Goal: Information Seeking & Learning: Check status

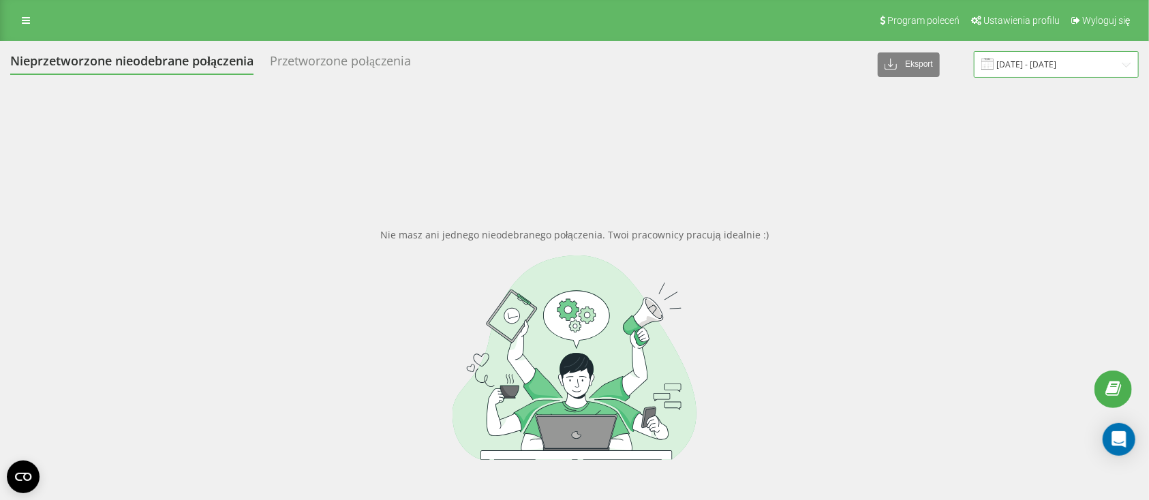
click at [1047, 64] on input "11.03.2025 - 11.04.2025" at bounding box center [1056, 64] width 165 height 27
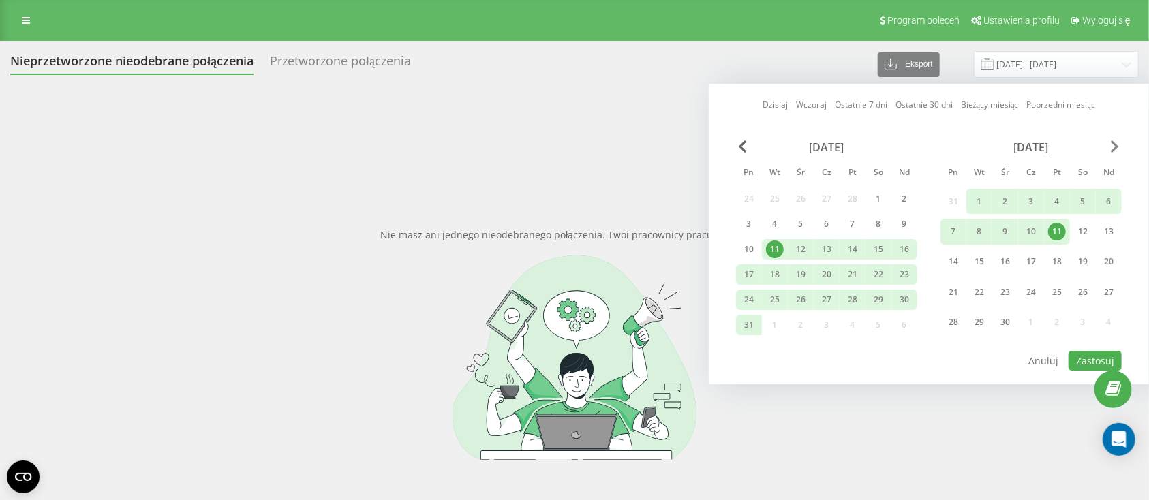
click at [1117, 150] on span "Next Month" at bounding box center [1115, 146] width 8 height 12
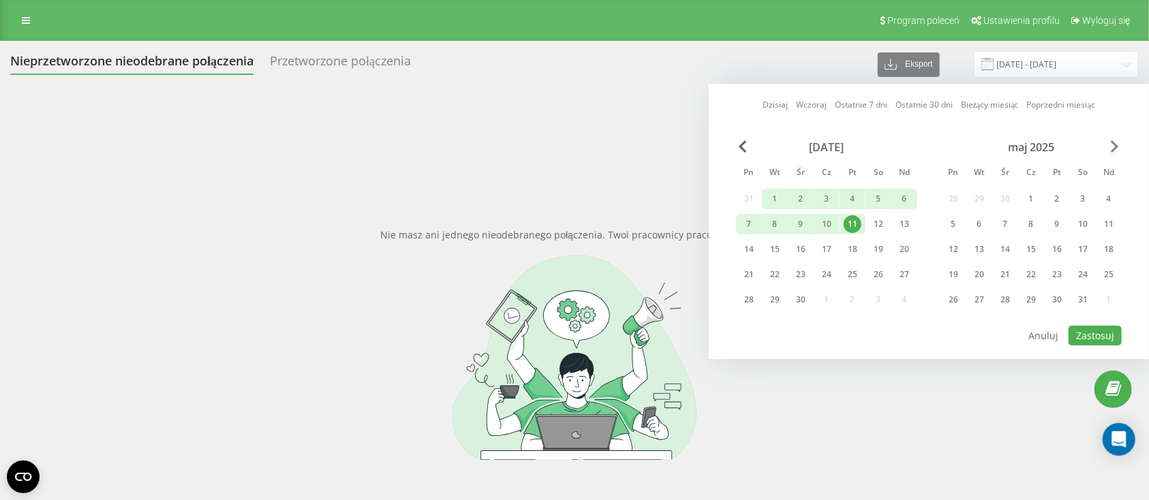
click at [1115, 149] on span "Next Month" at bounding box center [1115, 146] width 8 height 12
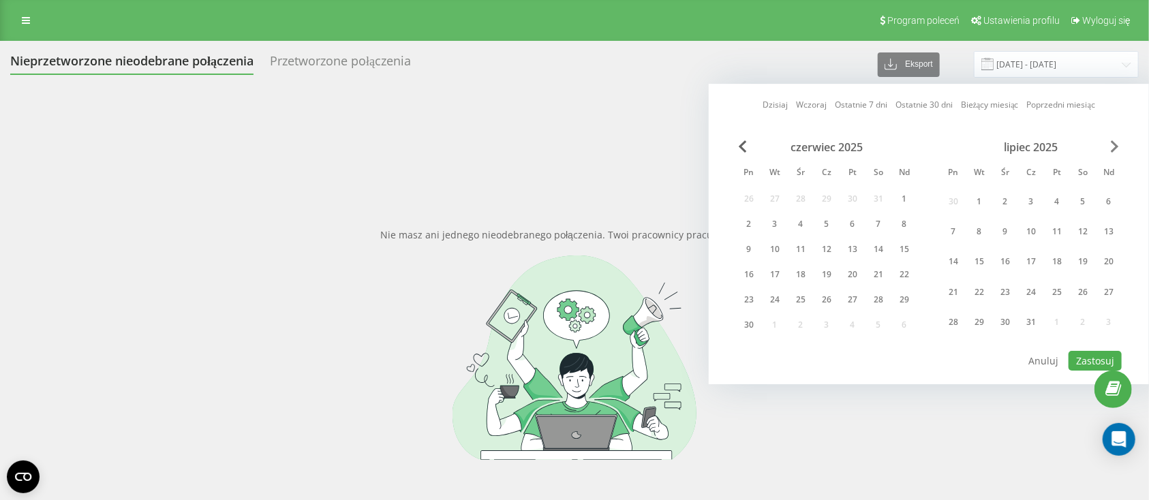
click at [1117, 148] on span "Next Month" at bounding box center [1115, 146] width 8 height 12
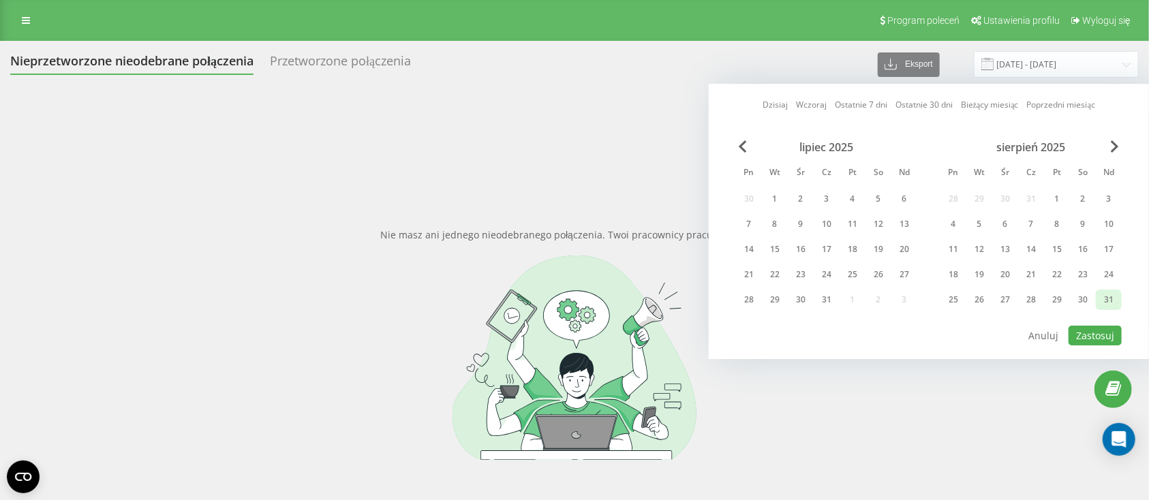
click at [1119, 300] on div "31" at bounding box center [1109, 300] width 26 height 20
click at [1053, 199] on div "1" at bounding box center [1058, 199] width 18 height 18
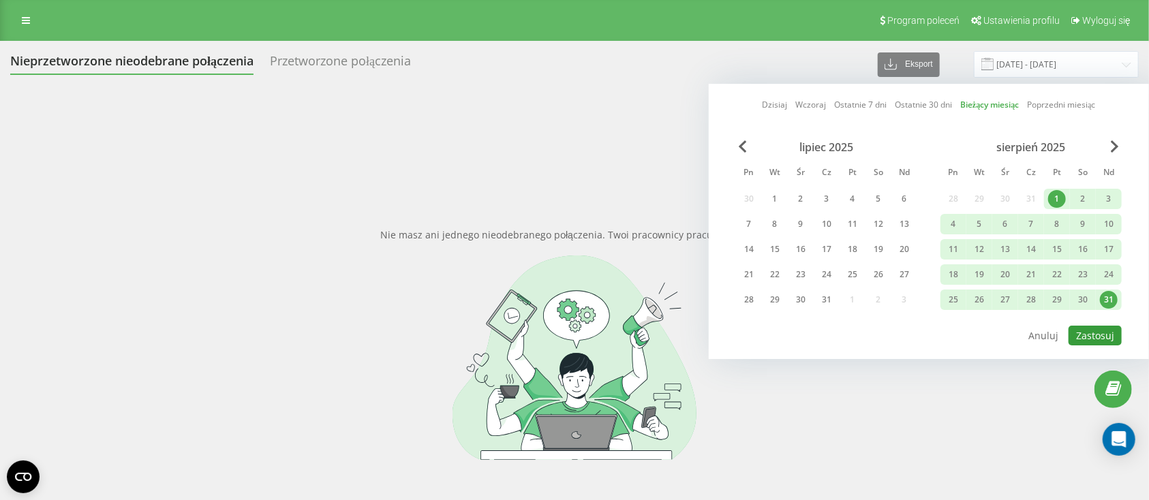
click at [1094, 331] on button "Zastosuj" at bounding box center [1095, 336] width 53 height 20
type input "[DATE] - [DATE]"
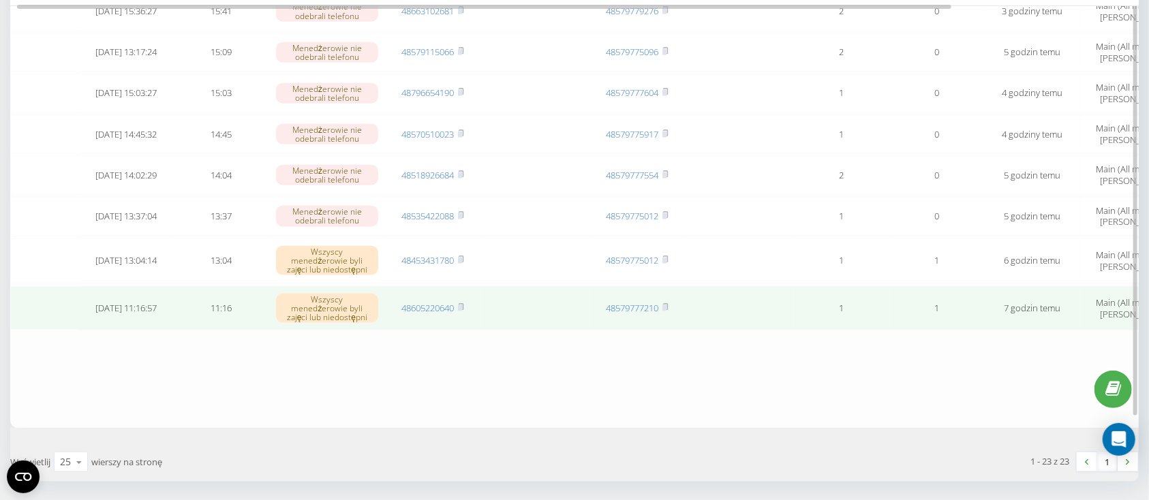
scroll to position [818, 0]
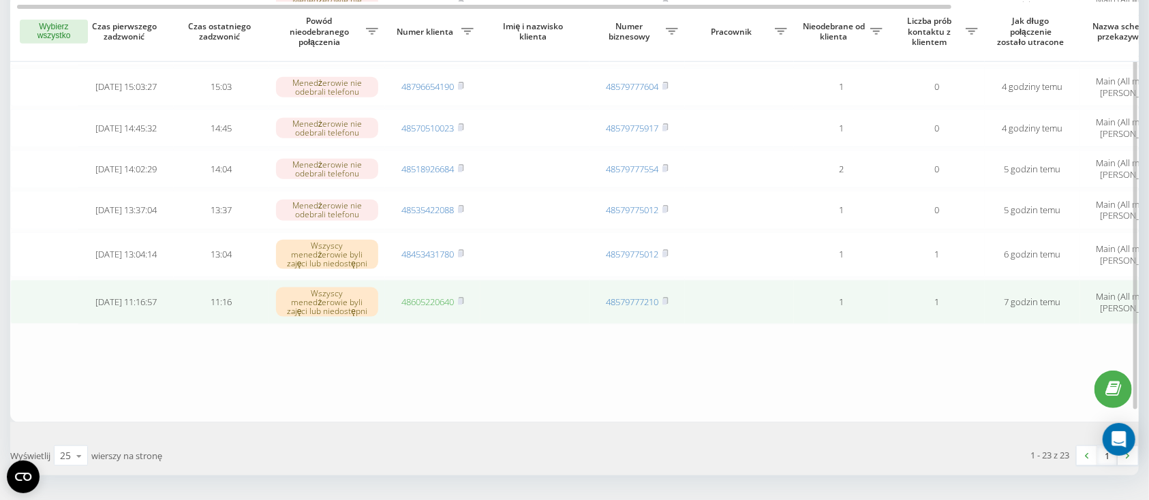
click at [434, 296] on link "48605220640" at bounding box center [428, 302] width 52 height 12
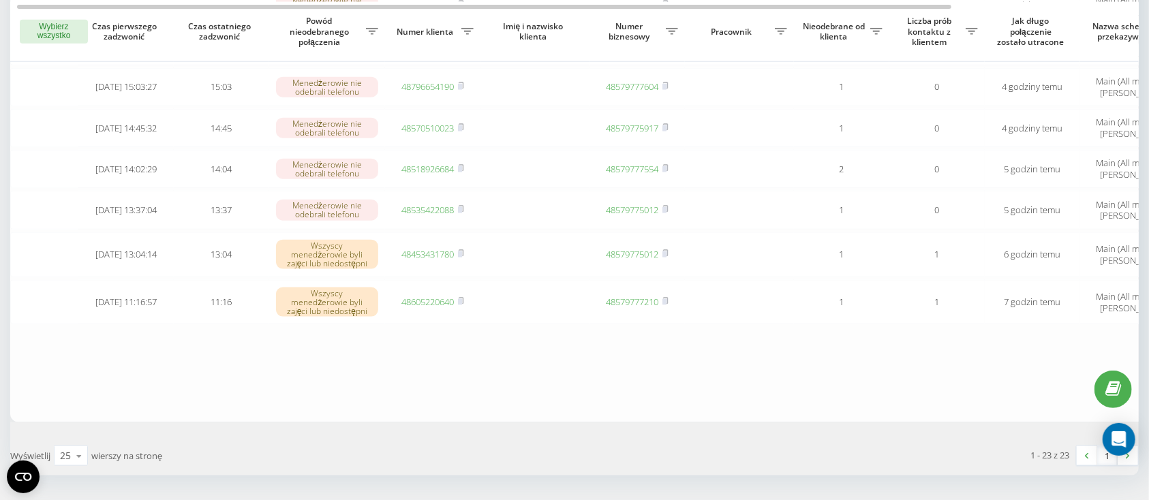
drag, startPoint x: 764, startPoint y: 474, endPoint x: 919, endPoint y: 476, distance: 155.5
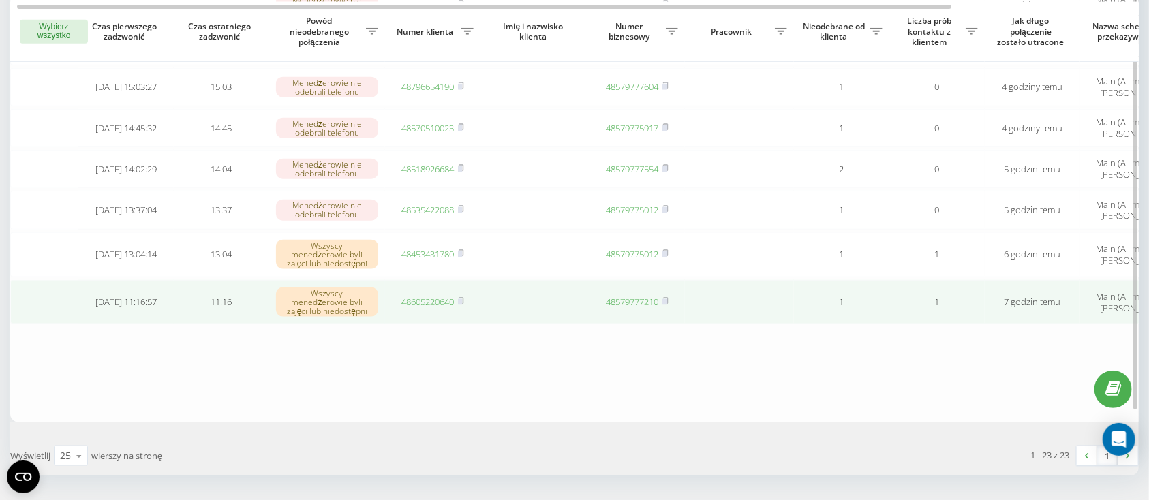
click at [434, 296] on link "48605220640" at bounding box center [428, 302] width 52 height 12
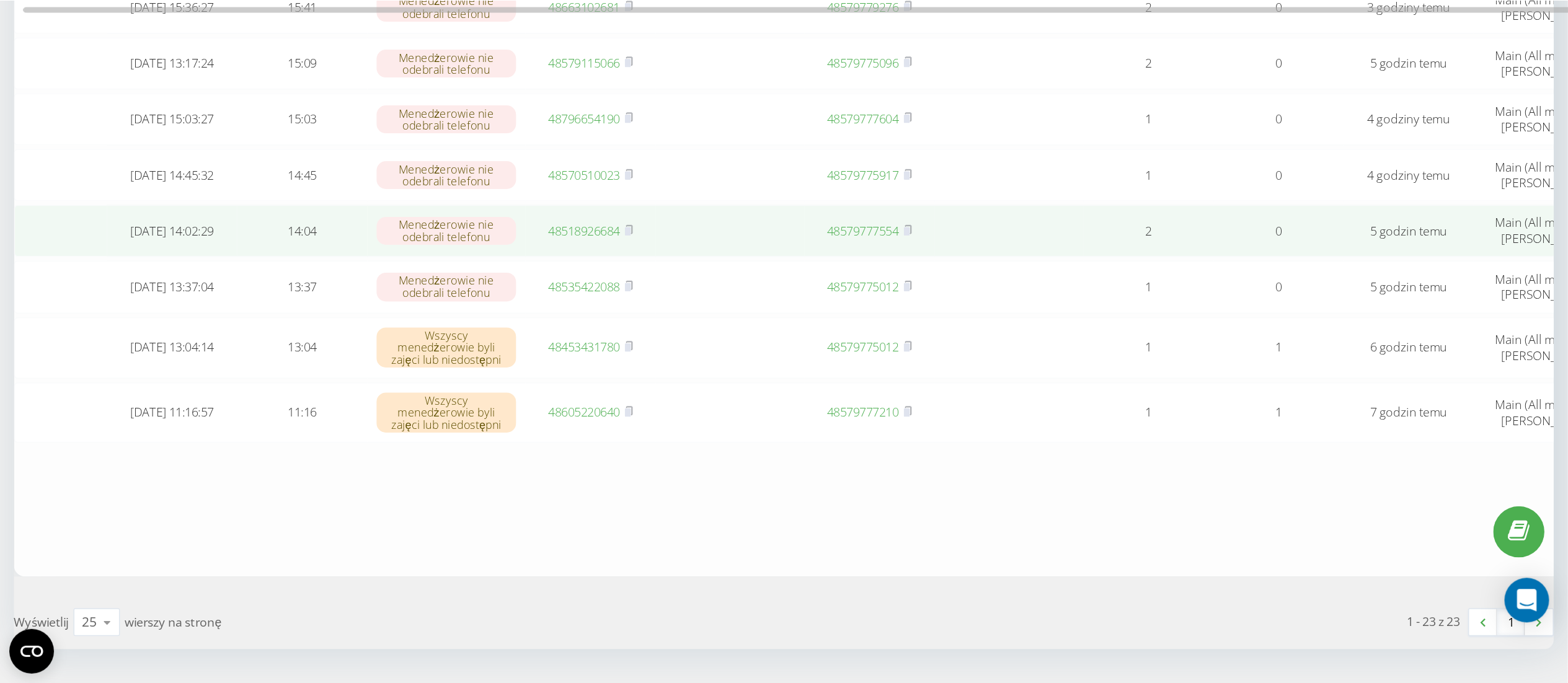
scroll to position [547, 0]
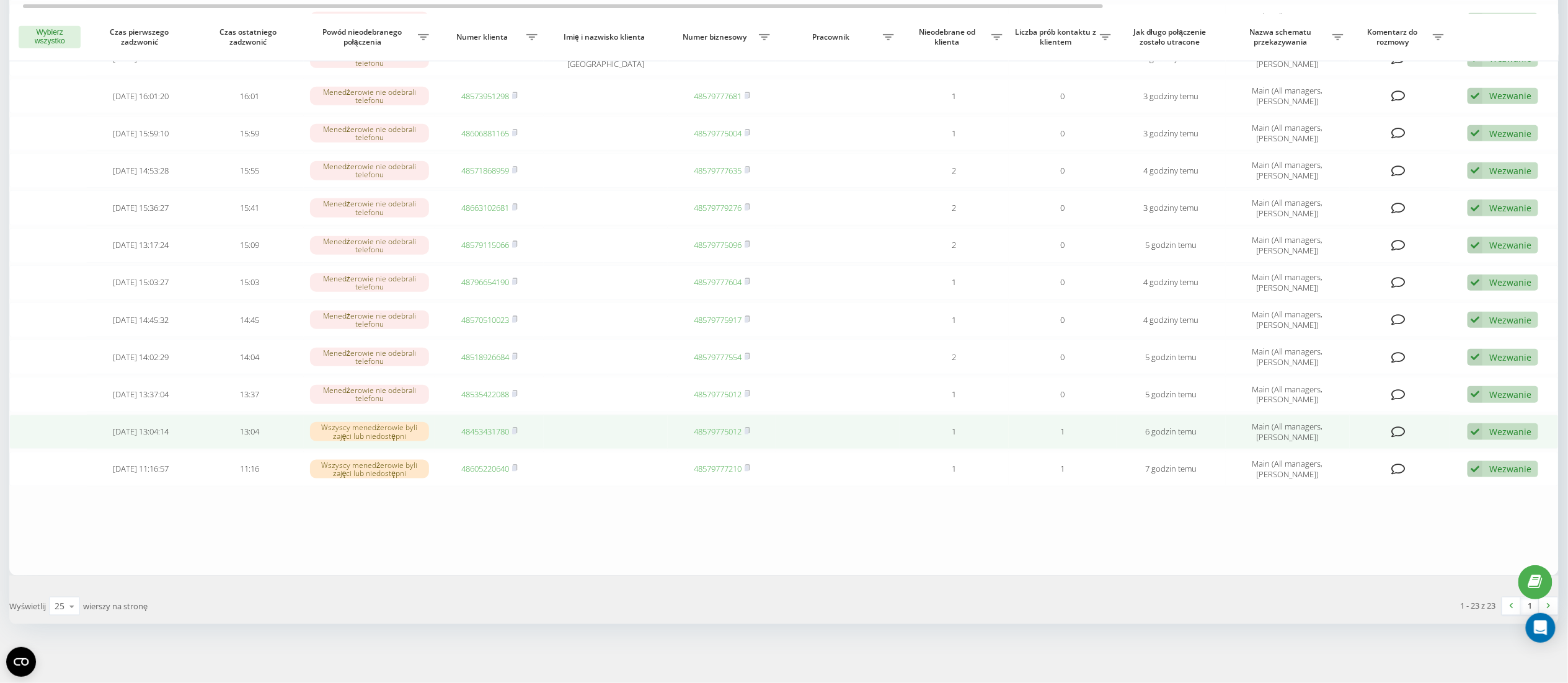
click at [483, 433] on link "48453431780" at bounding box center [485, 431] width 47 height 11
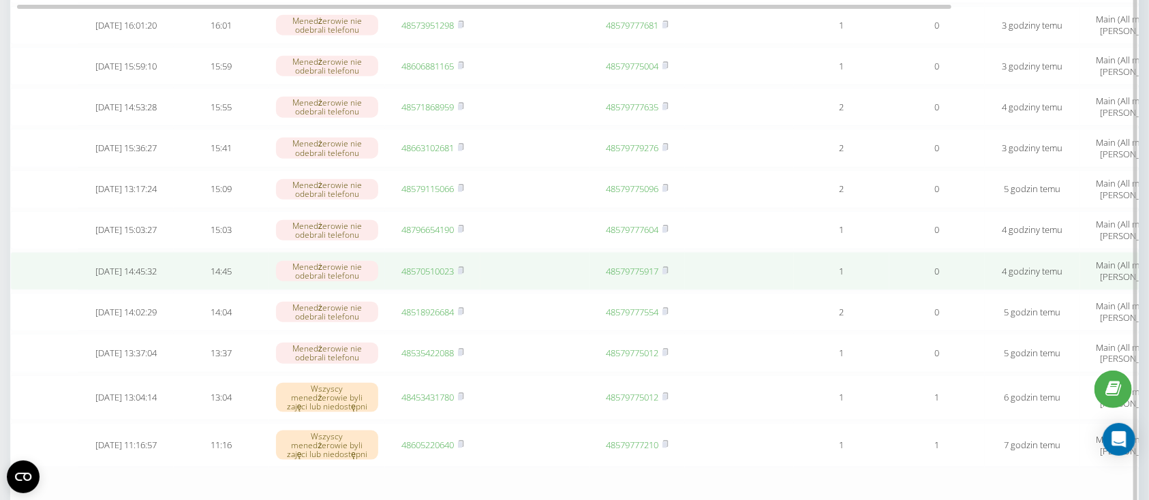
scroll to position [692, 0]
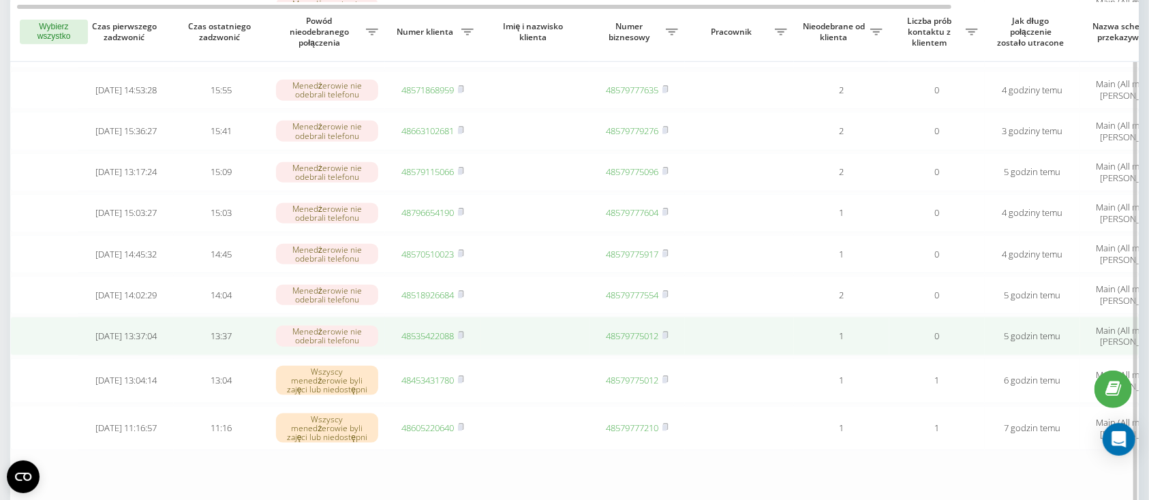
click at [432, 330] on link "48535422088" at bounding box center [428, 336] width 52 height 12
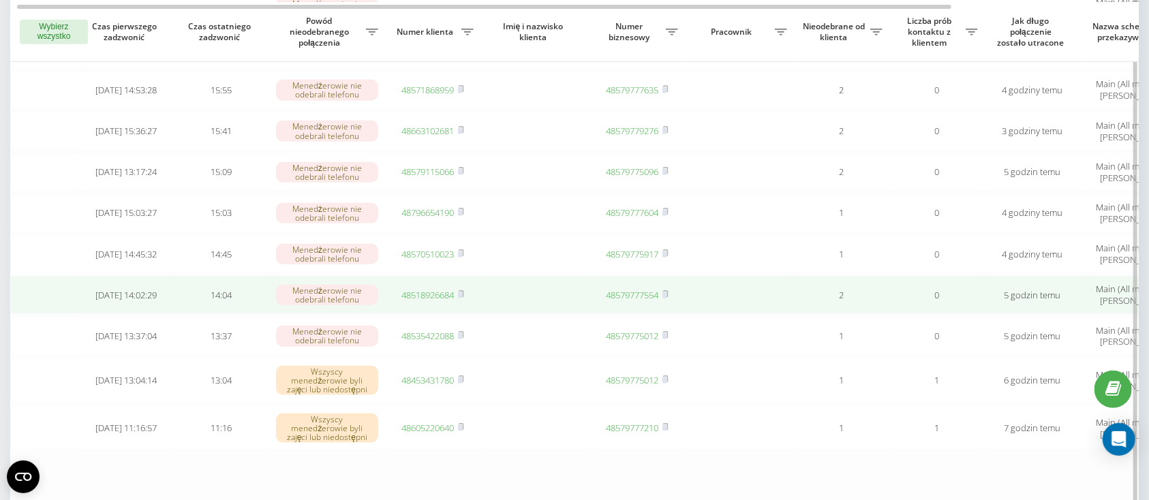
click at [421, 289] on link "48518926684" at bounding box center [428, 295] width 52 height 12
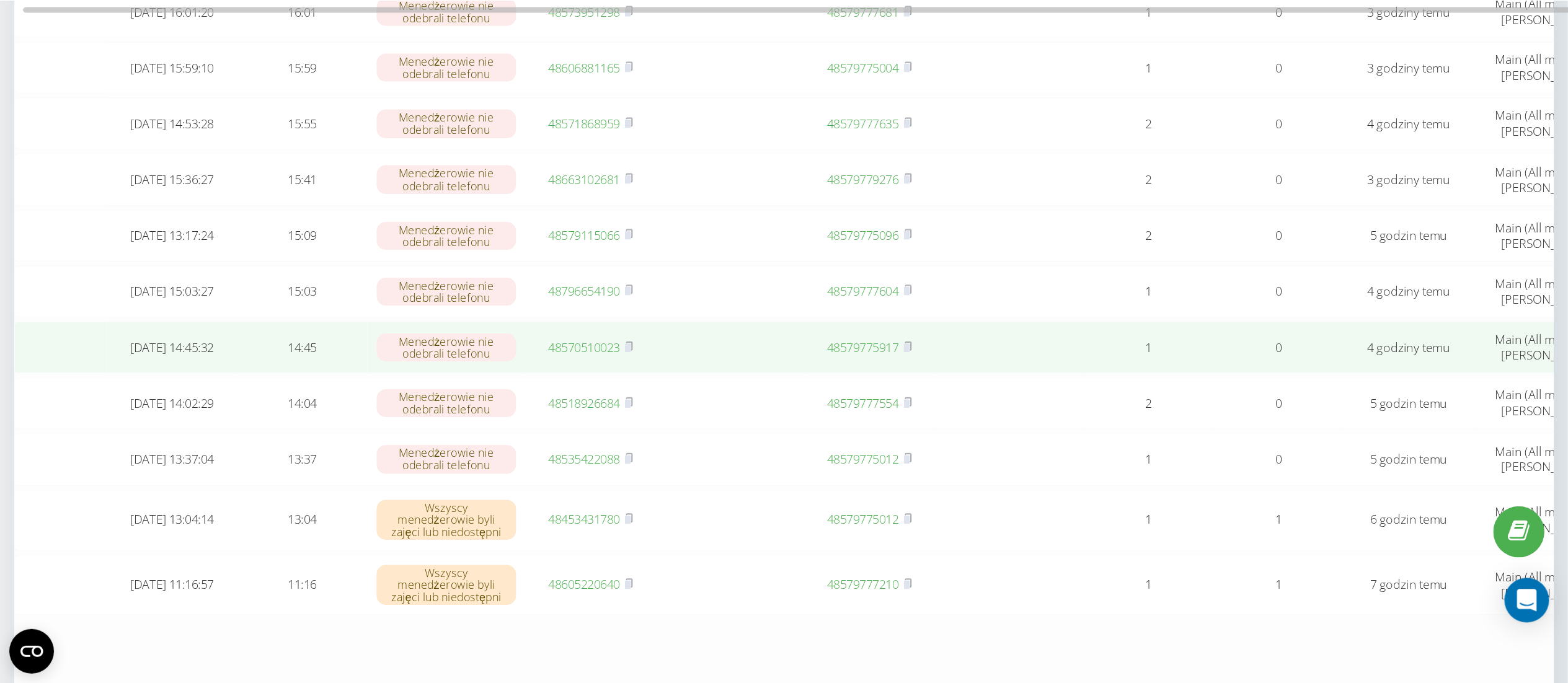
scroll to position [547, 0]
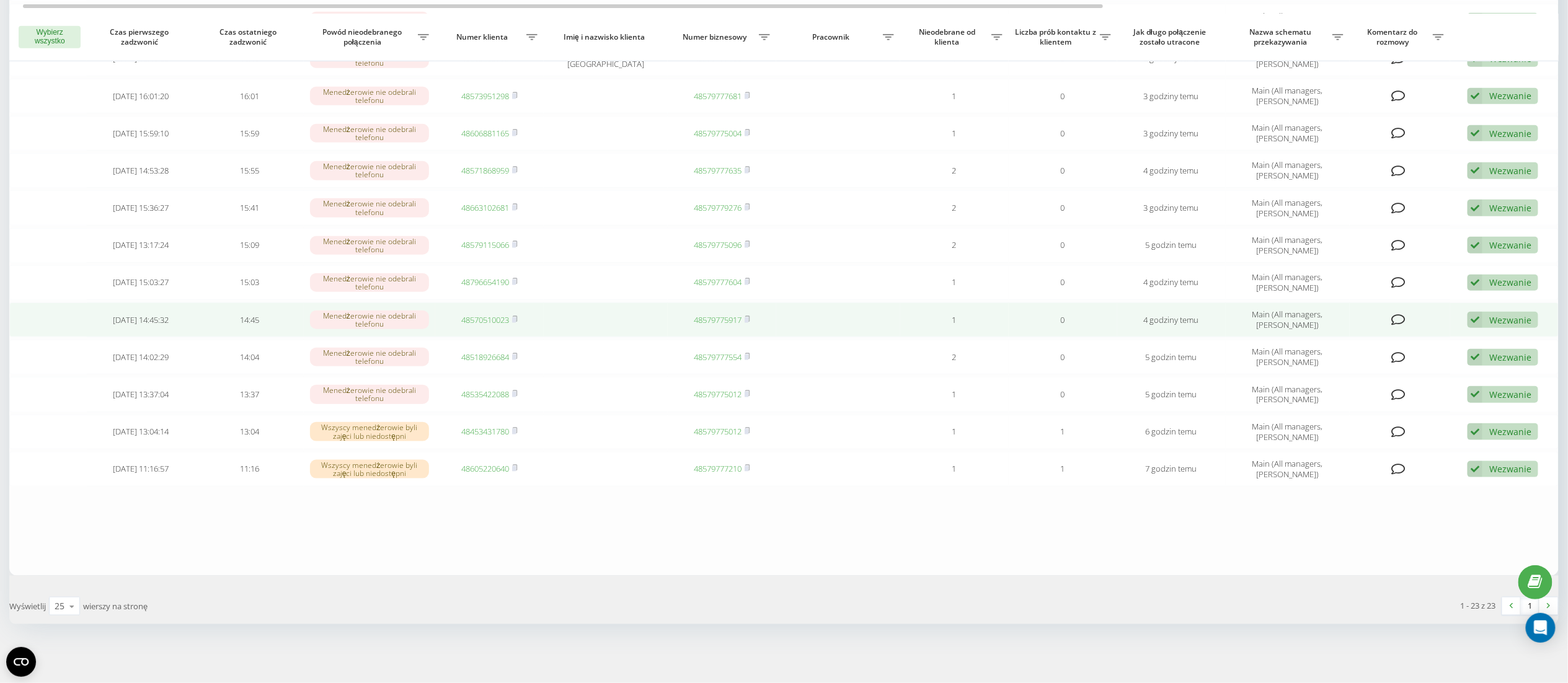
click at [478, 316] on link "48570510023" at bounding box center [485, 320] width 47 height 11
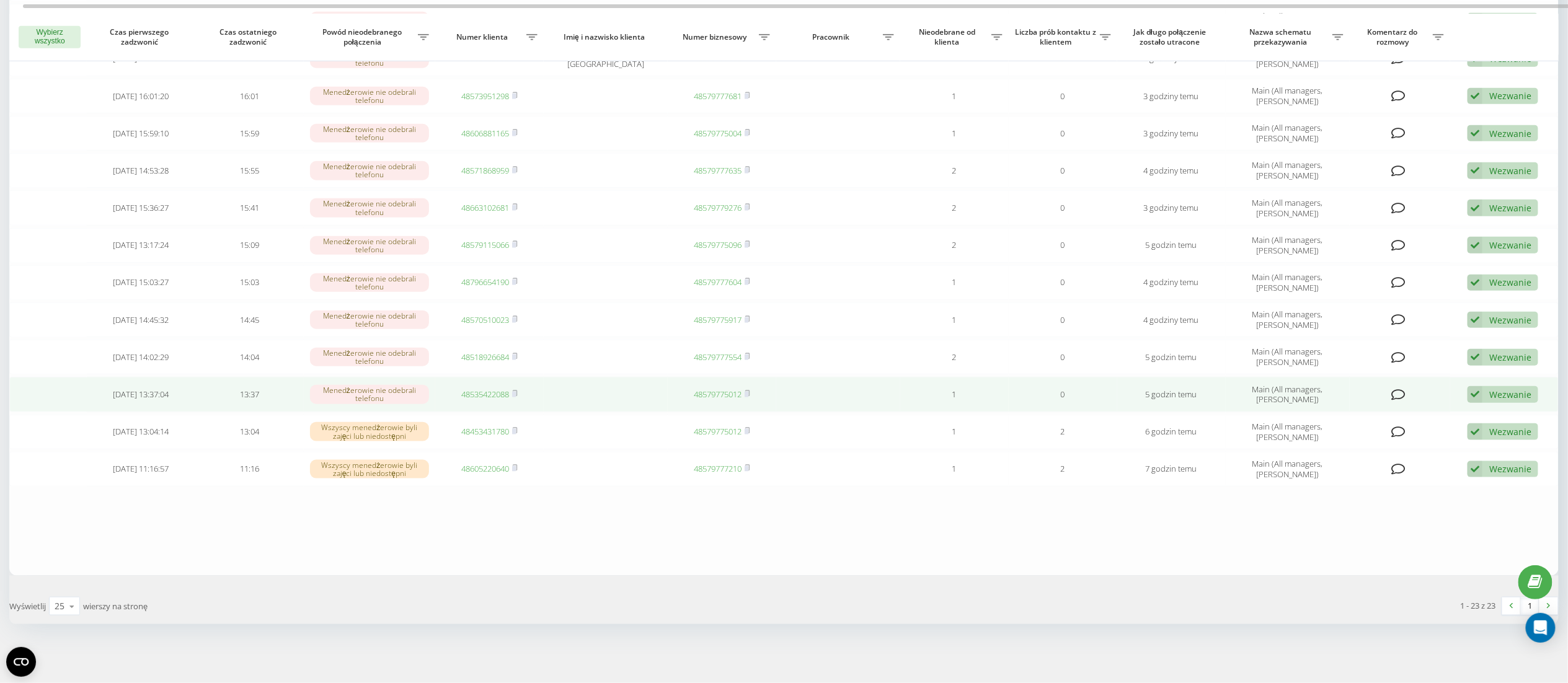
click at [1508, 391] on div "Wezwanie" at bounding box center [1511, 394] width 42 height 12
click at [1461, 417] on div "Nie udało się skontaktować" at bounding box center [1413, 415] width 250 height 23
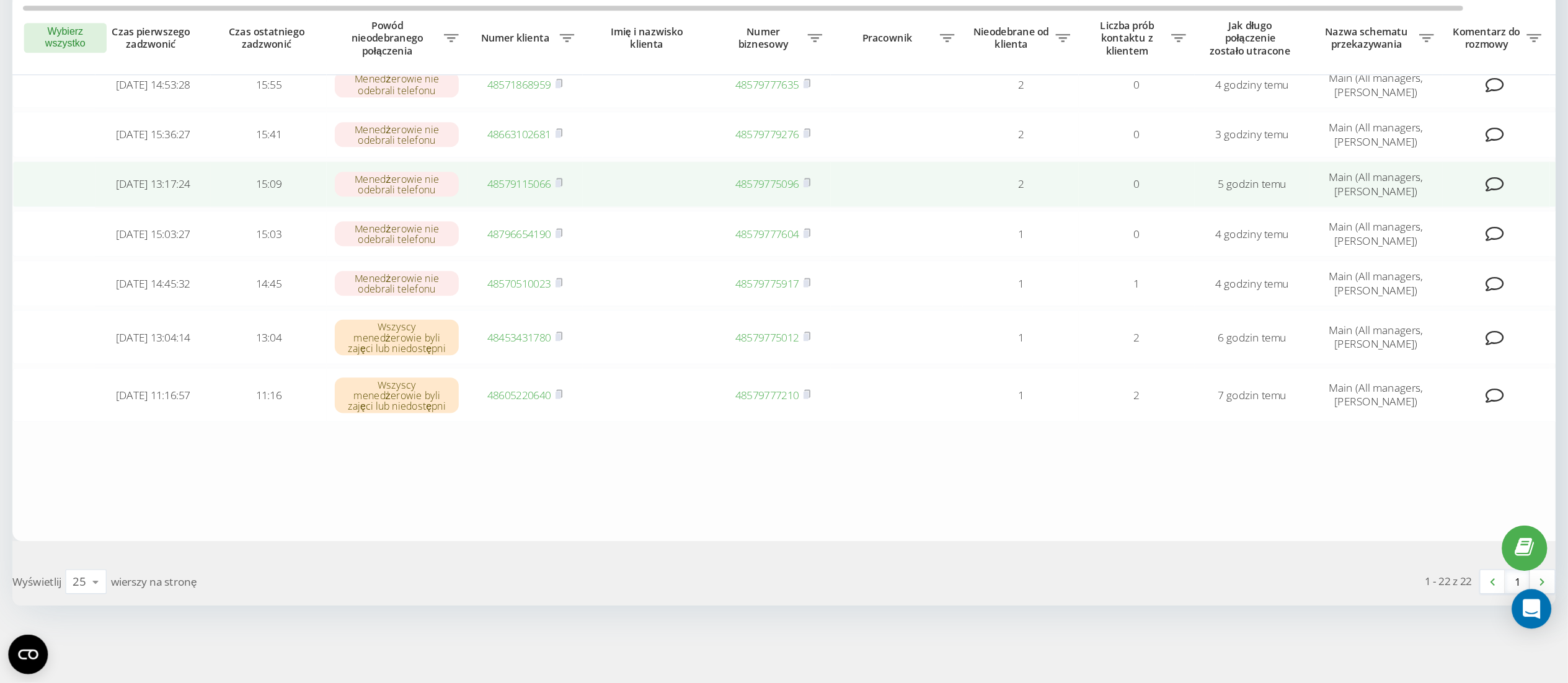
scroll to position [508, 0]
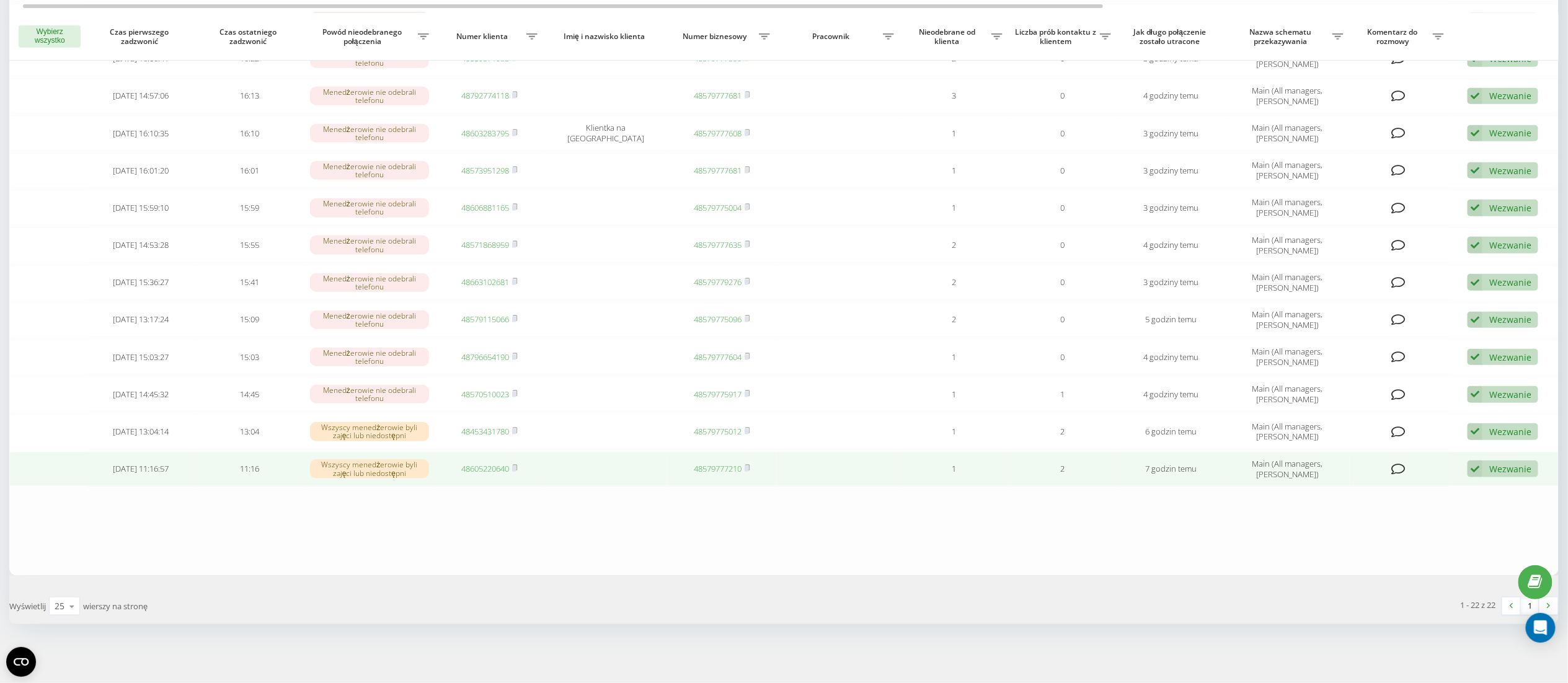
click at [1508, 470] on div "Wezwanie" at bounding box center [1511, 468] width 42 height 12
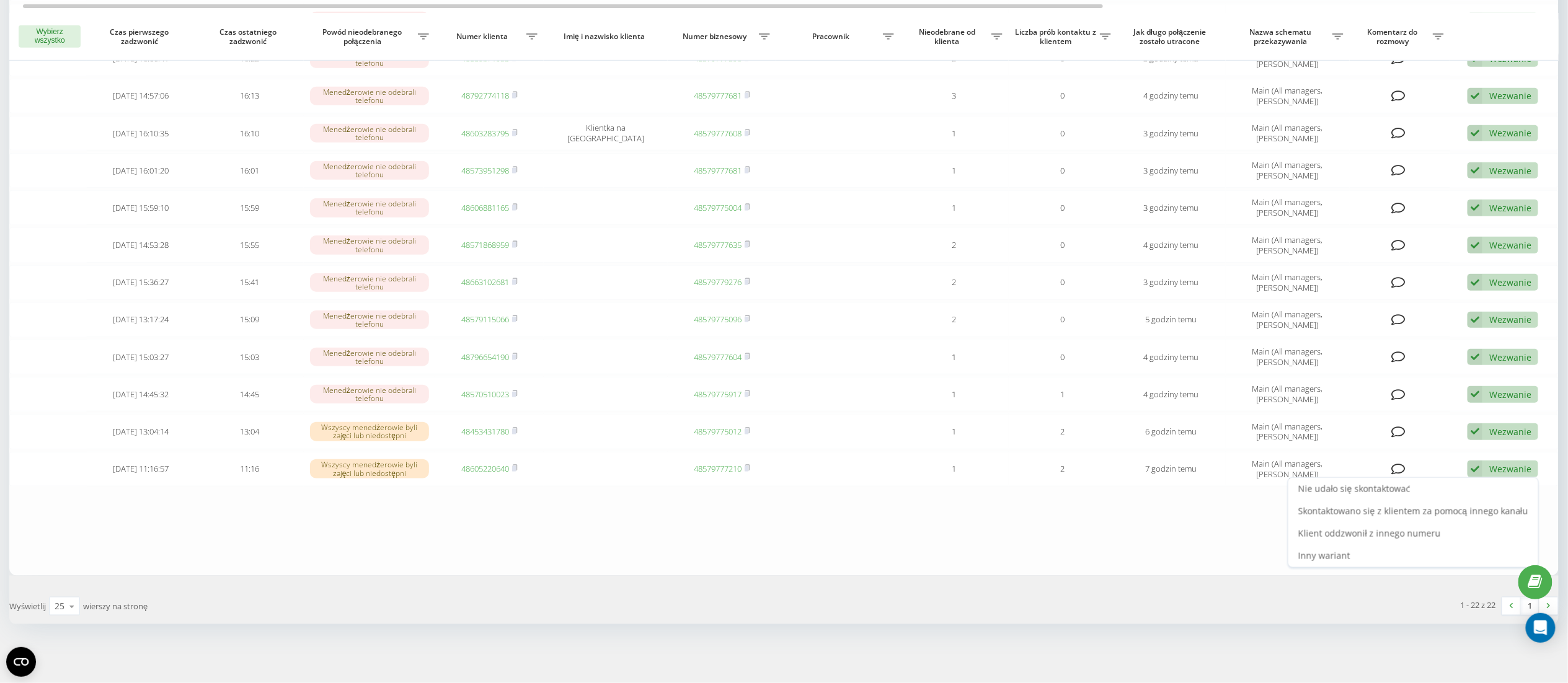
click at [1485, 490] on div "Nie udało się skontaktować" at bounding box center [1413, 489] width 250 height 23
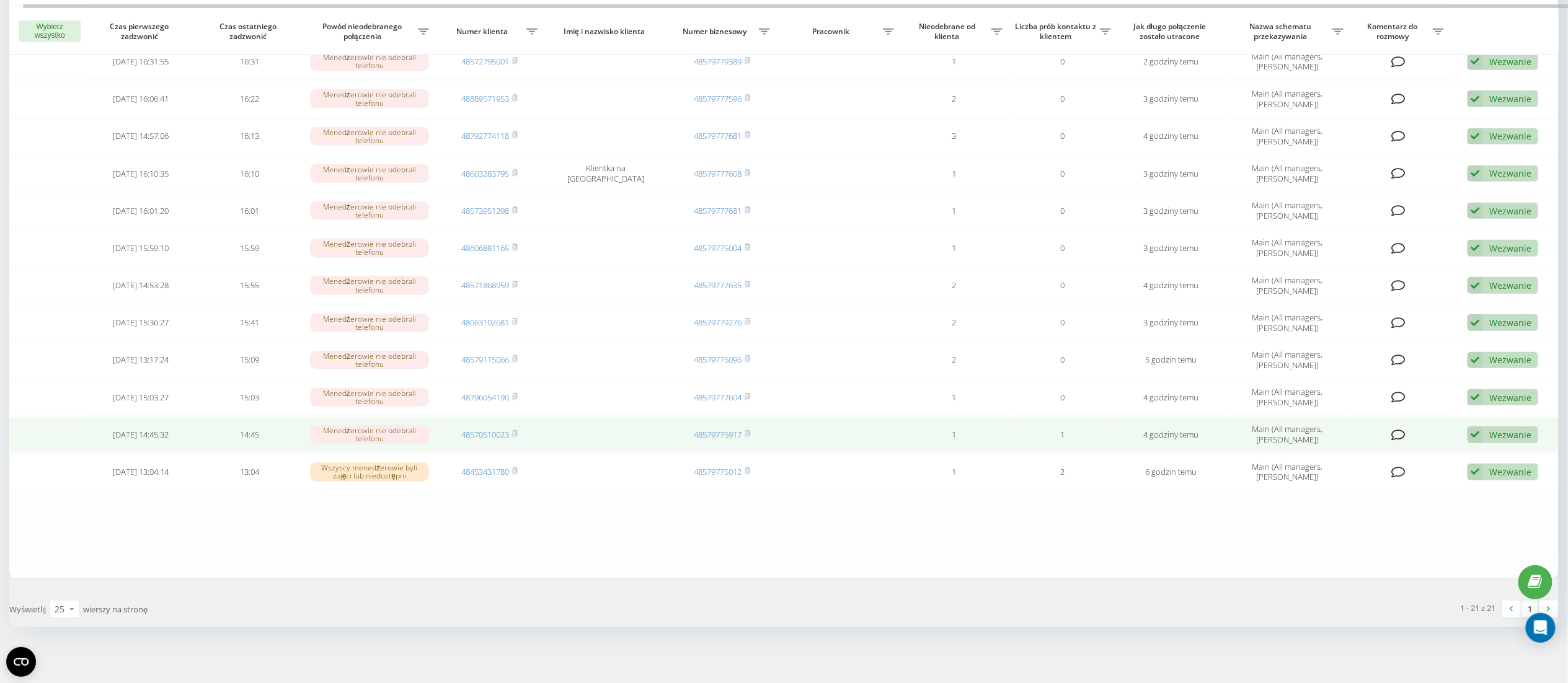
scroll to position [471, 0]
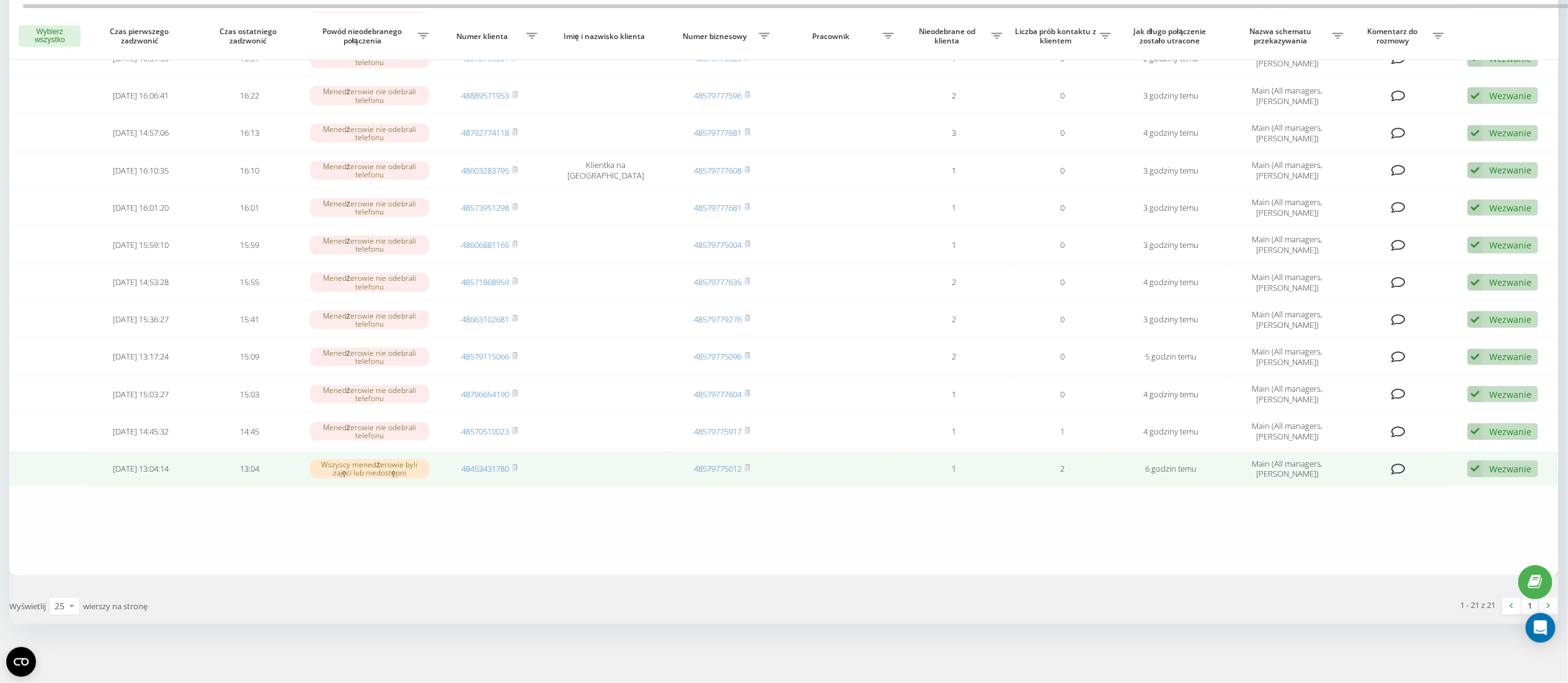
click at [1497, 470] on div "Wezwanie" at bounding box center [1511, 468] width 42 height 12
click at [1483, 484] on div "Nie udało się skontaktować" at bounding box center [1413, 489] width 250 height 23
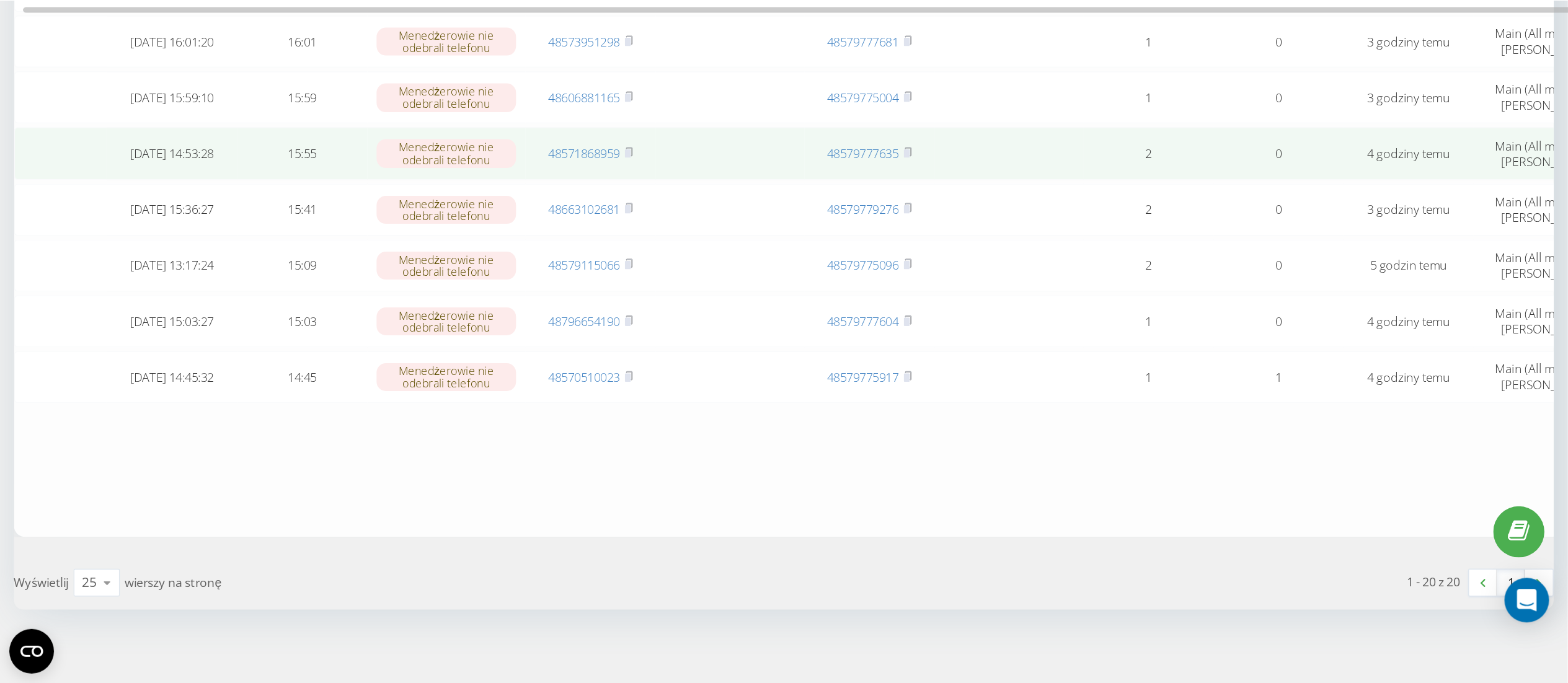
scroll to position [434, 0]
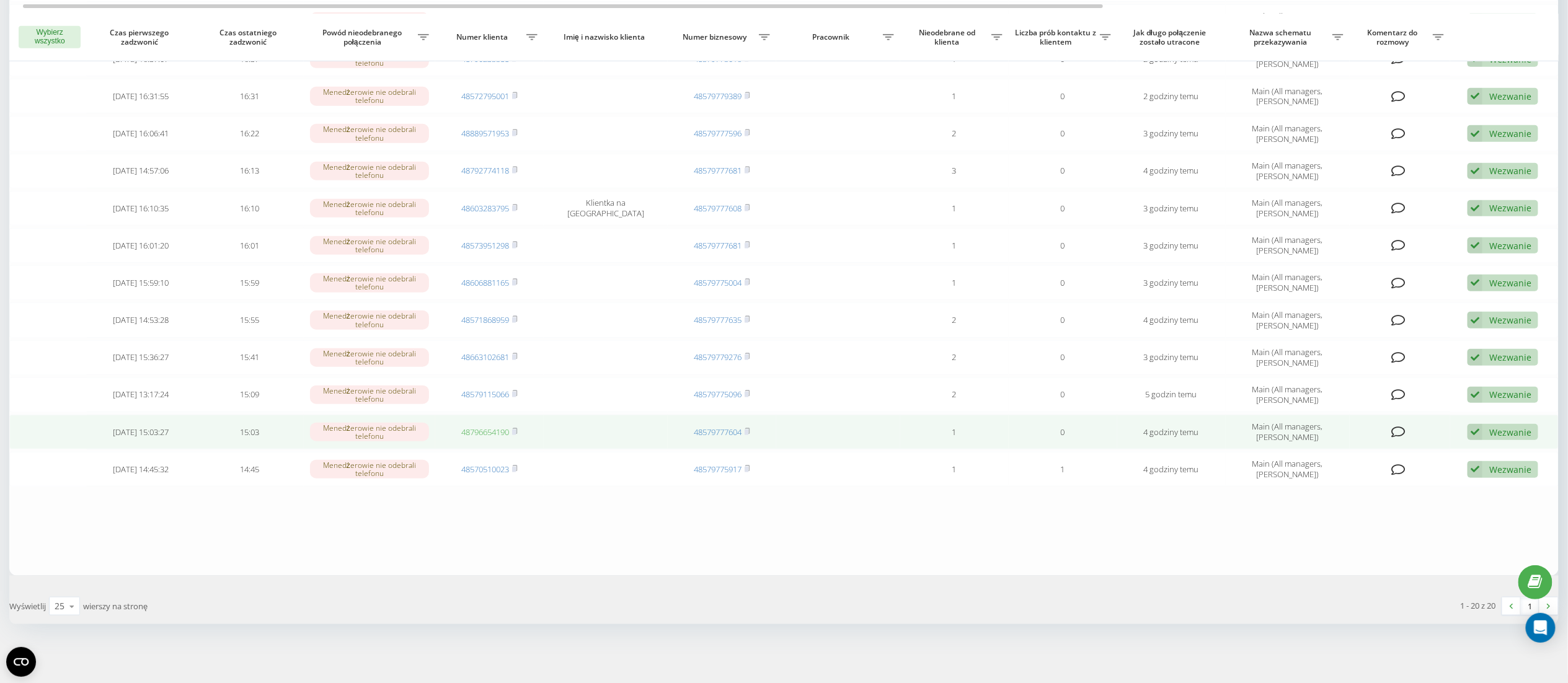
click at [478, 429] on link "48796654190" at bounding box center [485, 432] width 47 height 11
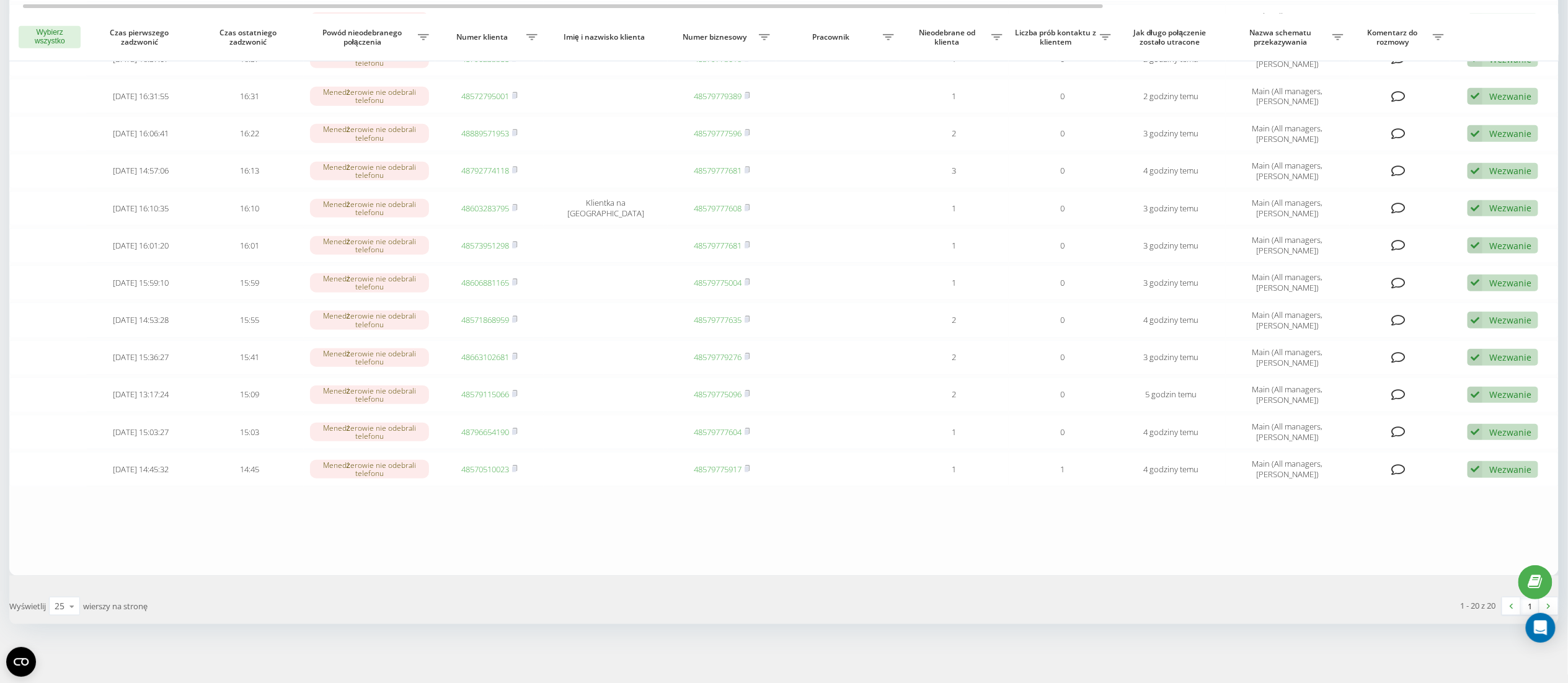
click at [1193, 589] on div "1 - 20 z 20 1" at bounding box center [1176, 607] width 784 height 36
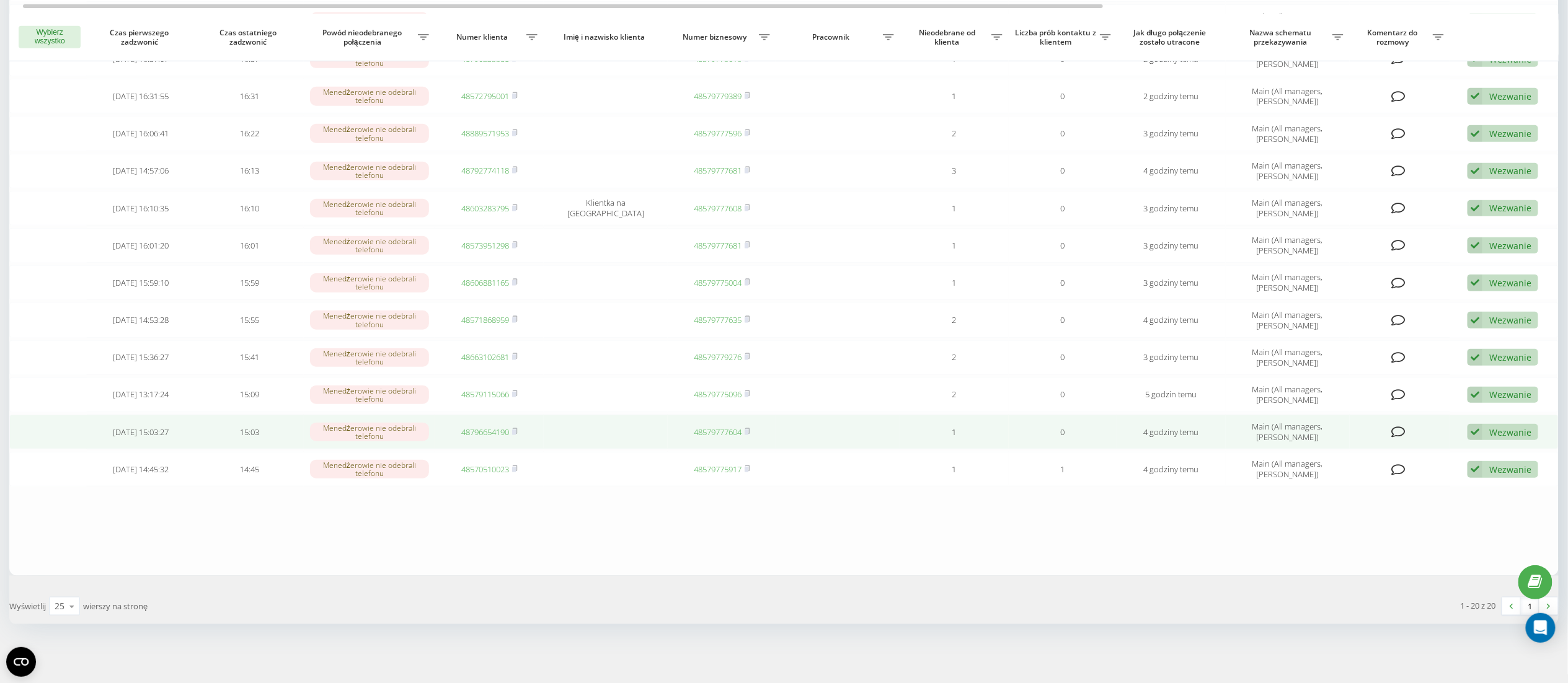
click at [475, 427] on link "48796654190" at bounding box center [485, 432] width 47 height 11
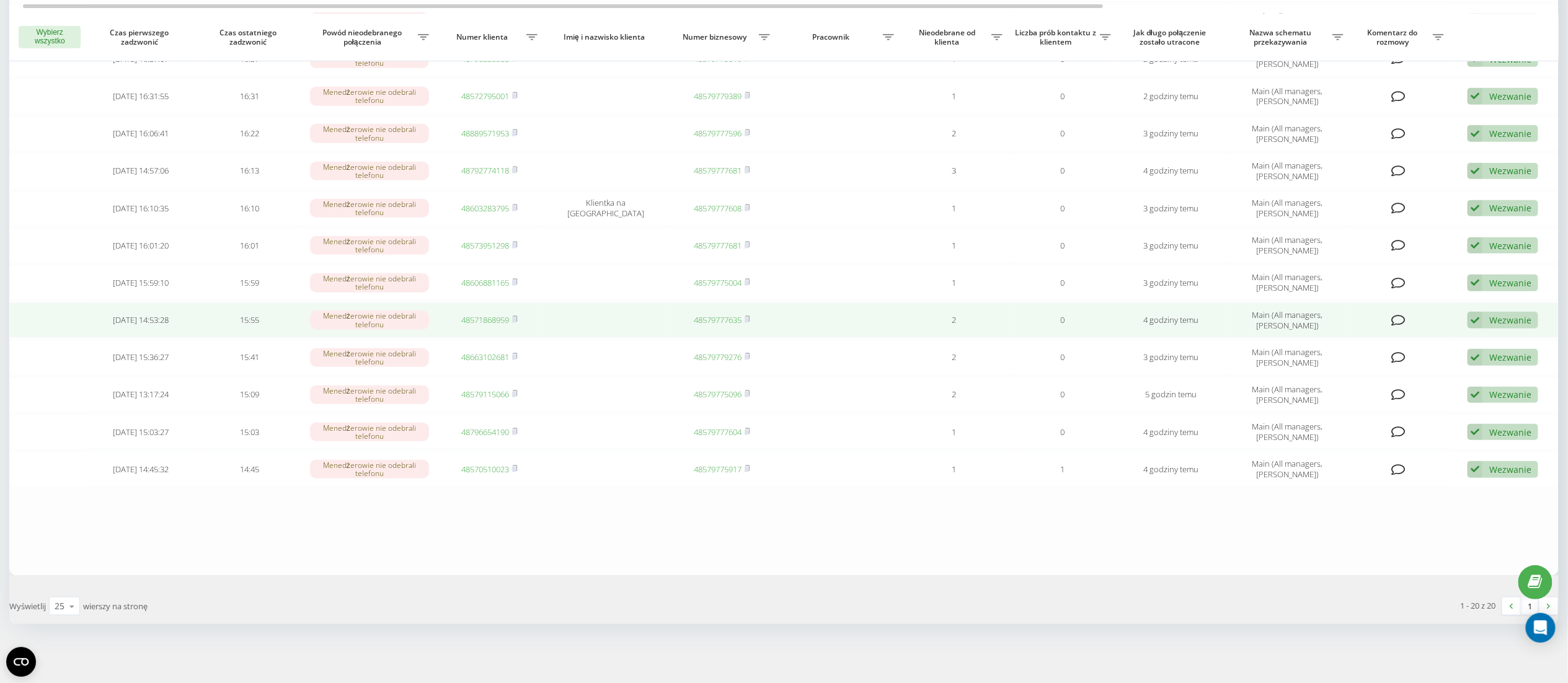
click at [488, 315] on link "48571868959" at bounding box center [485, 320] width 47 height 11
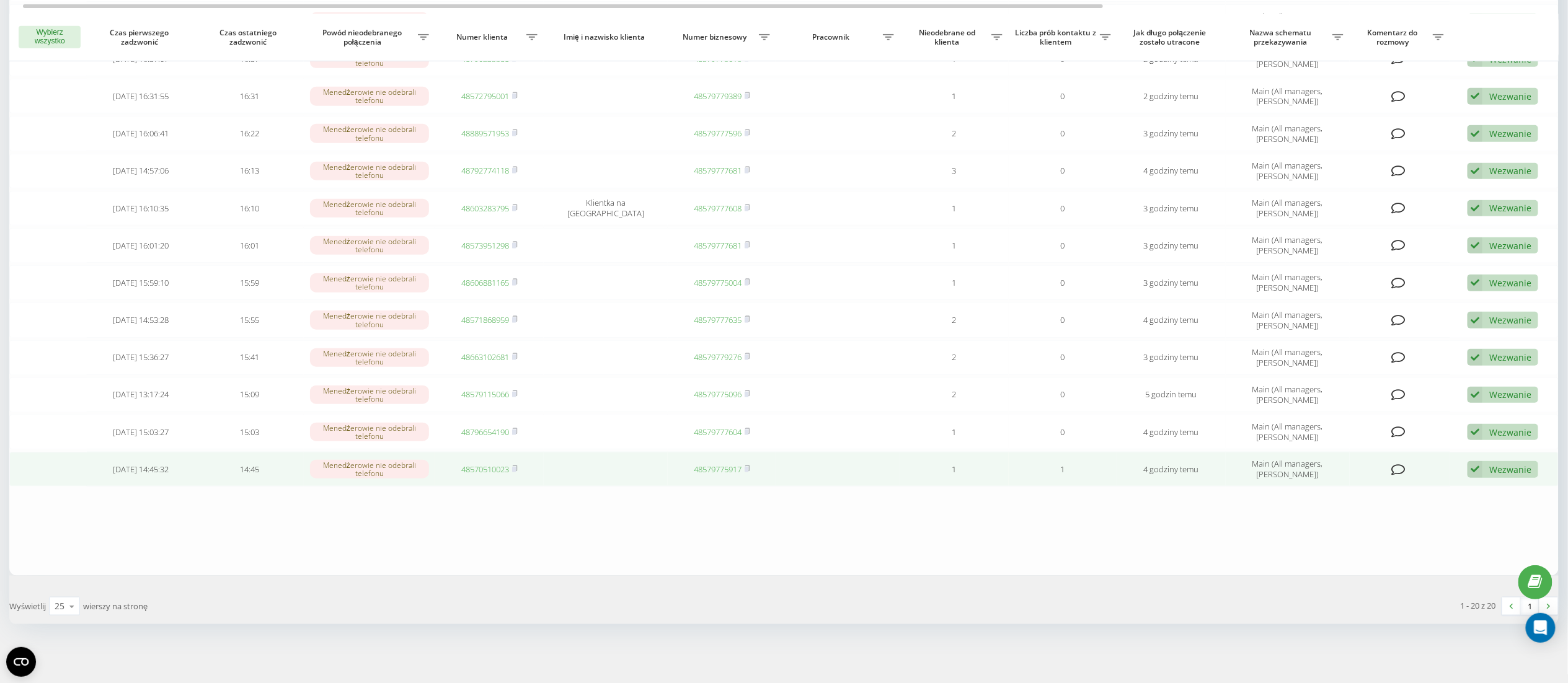
drag, startPoint x: 1526, startPoint y: 464, endPoint x: 1519, endPoint y: 463, distance: 7.1
click at [1522, 464] on div "Wezwanie" at bounding box center [1511, 469] width 42 height 12
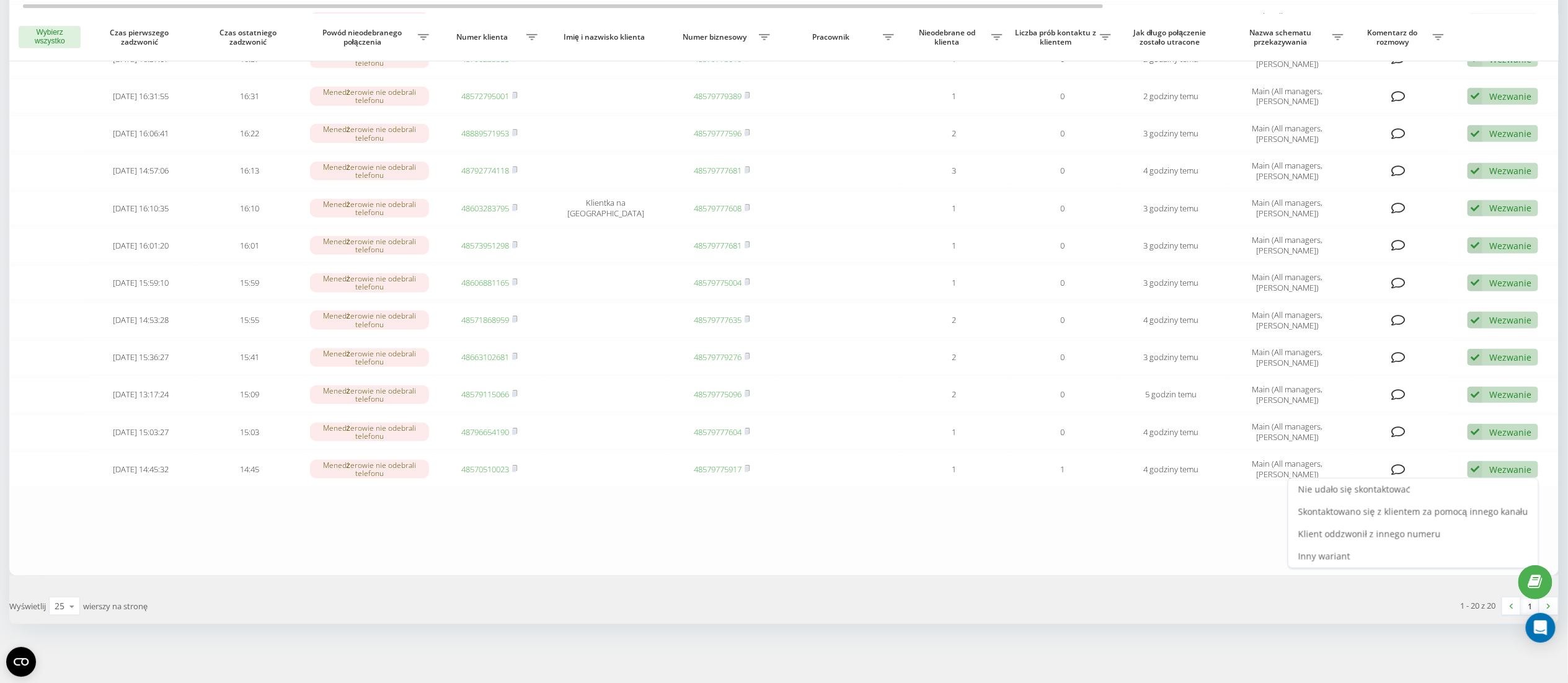
click at [1423, 508] on span "Skontaktowano się z klientem za pomocą innego kanału" at bounding box center [1413, 511] width 230 height 12
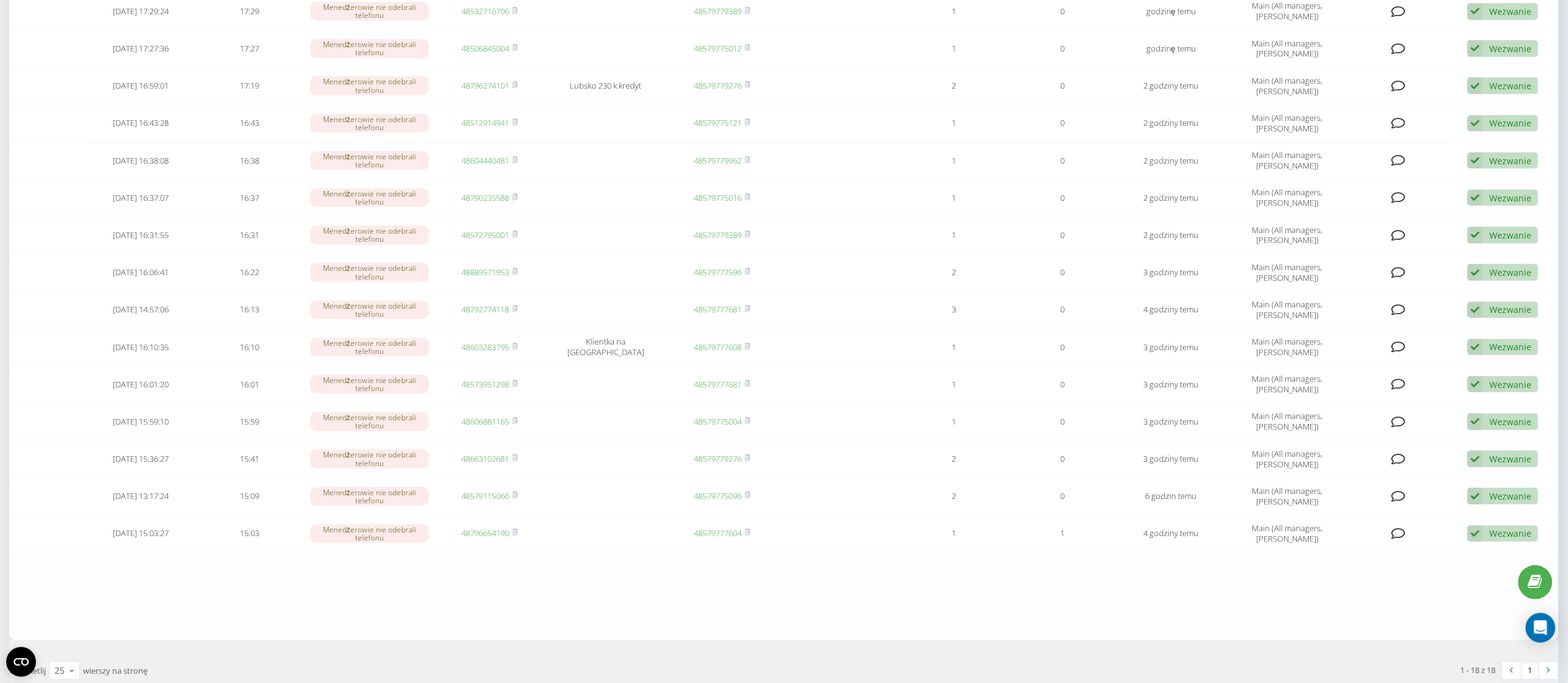
scroll to position [359, 0]
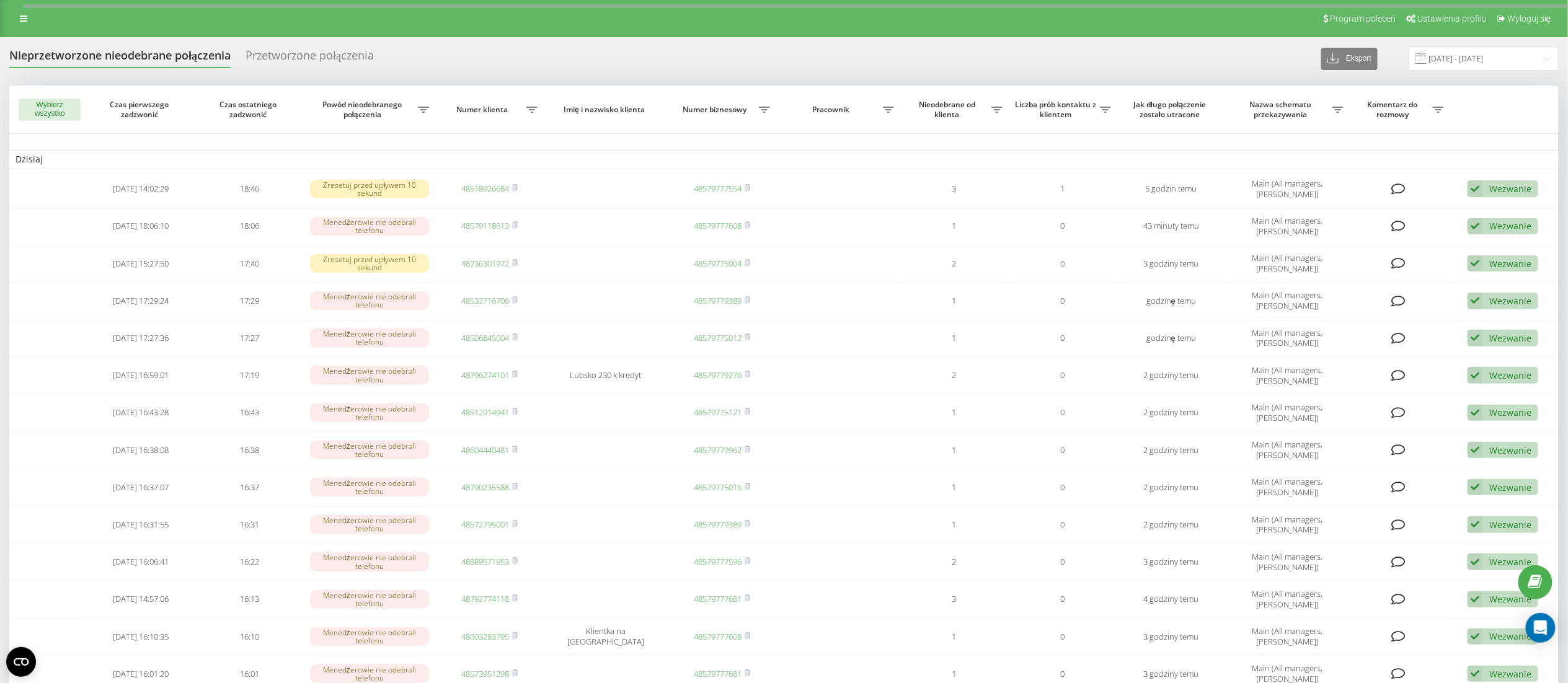
scroll to position [359, 0]
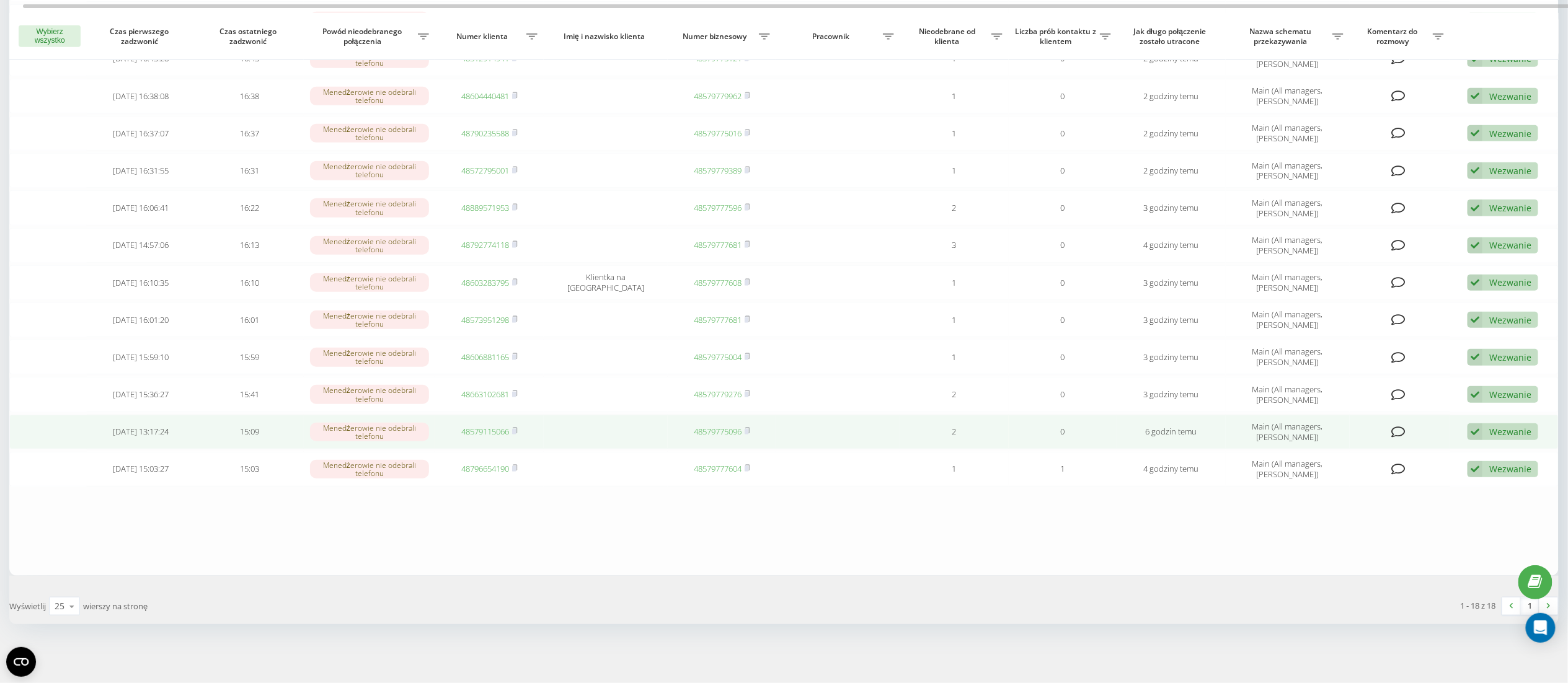
click at [480, 429] on link "48579115066" at bounding box center [485, 431] width 47 height 11
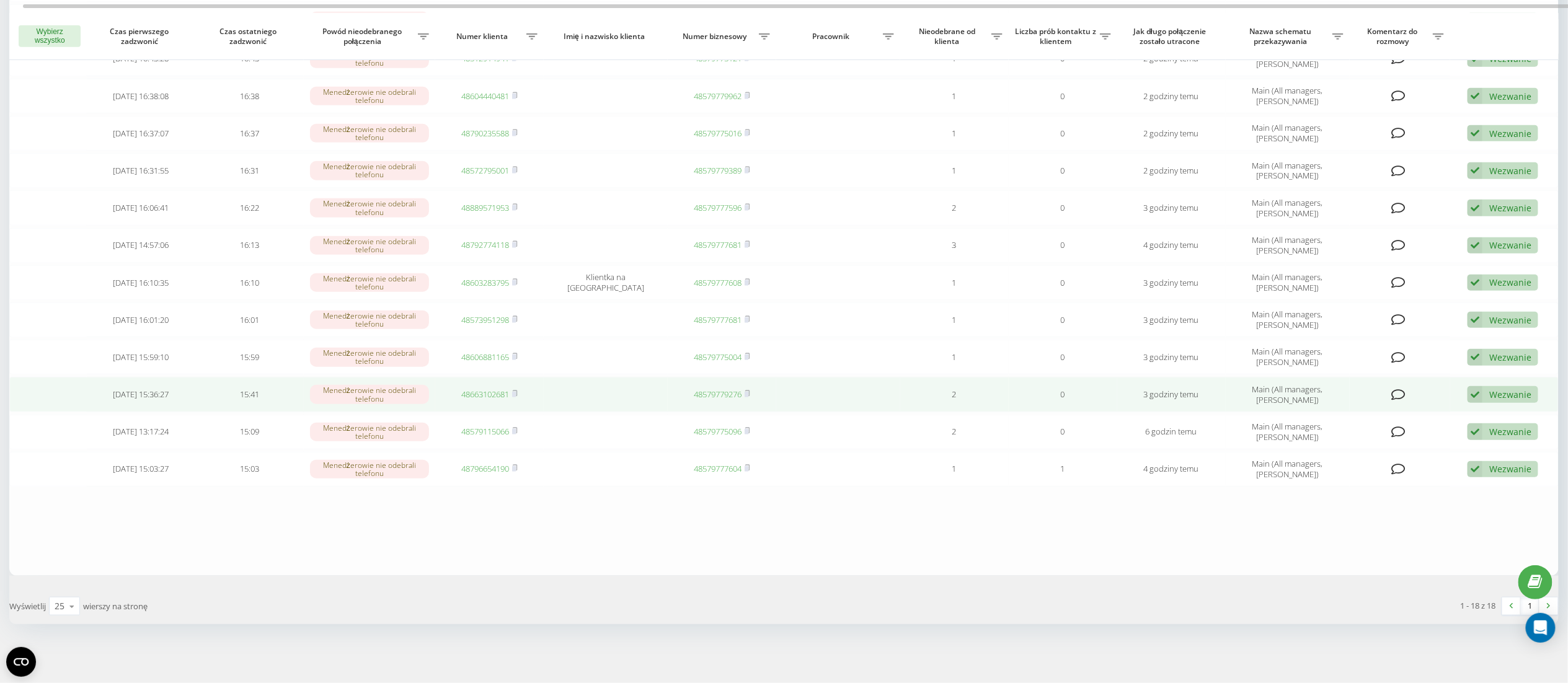
click at [490, 393] on link "48663102681" at bounding box center [485, 394] width 47 height 11
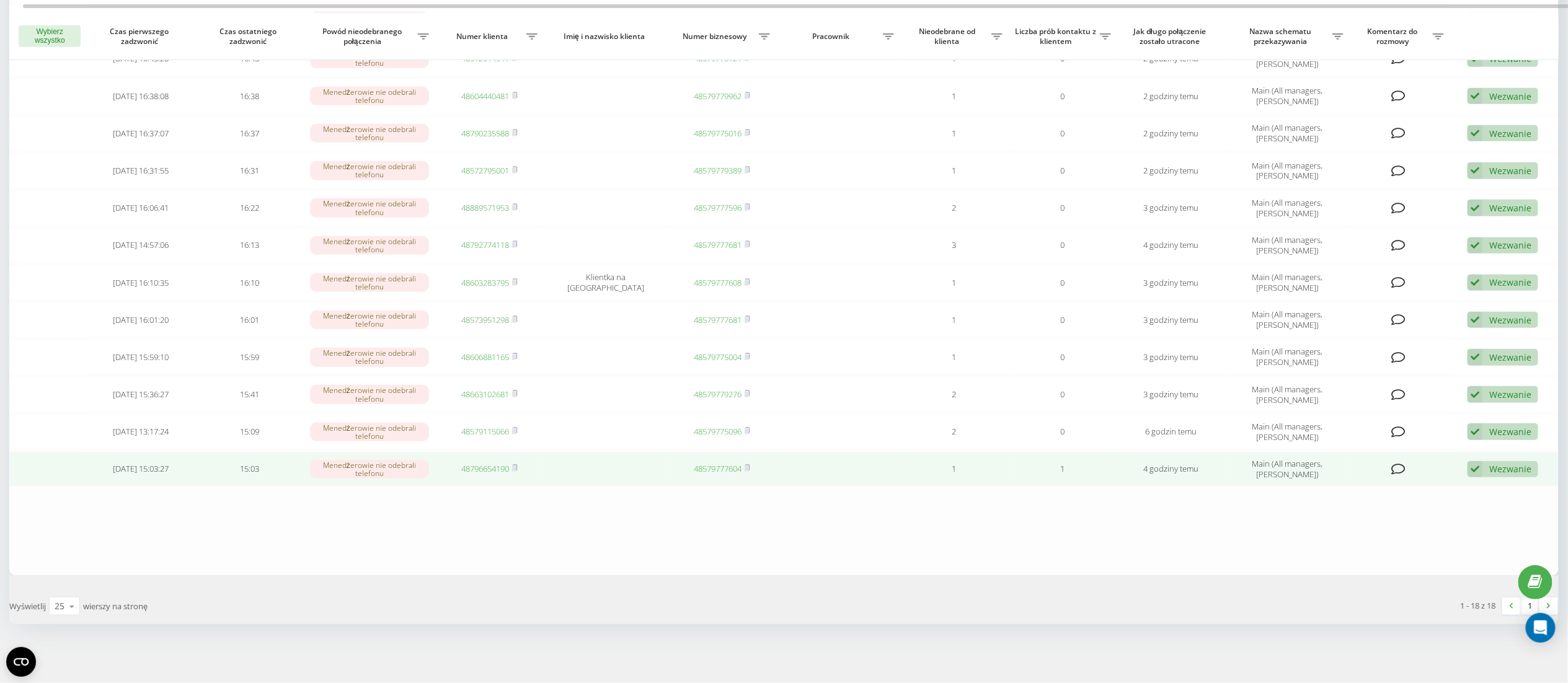
click at [1513, 467] on div "Wezwanie" at bounding box center [1511, 468] width 42 height 12
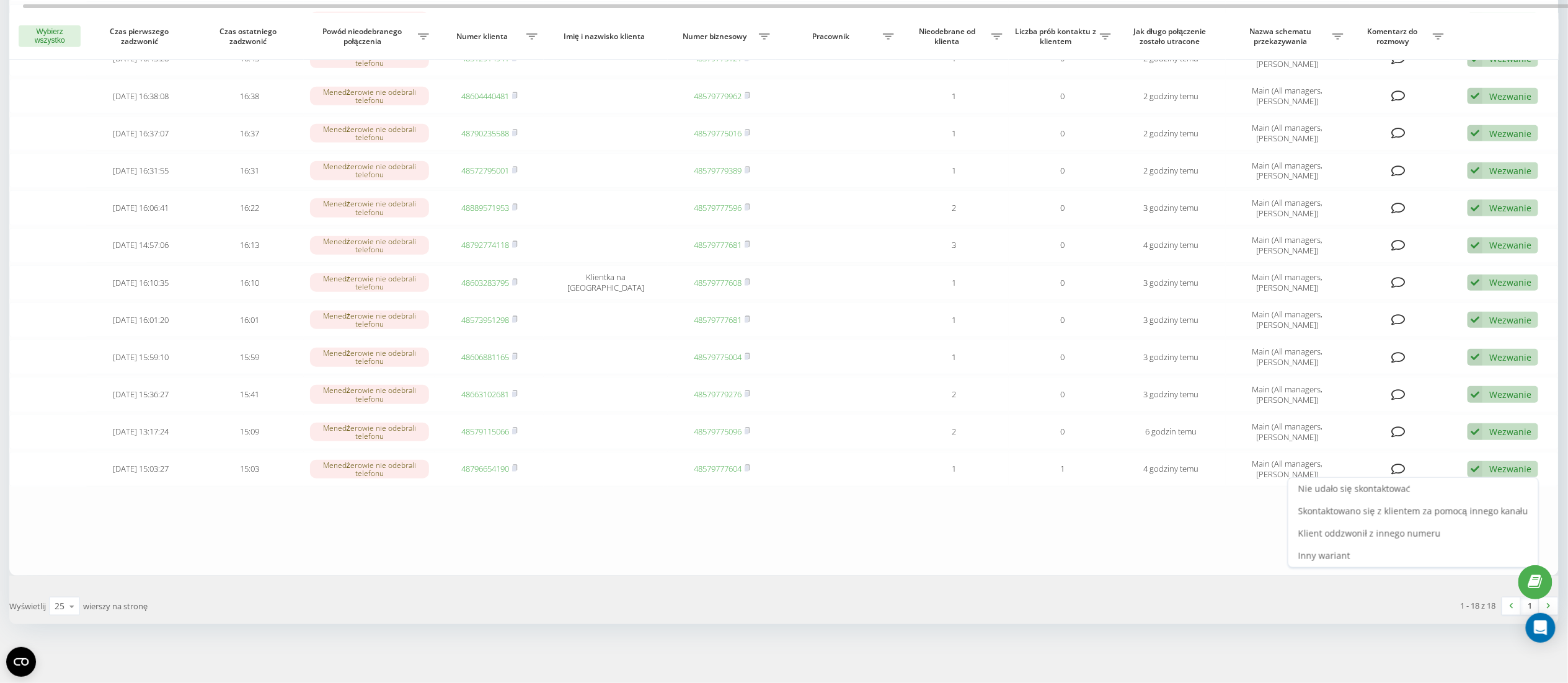
drag, startPoint x: 1441, startPoint y: 482, endPoint x: 1437, endPoint y: 492, distance: 10.8
click at [1439, 482] on div "Nie udało się skontaktować" at bounding box center [1413, 489] width 250 height 23
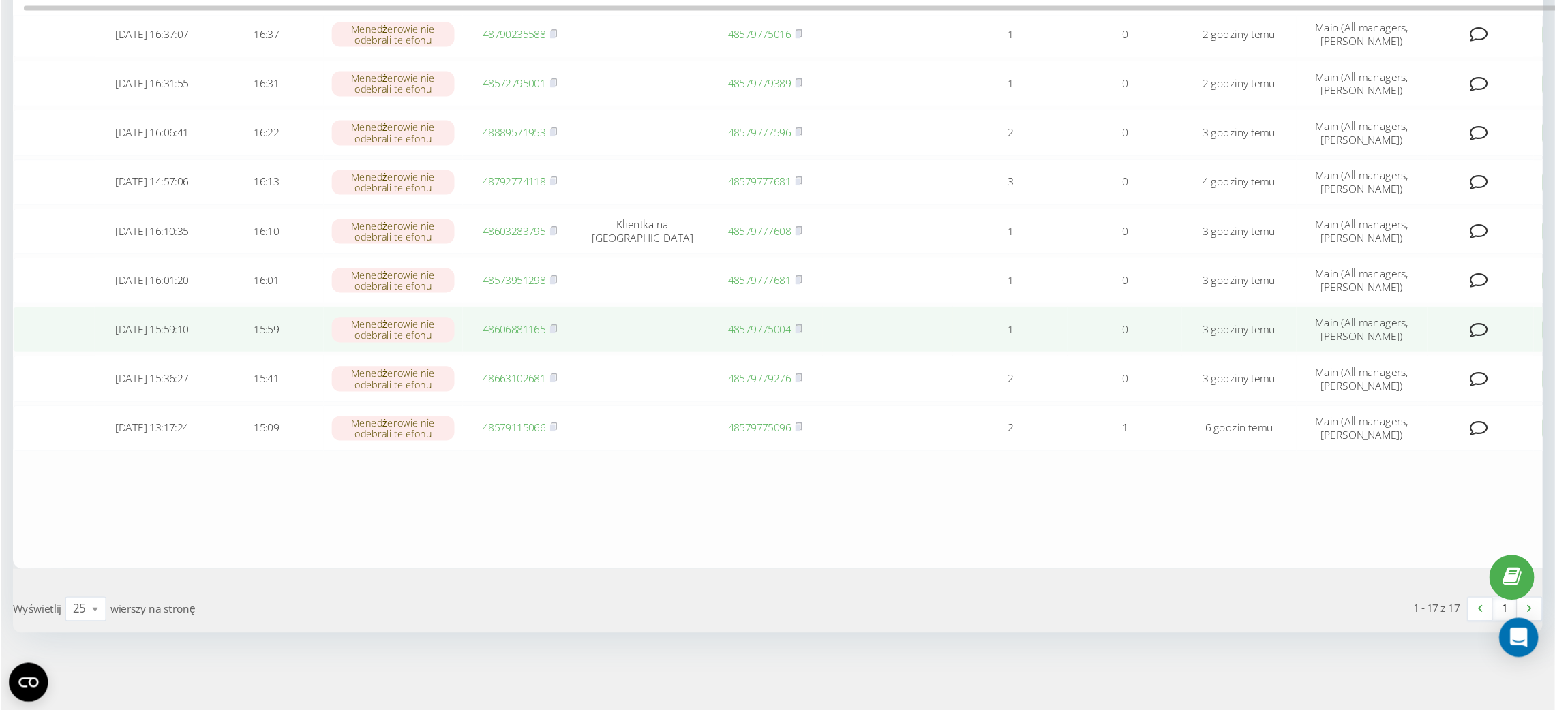
scroll to position [387, 0]
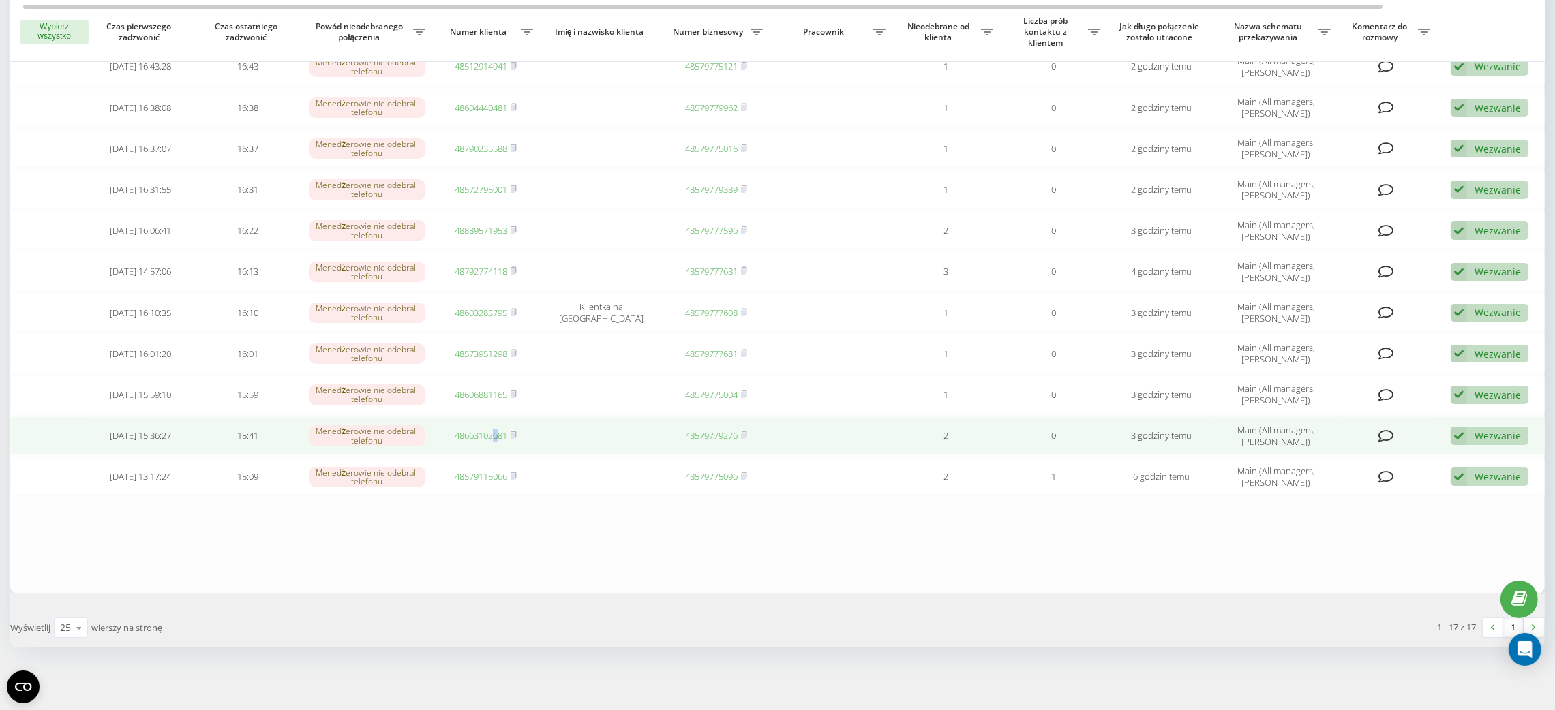
click at [496, 440] on td "48663102681" at bounding box center [486, 436] width 108 height 38
click at [480, 432] on link "48663102681" at bounding box center [481, 435] width 52 height 12
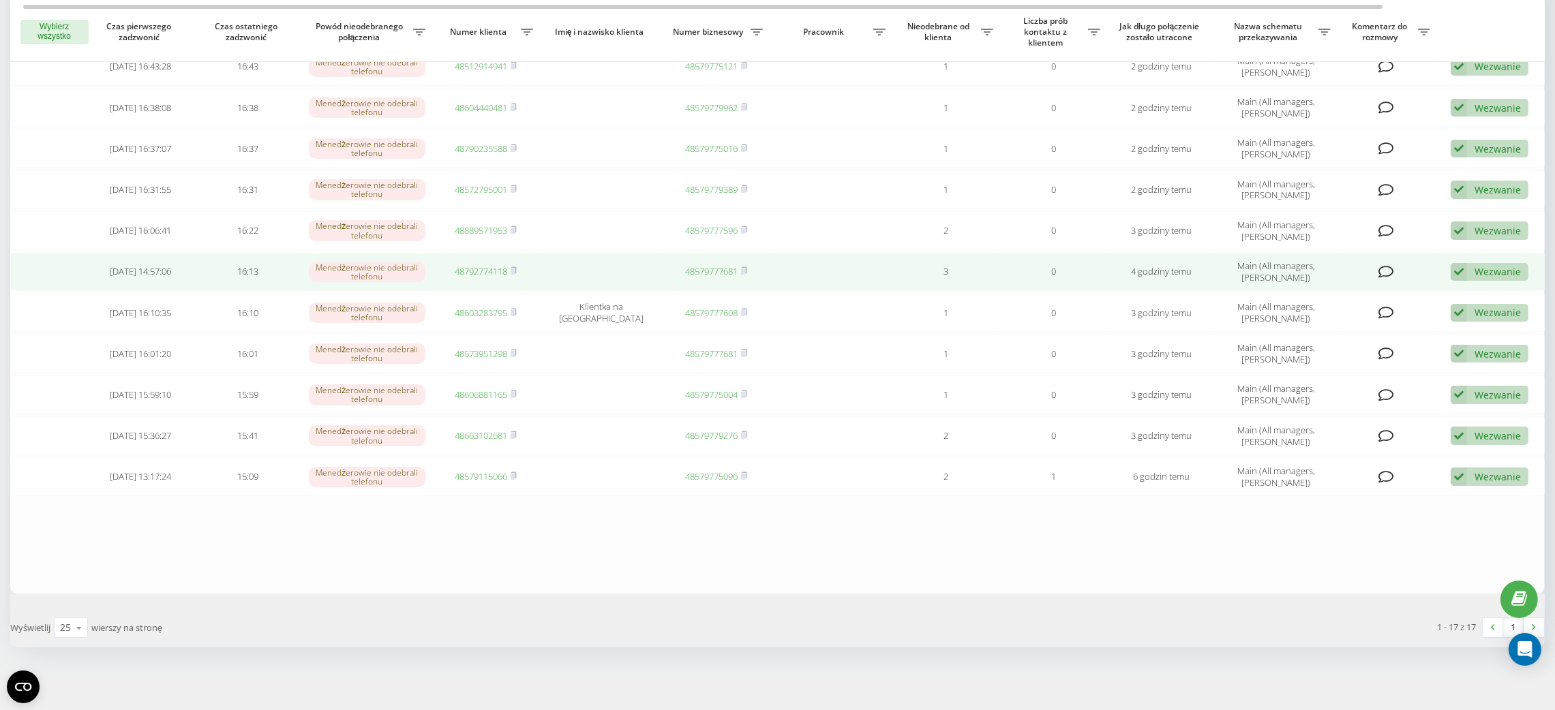
click at [478, 277] on td "48792774118" at bounding box center [486, 272] width 108 height 38
click at [477, 269] on link "48792774118" at bounding box center [481, 271] width 52 height 12
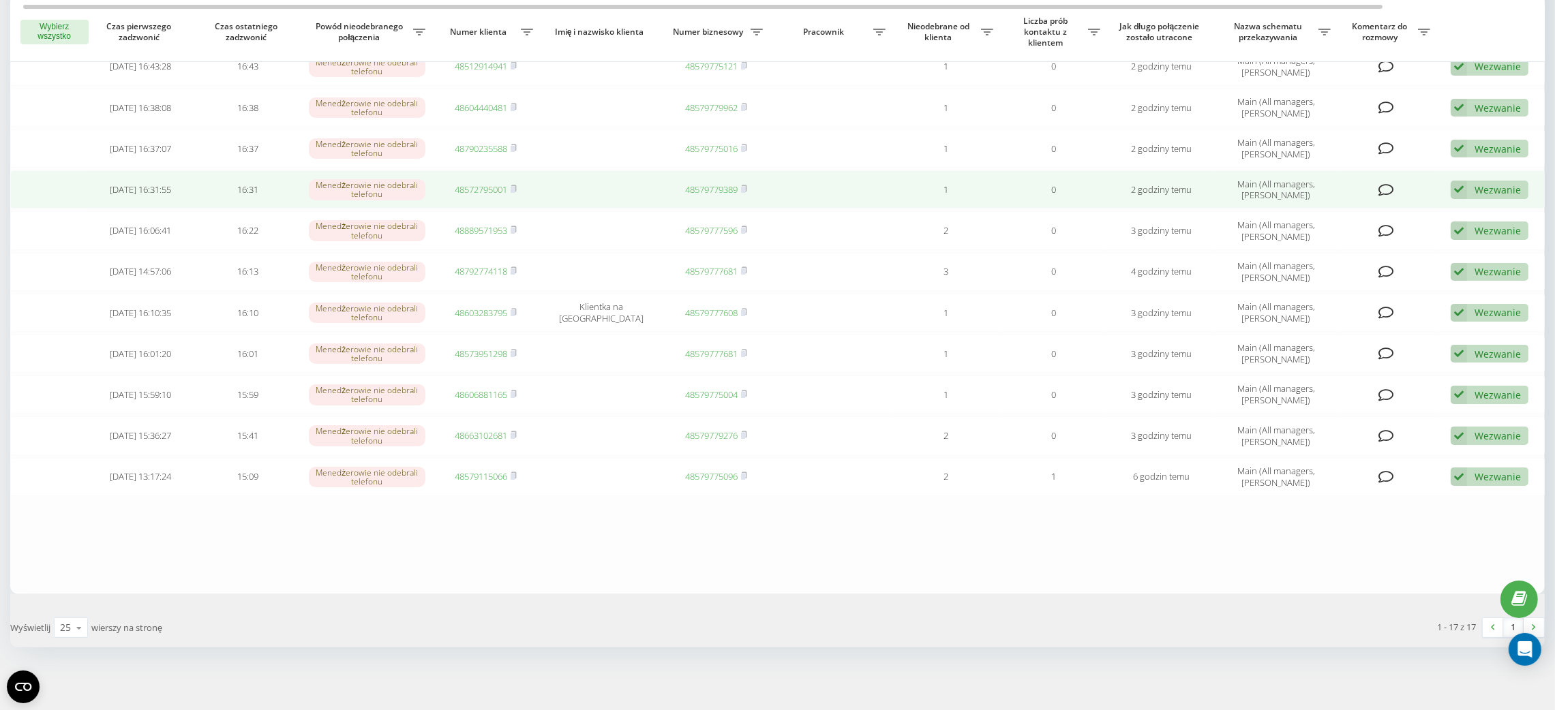
click at [483, 190] on link "48572795001" at bounding box center [481, 189] width 52 height 12
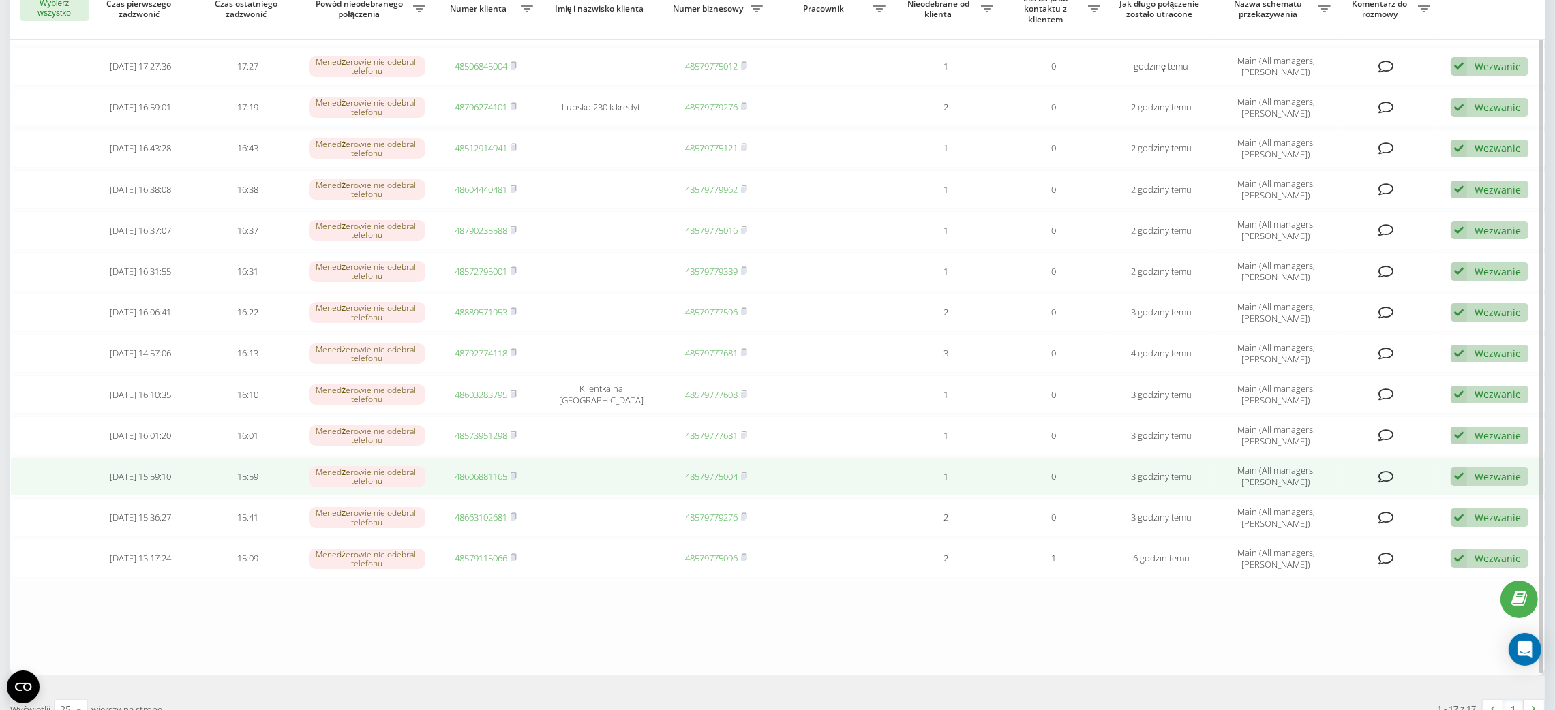
scroll to position [306, 0]
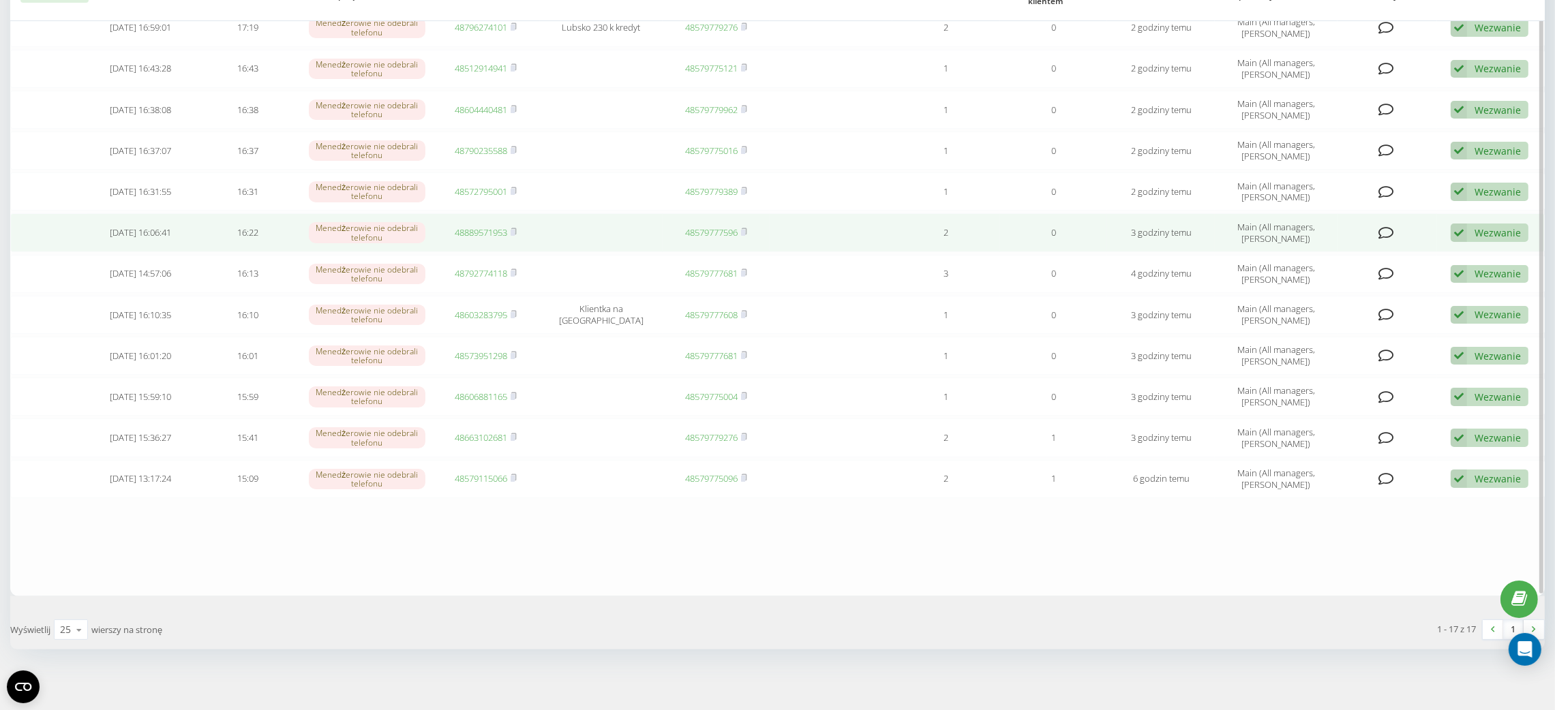
scroll to position [387, 0]
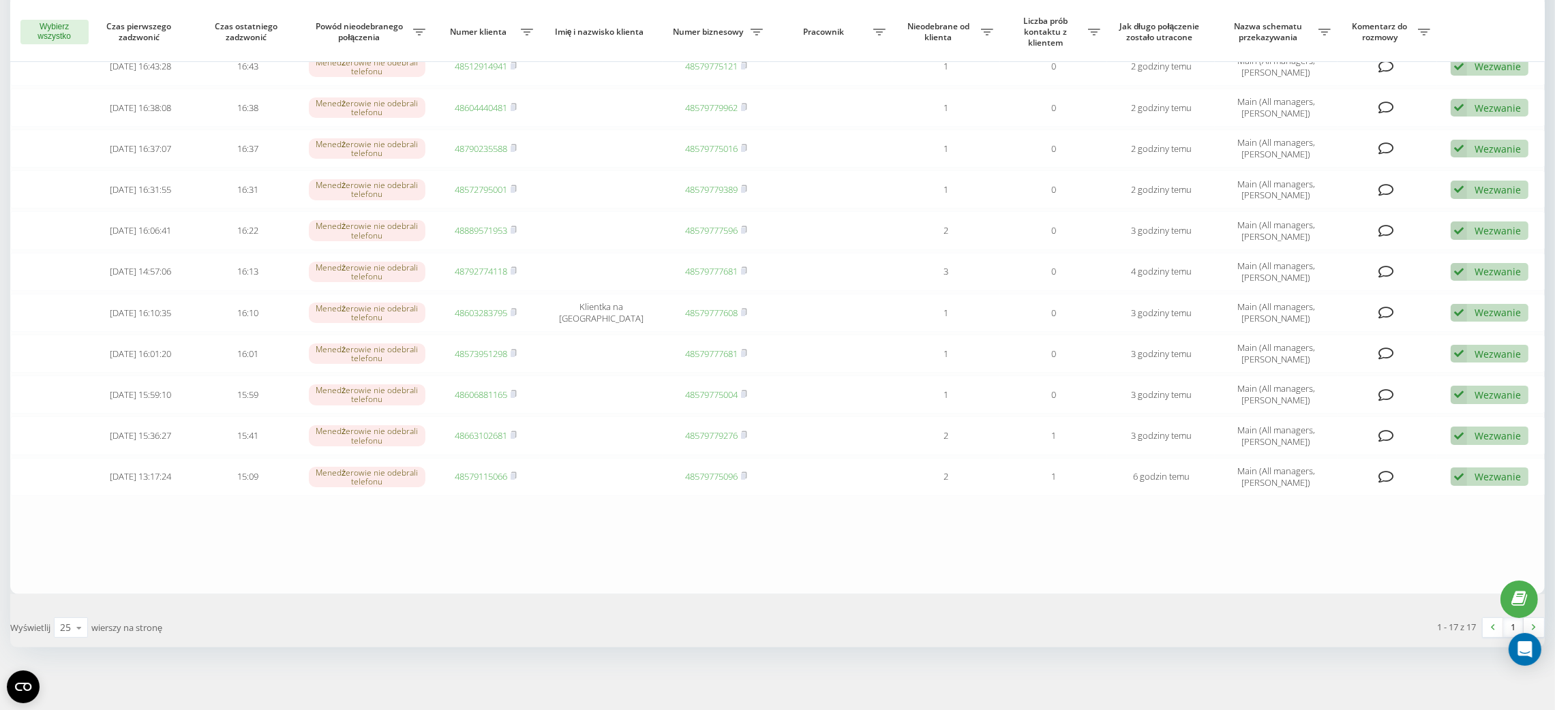
drag, startPoint x: 972, startPoint y: 648, endPoint x: 1049, endPoint y: 690, distance: 86.9
click at [978, 652] on div "Nieprzetworzone nieodebrane połączenia Przetworzone połączenia Eksport .csv .xl…" at bounding box center [777, 183] width 1555 height 1059
click at [538, 543] on table "[DATE] [DATE] 14:02:29 18:46 Zresetuj przed upływem 10 sekund 48518926684 48579…" at bounding box center [777, 150] width 1535 height 887
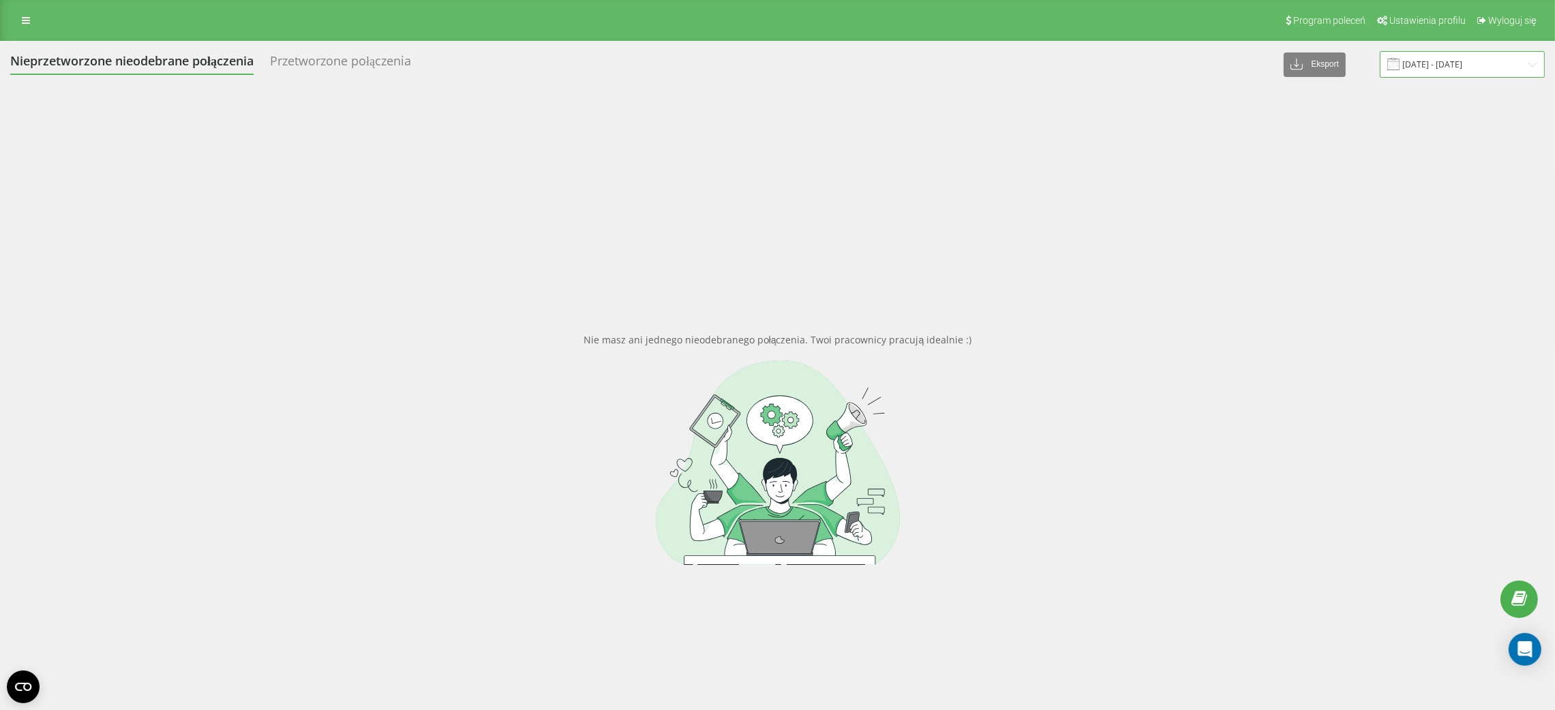
click at [1421, 70] on input "[DATE] - [DATE]" at bounding box center [1462, 64] width 165 height 27
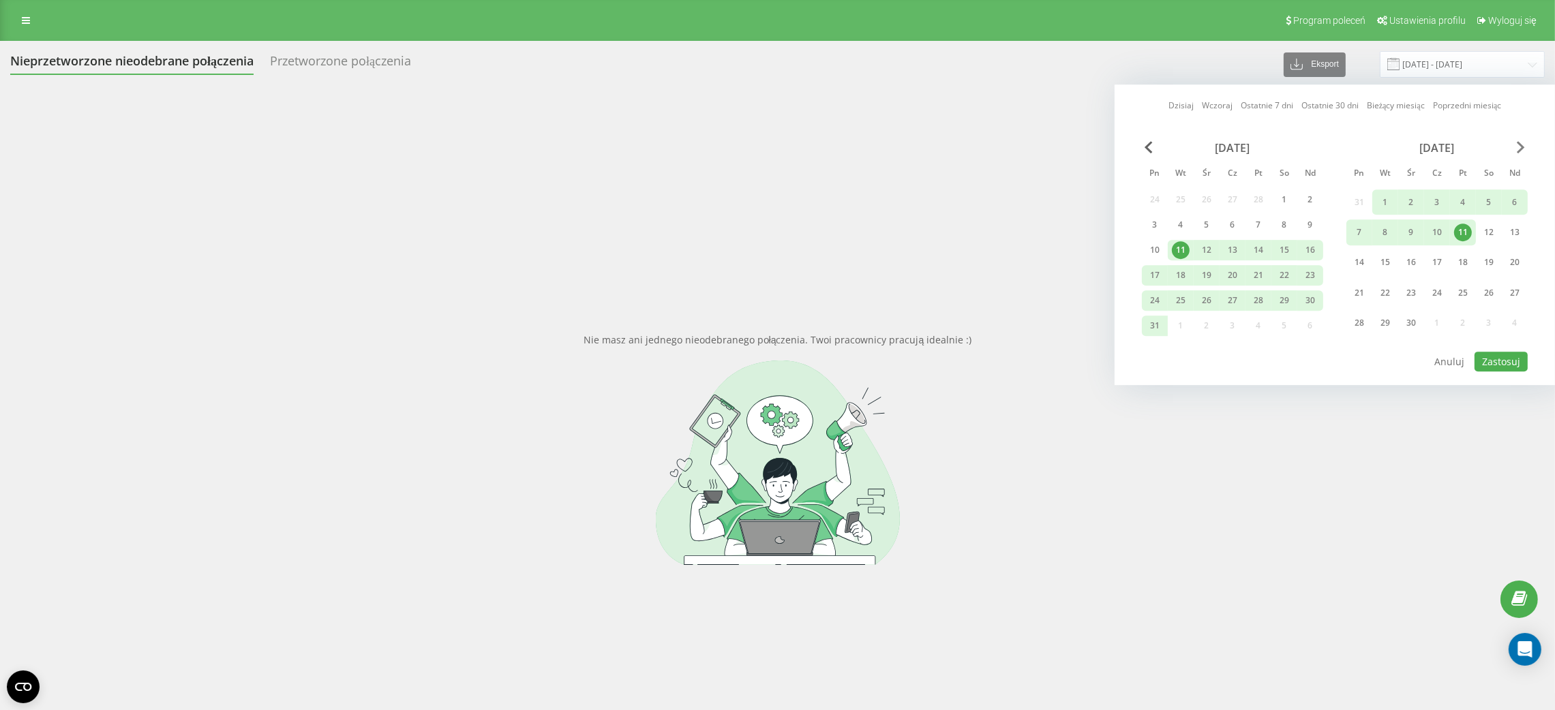
click at [1517, 147] on span "Next Month" at bounding box center [1521, 147] width 8 height 12
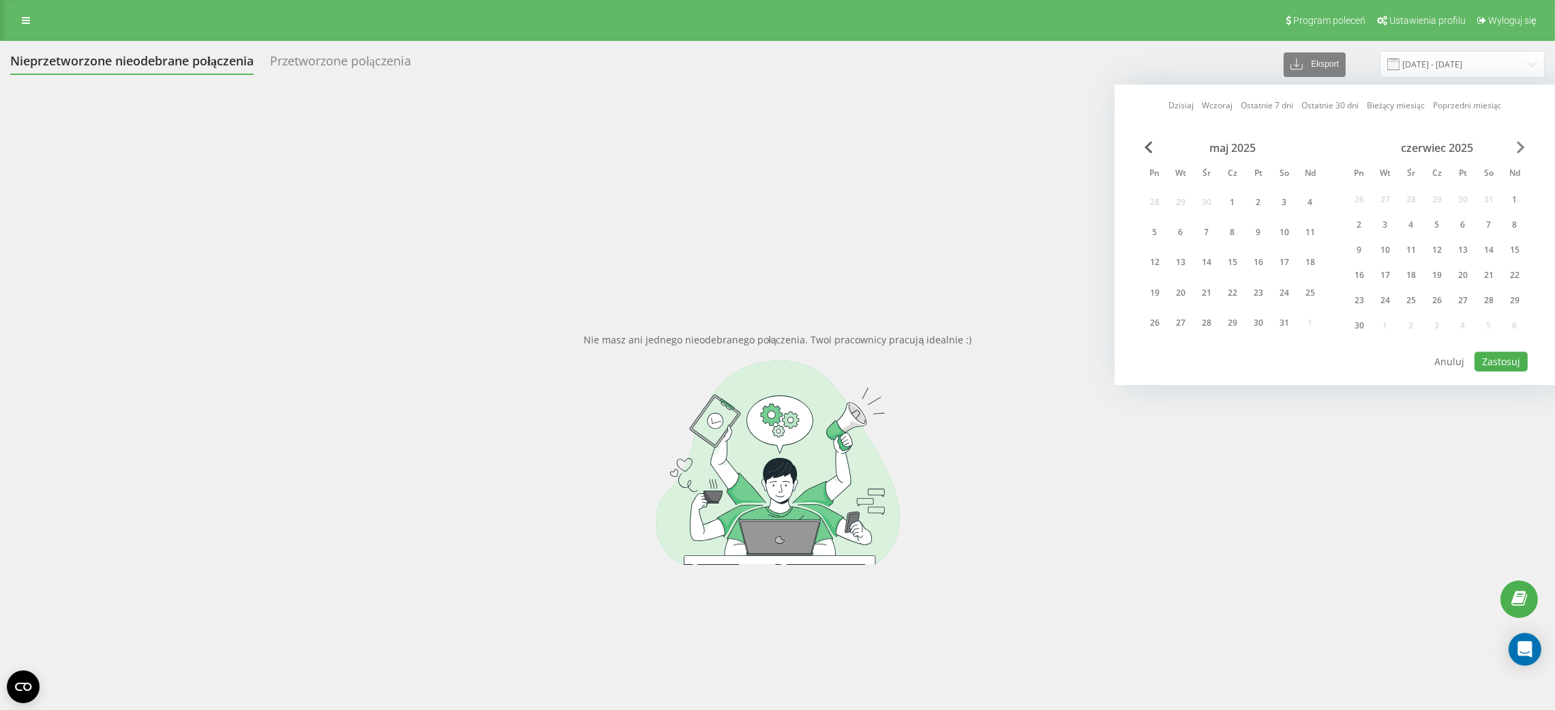
click at [1517, 147] on span "Next Month" at bounding box center [1521, 147] width 8 height 12
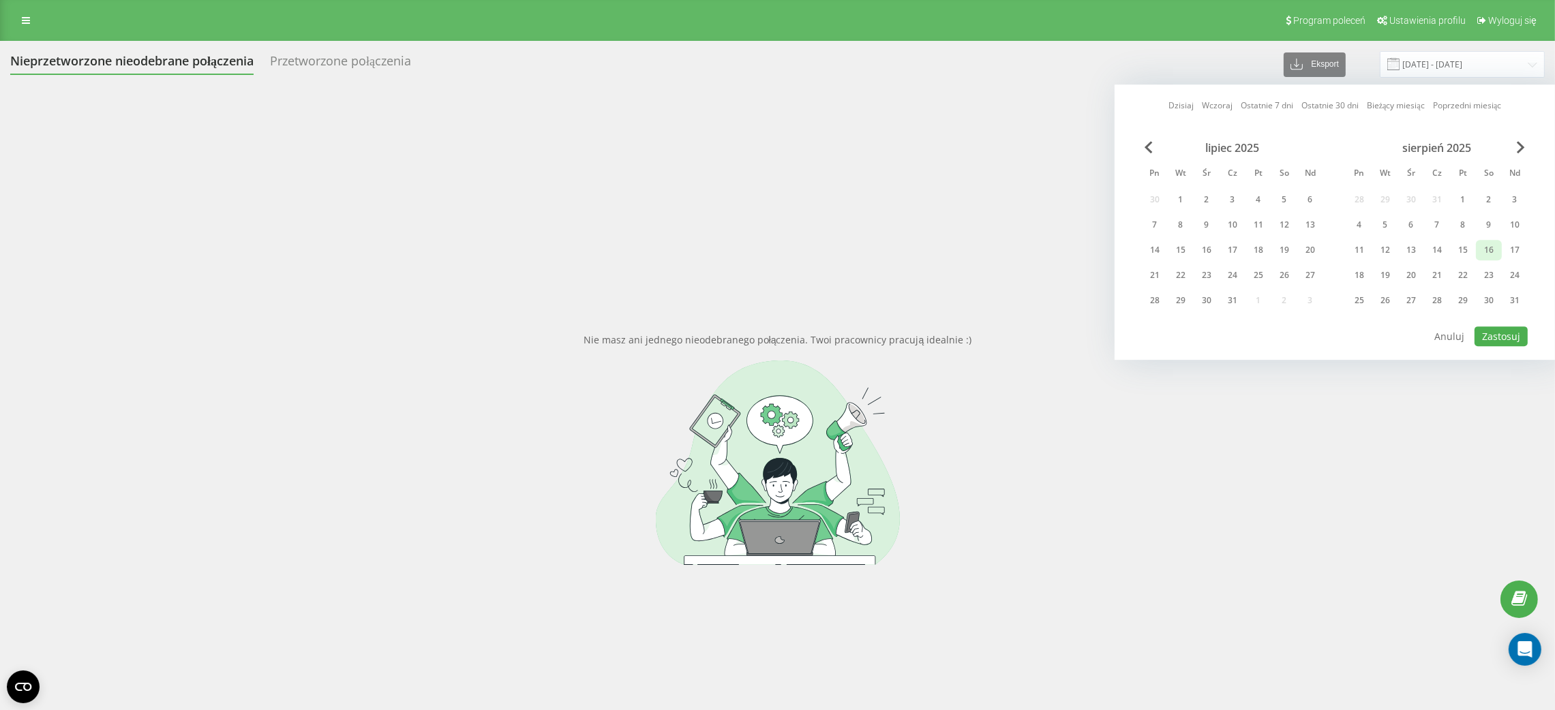
drag, startPoint x: 1516, startPoint y: 297, endPoint x: 1491, endPoint y: 253, distance: 50.7
click at [1513, 295] on div "31" at bounding box center [1515, 301] width 18 height 18
click at [1454, 195] on div "1" at bounding box center [1463, 200] width 18 height 18
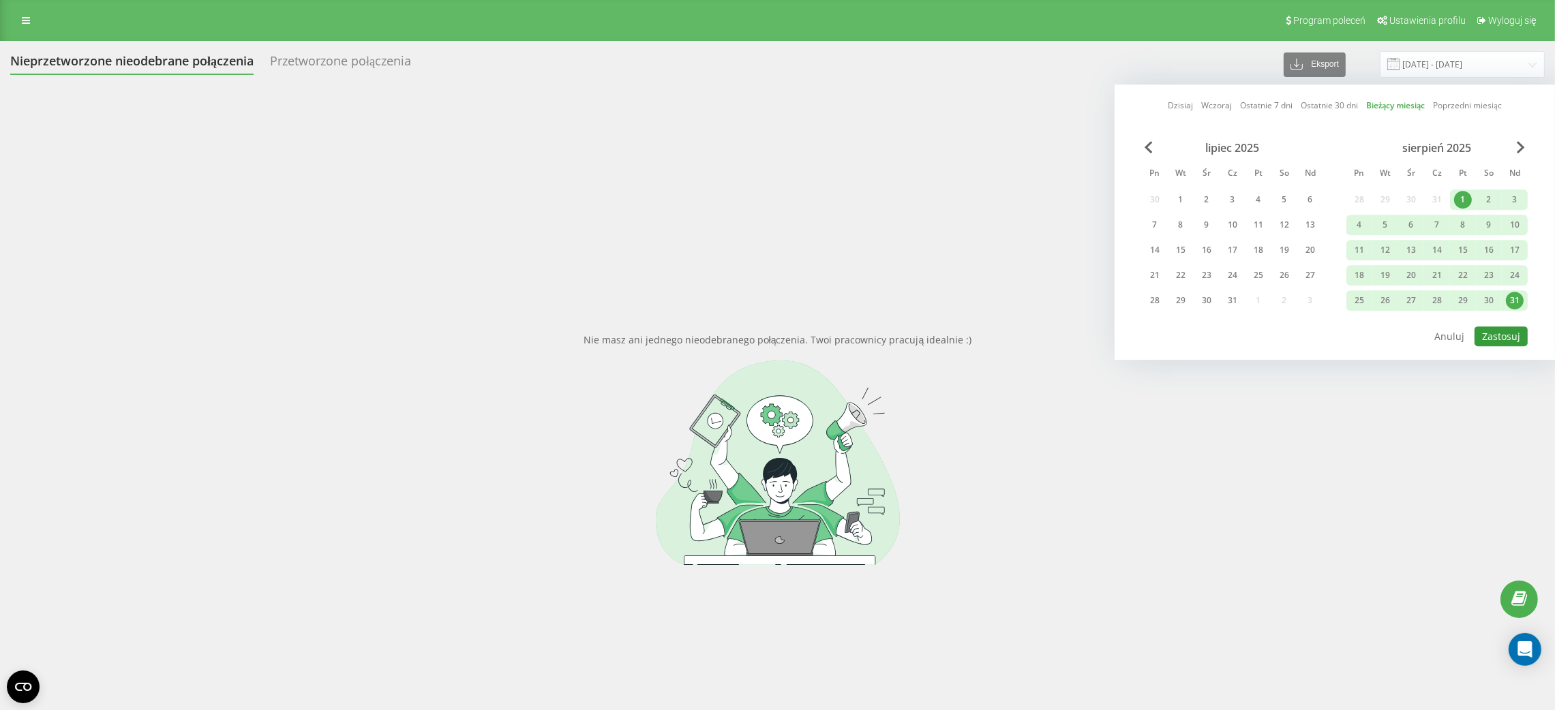
click at [1503, 333] on button "Zastosuj" at bounding box center [1501, 337] width 53 height 20
type input "[DATE] - [DATE]"
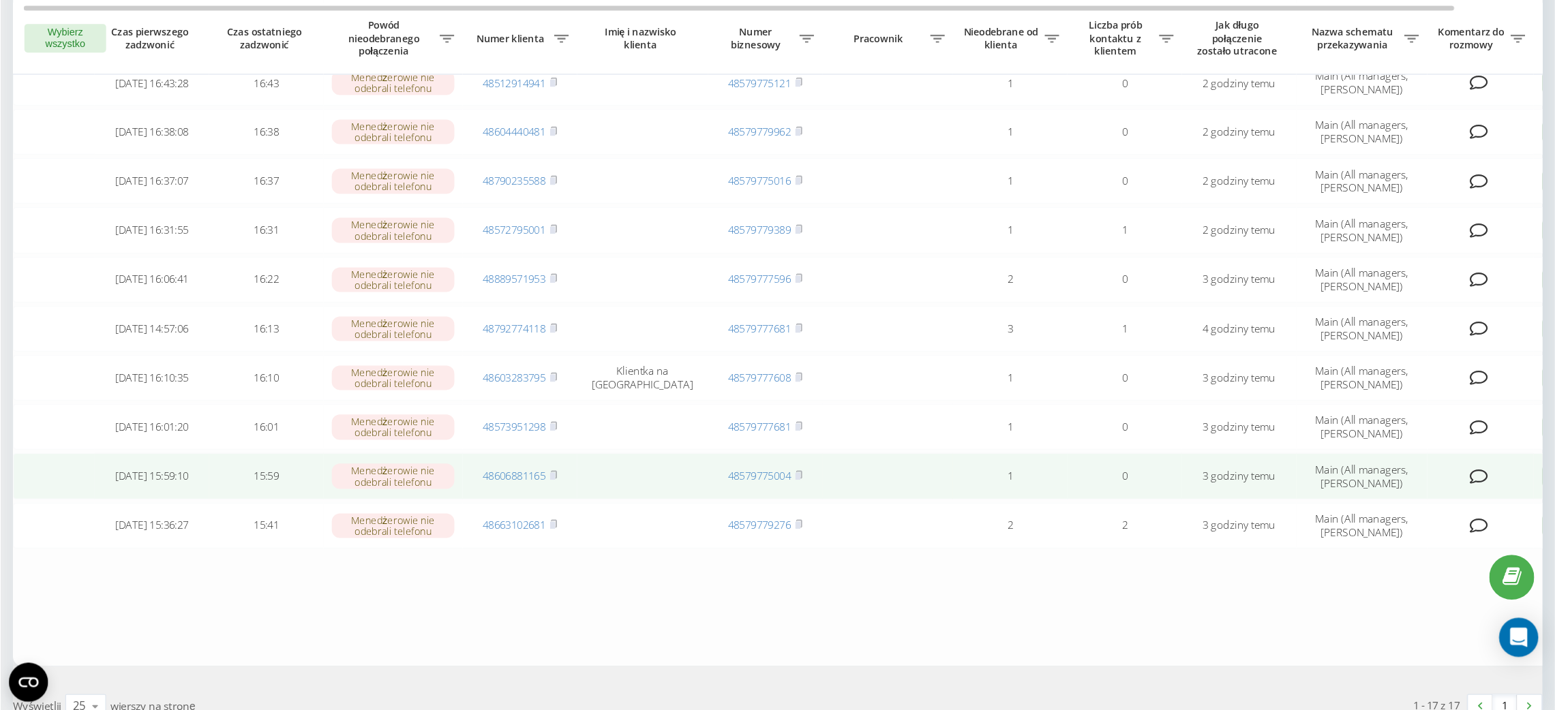
scroll to position [387, 0]
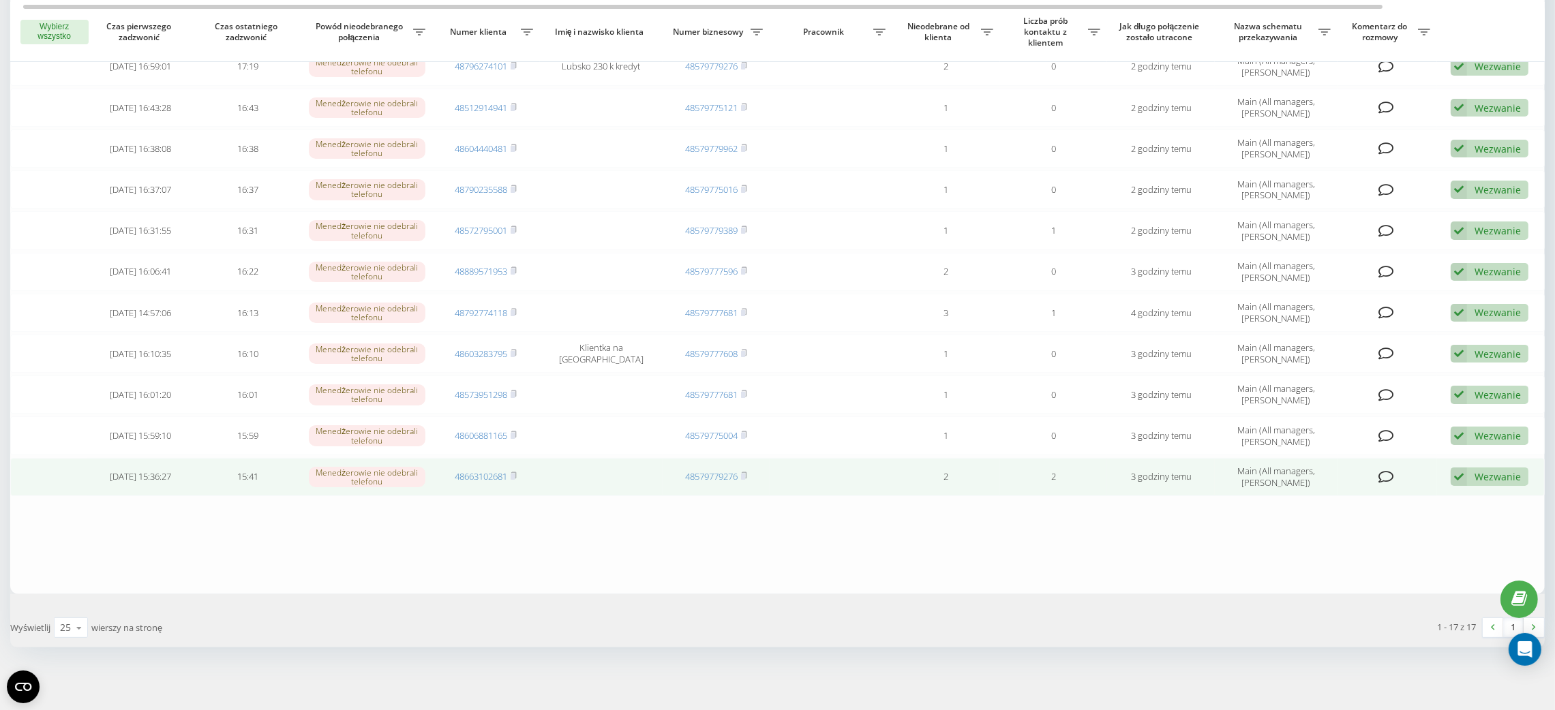
drag, startPoint x: 1478, startPoint y: 476, endPoint x: 1496, endPoint y: 474, distance: 17.8
click at [1494, 476] on div "Wezwanie" at bounding box center [1498, 476] width 46 height 13
click at [1479, 486] on div "Nie udało się skontaktować Skontaktowano się z klientem za pomocą innego kanału…" at bounding box center [1390, 536] width 276 height 100
drag, startPoint x: 1466, startPoint y: 490, endPoint x: 1475, endPoint y: 481, distance: 13.5
click at [1464, 490] on td "Wezwanie Nie udało się skontaktować Skontaktowano się z klientem za pomocą inne…" at bounding box center [1491, 477] width 108 height 38
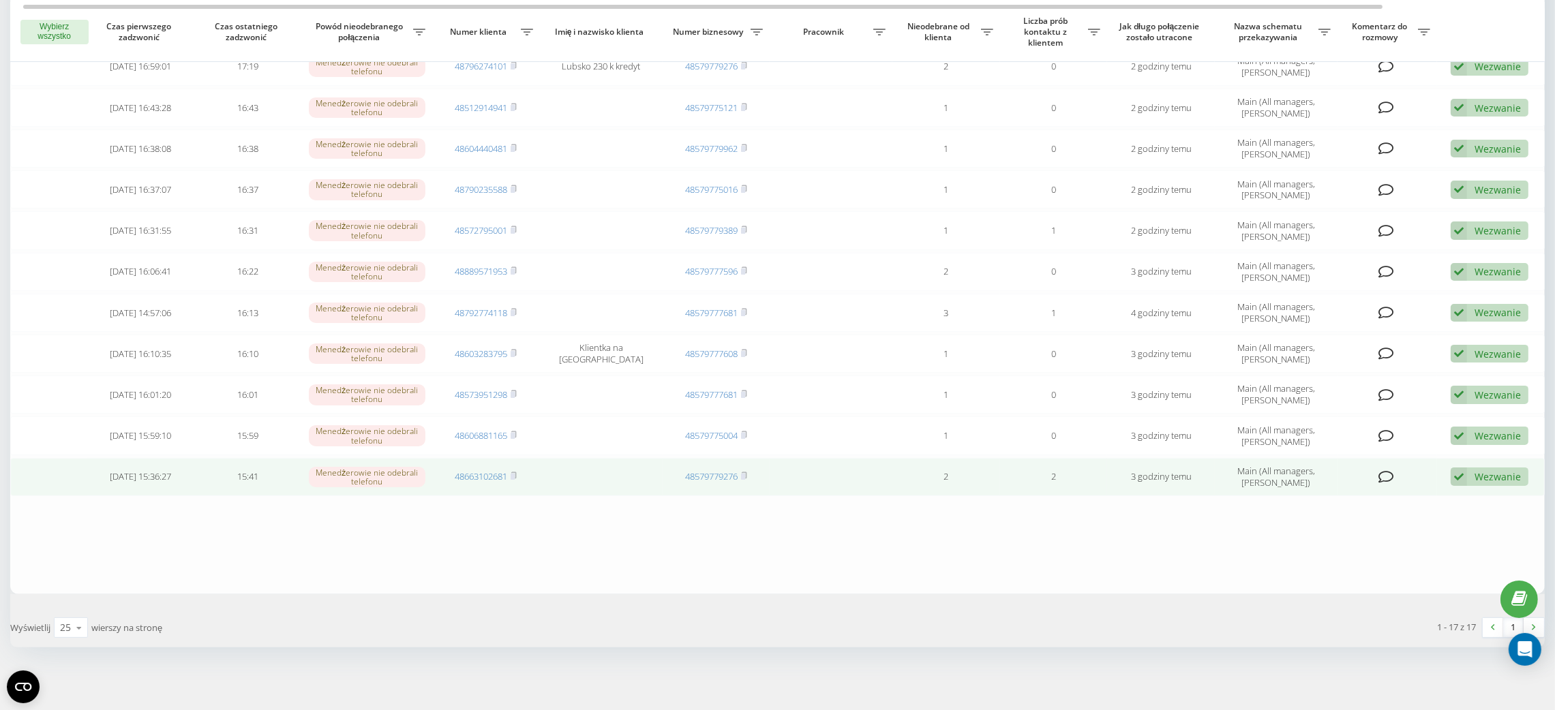
click at [1484, 468] on div "Wezwanie Nie udało się skontaktować Skontaktowano się z klientem za pomocą inne…" at bounding box center [1490, 477] width 78 height 18
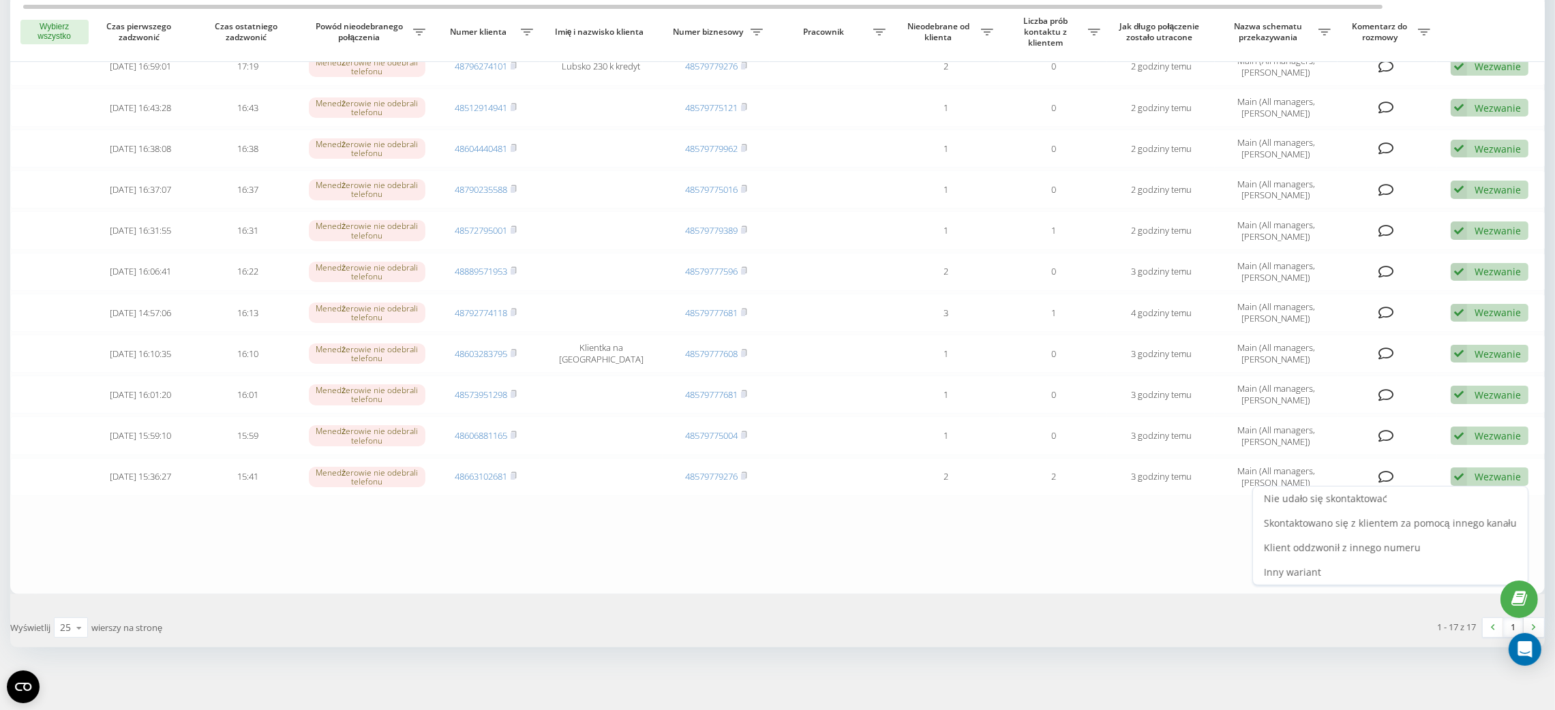
click at [1479, 487] on div "Nie udało się skontaktować" at bounding box center [1390, 499] width 275 height 25
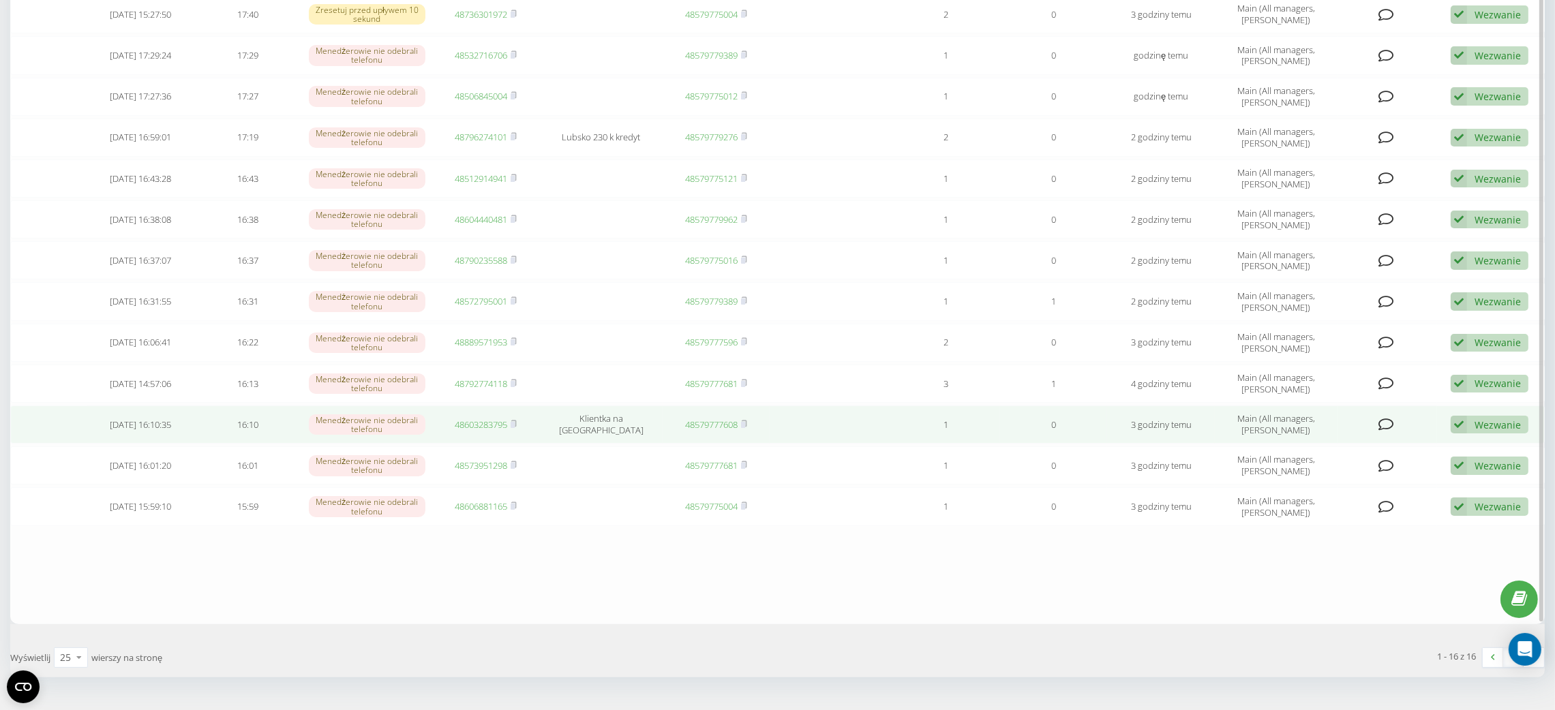
scroll to position [346, 0]
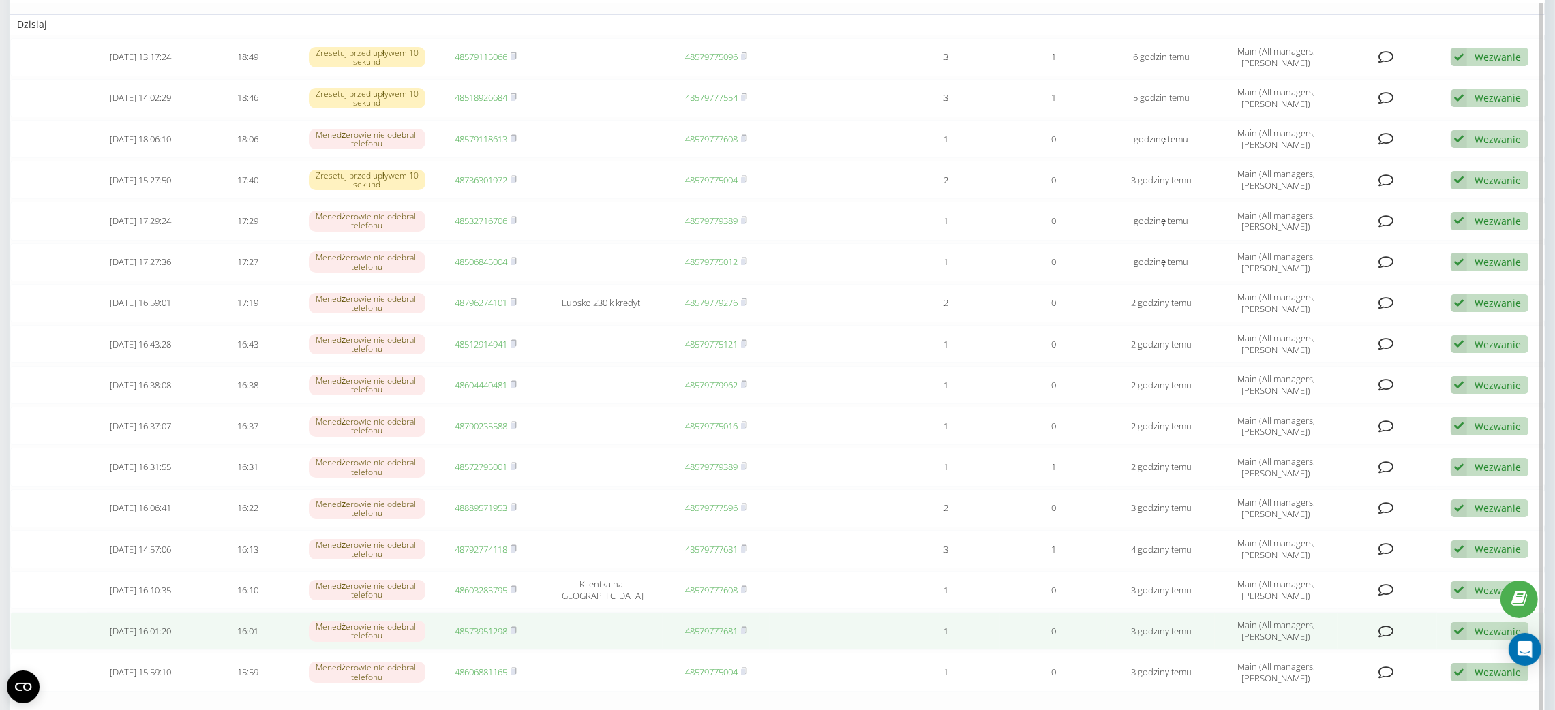
scroll to position [346, 0]
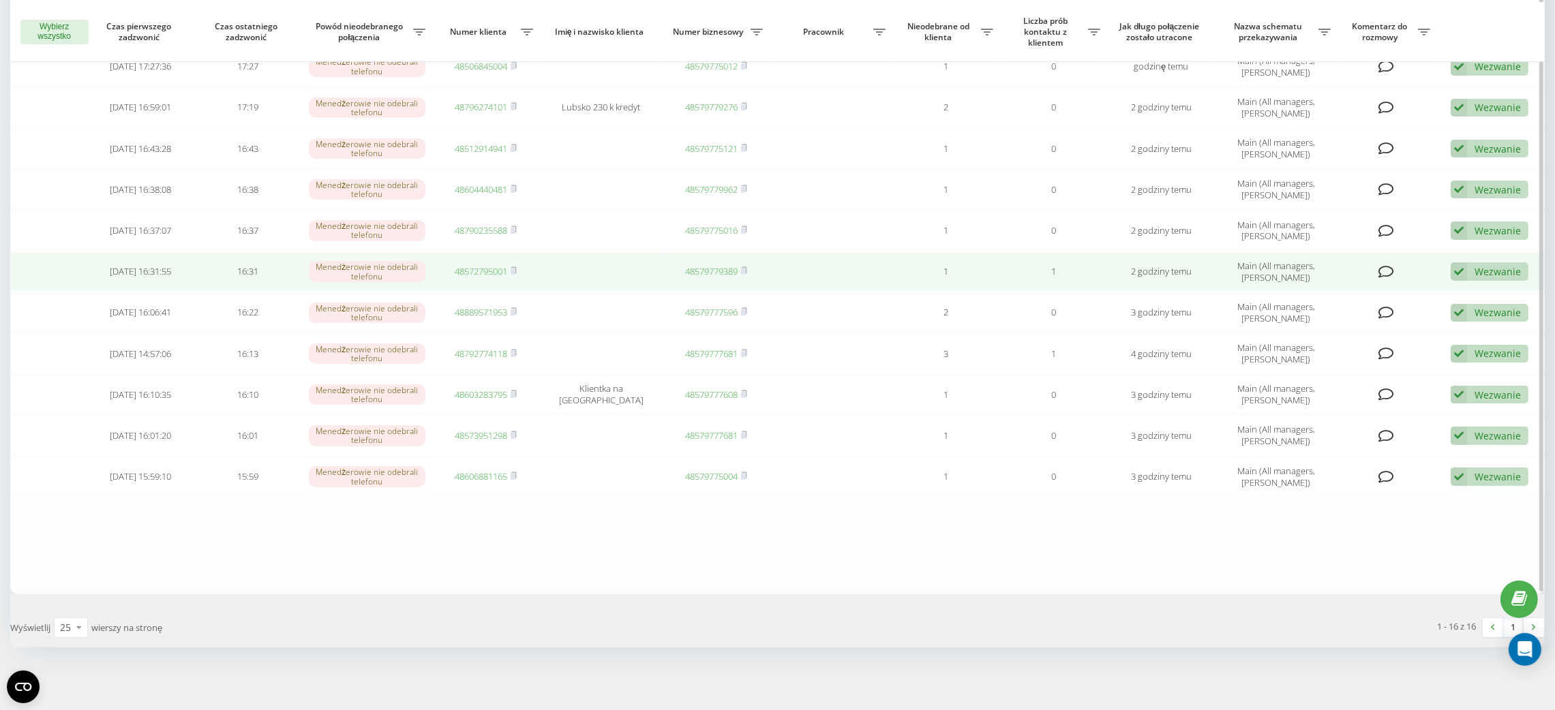
click at [481, 273] on link "48572795001" at bounding box center [481, 271] width 52 height 12
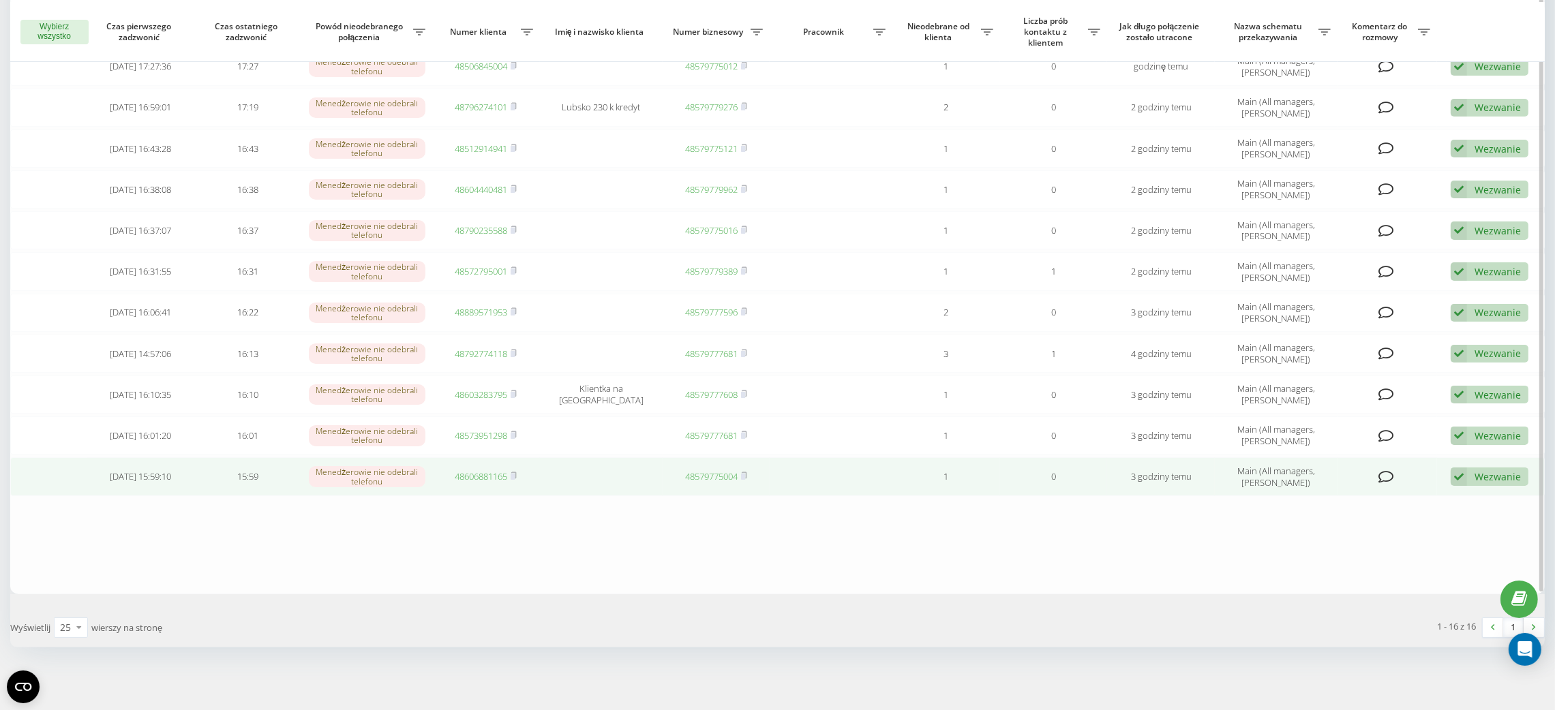
click at [479, 474] on link "48606881165" at bounding box center [481, 476] width 52 height 12
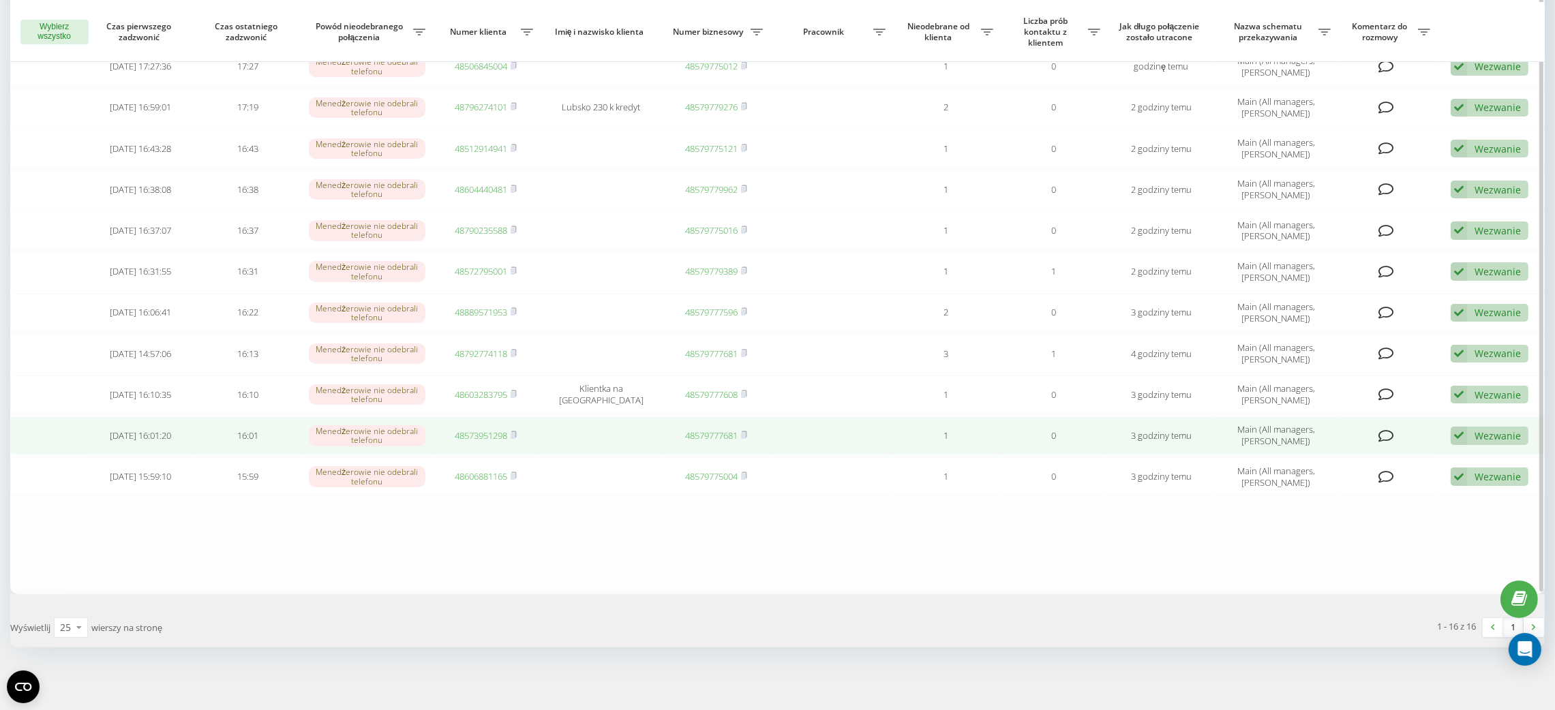
click at [483, 434] on link "48573951298" at bounding box center [481, 435] width 52 height 12
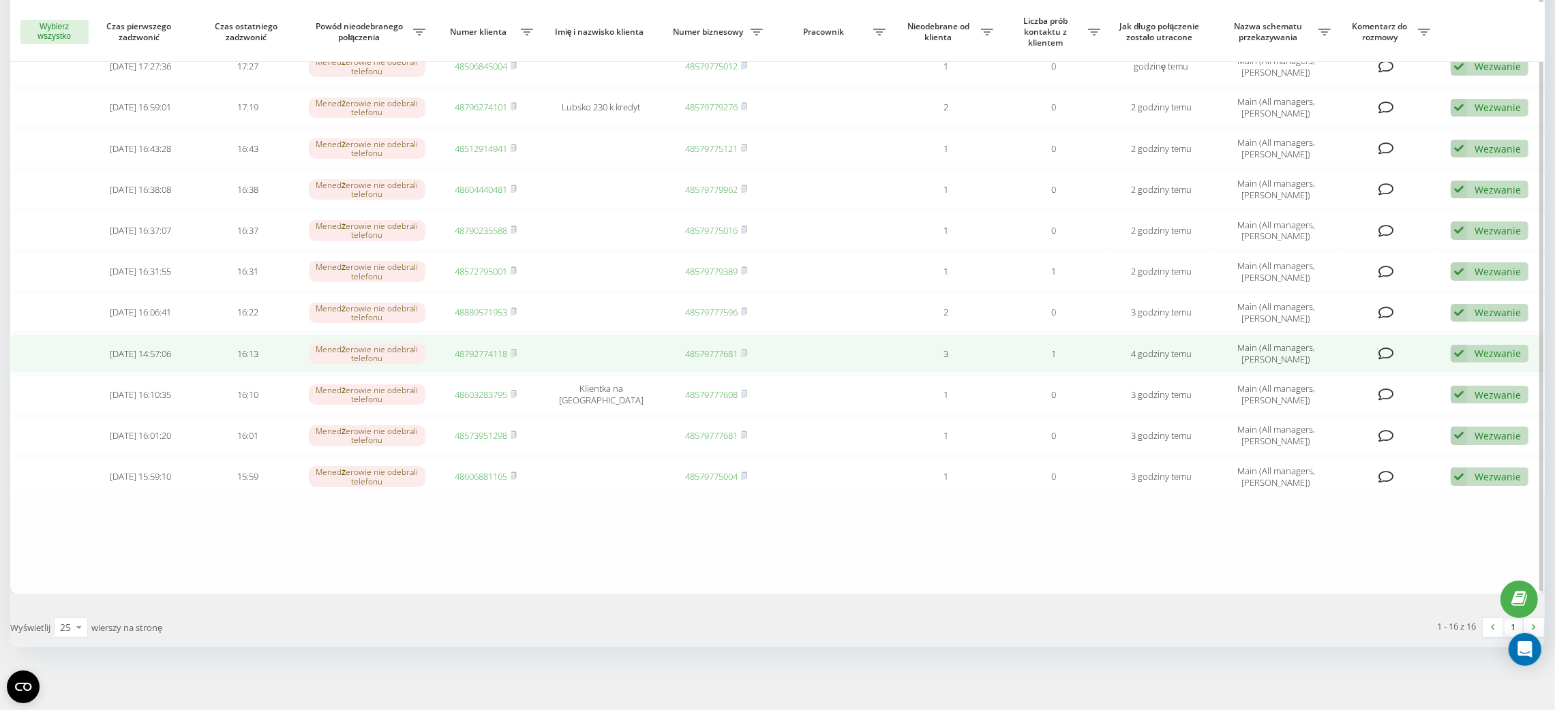
click at [485, 357] on link "48792774118" at bounding box center [481, 354] width 52 height 12
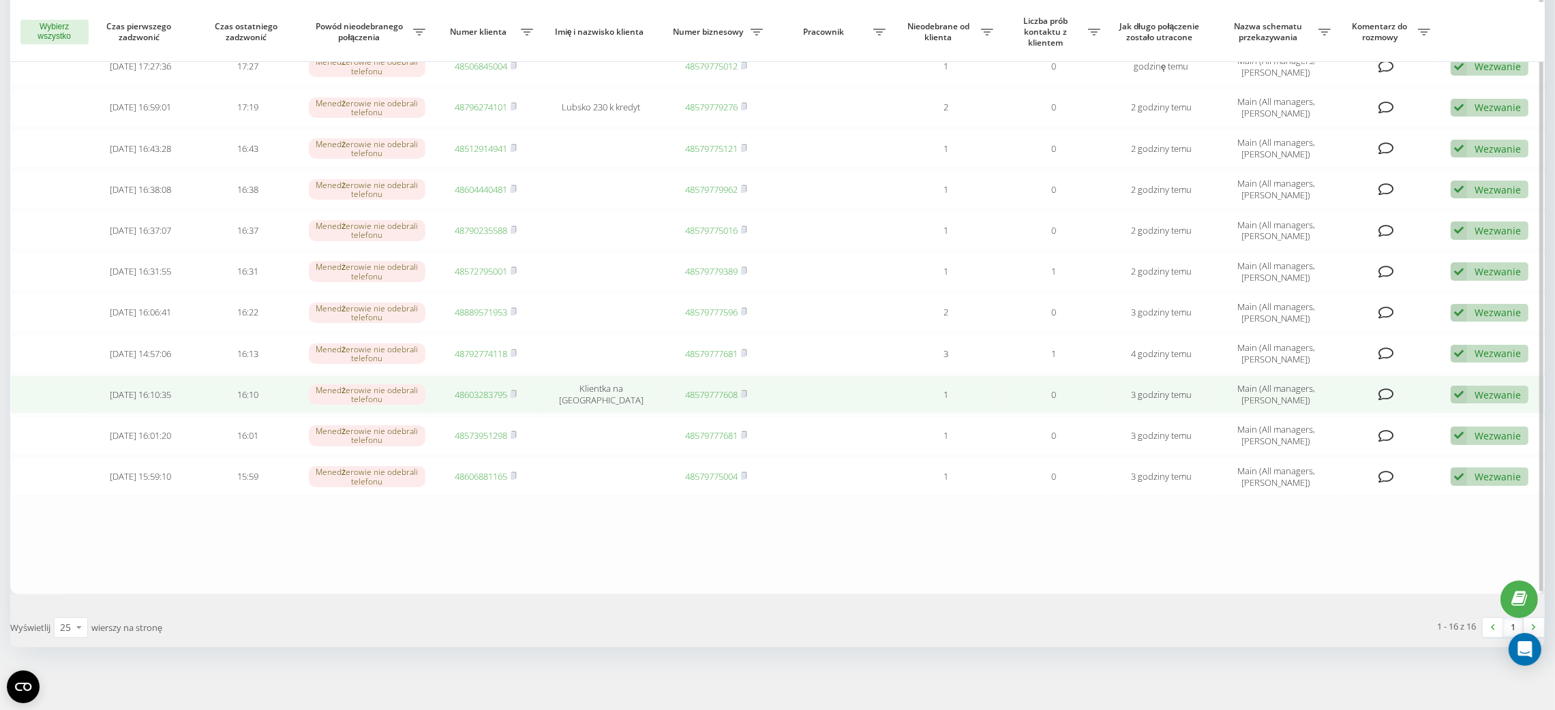
click at [478, 392] on link "48603283795" at bounding box center [481, 395] width 52 height 12
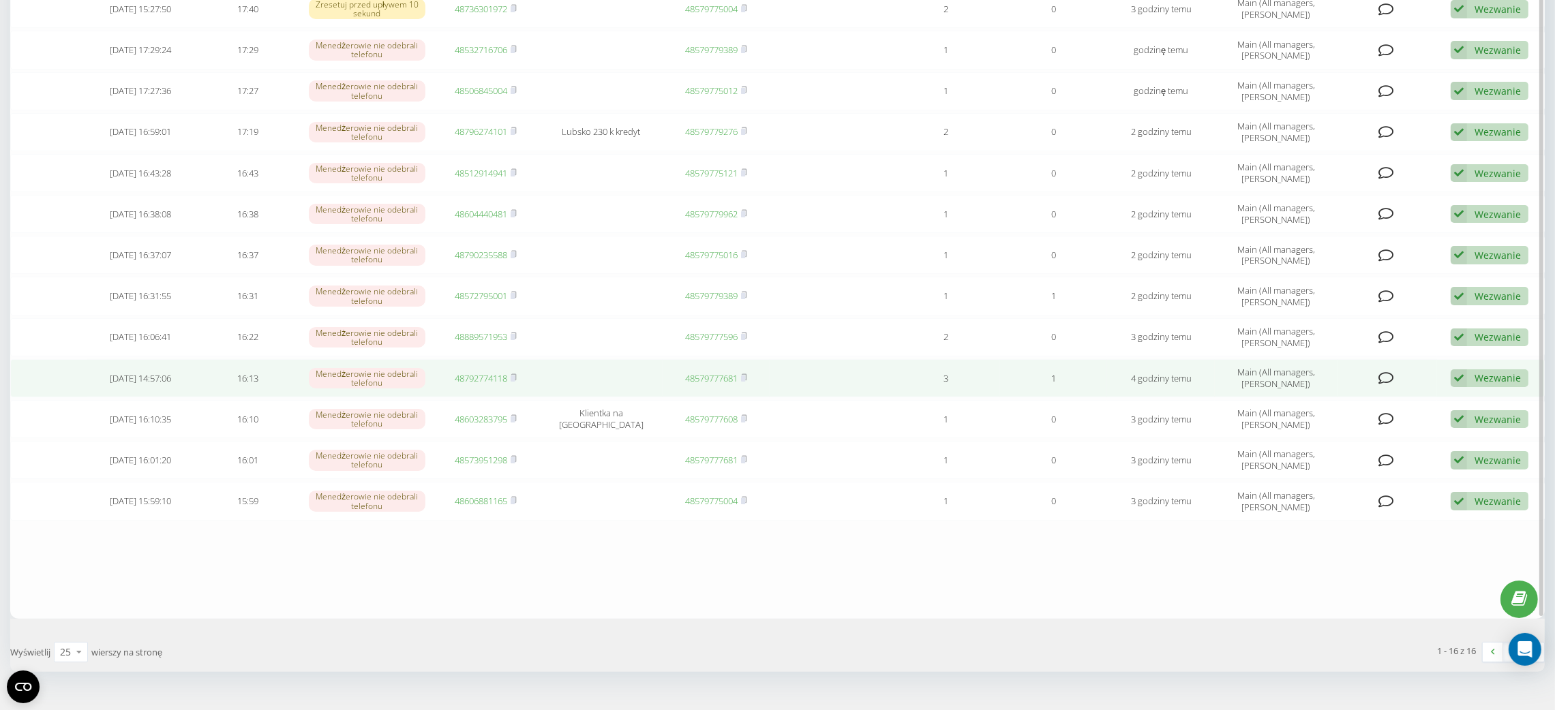
scroll to position [346, 0]
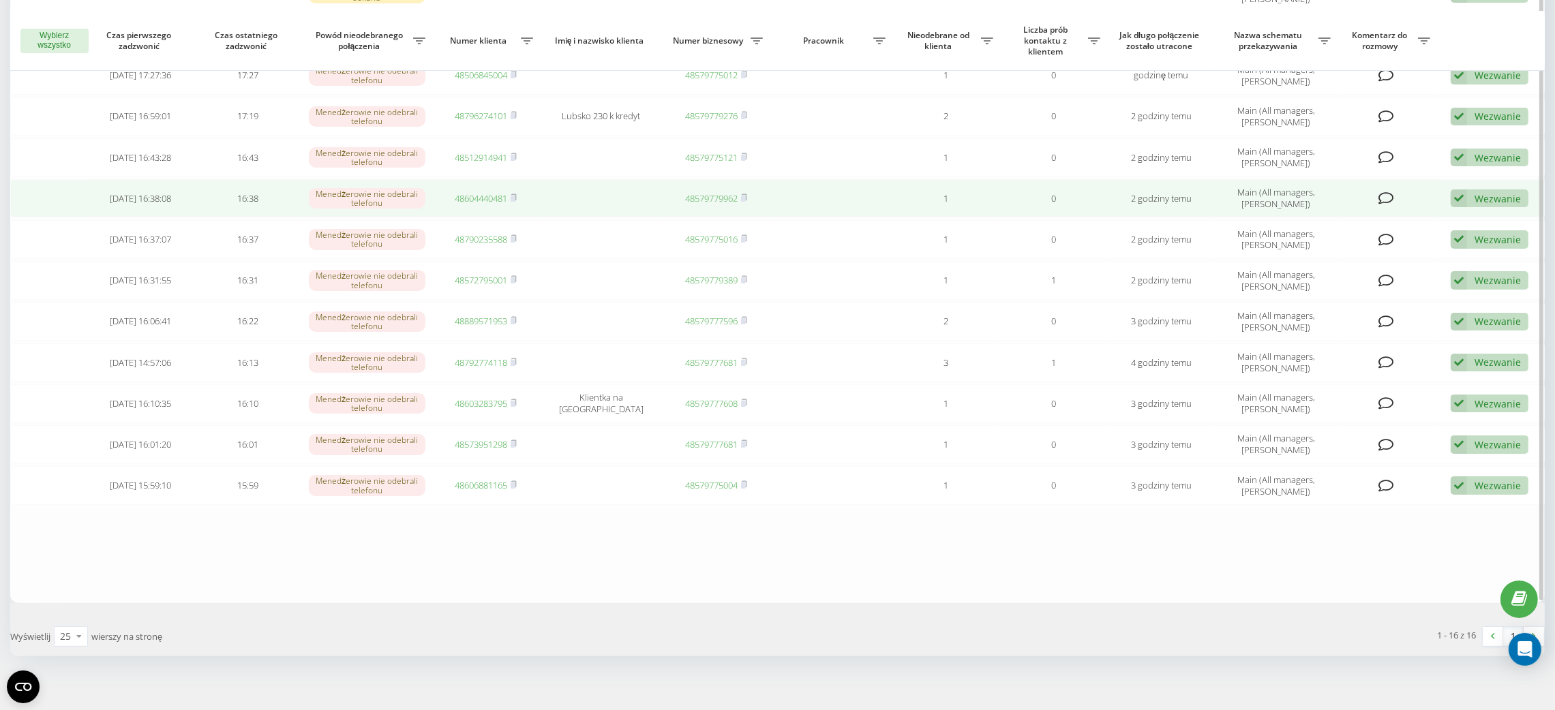
scroll to position [346, 0]
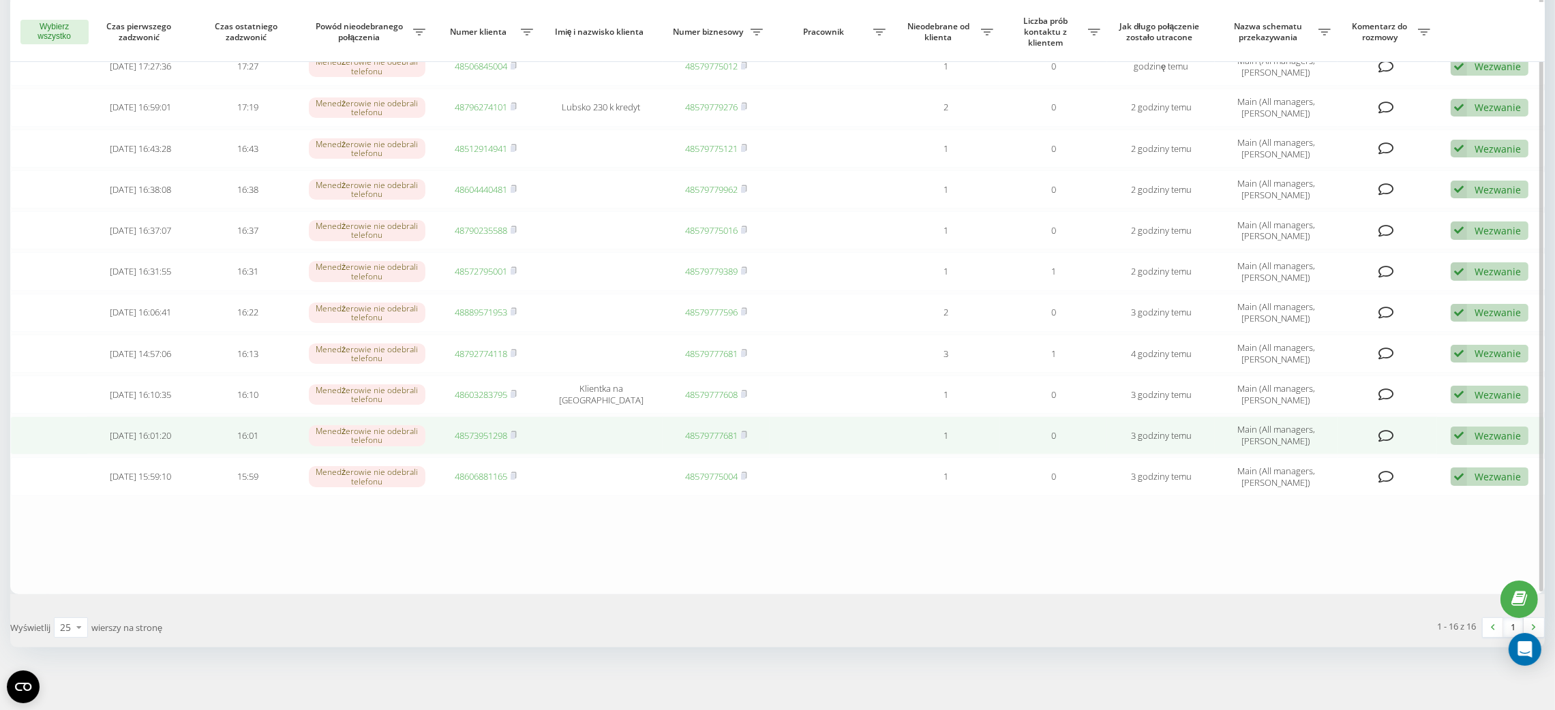
click at [475, 437] on link "48573951298" at bounding box center [481, 435] width 52 height 12
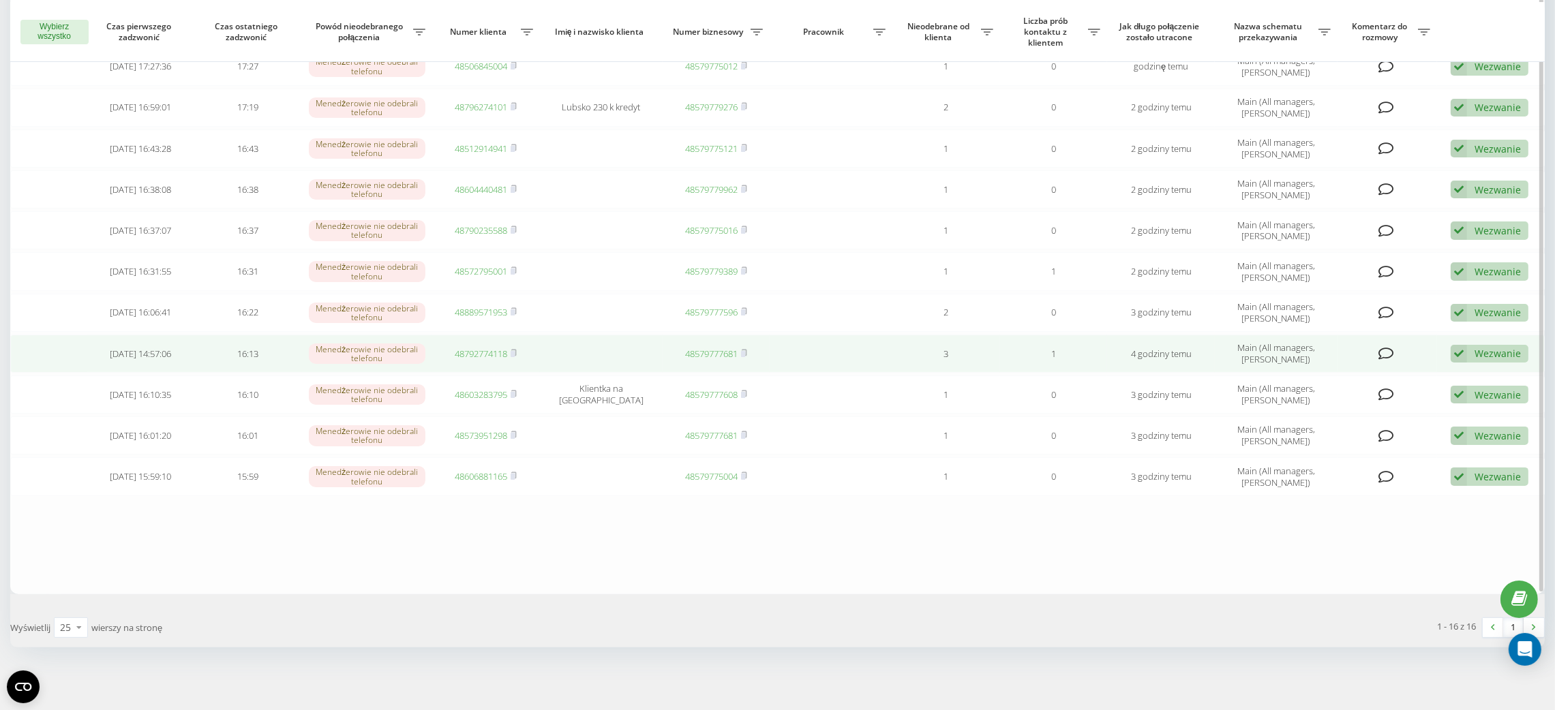
click at [483, 346] on td "48792774118" at bounding box center [486, 354] width 108 height 38
click at [477, 351] on link "48792774118" at bounding box center [481, 354] width 52 height 12
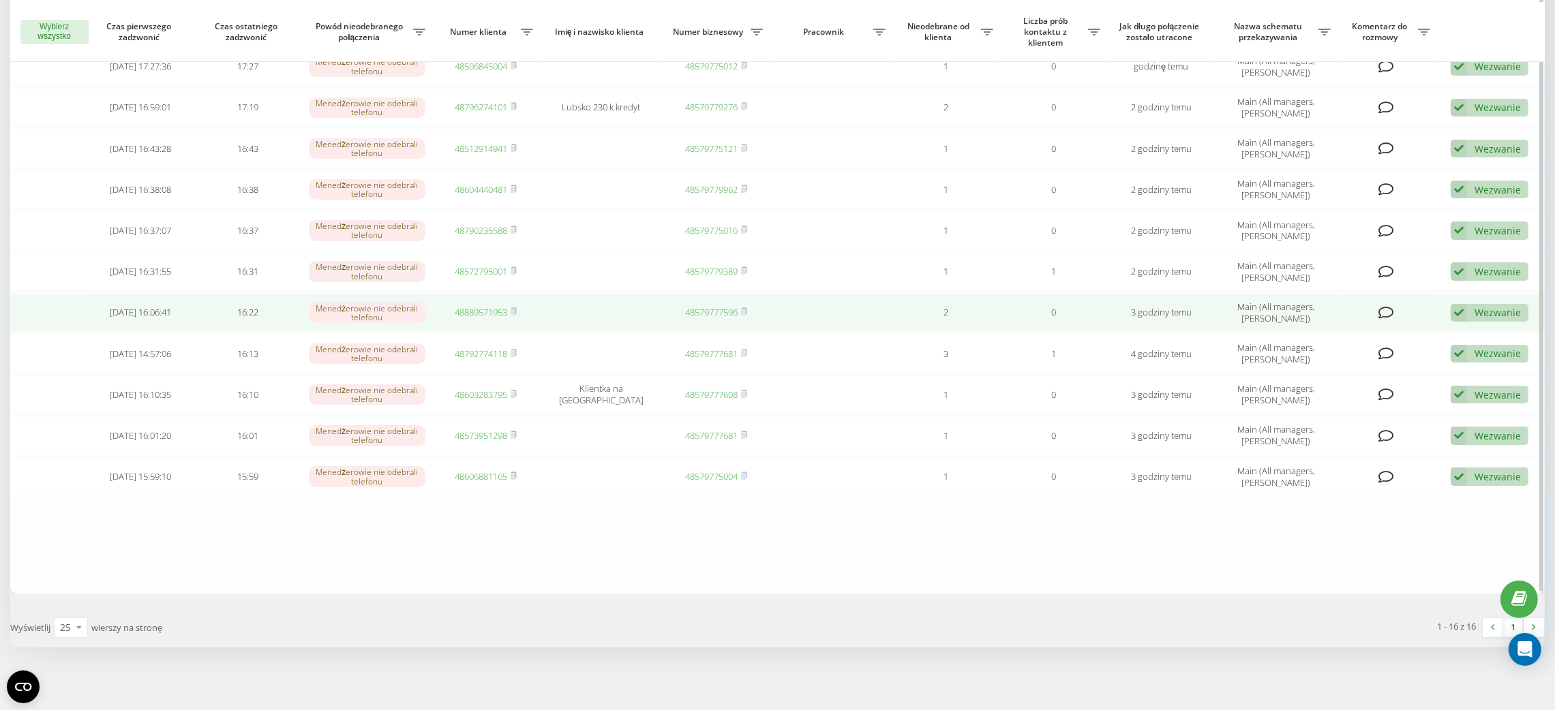
click at [492, 309] on link "48889571953" at bounding box center [481, 312] width 52 height 12
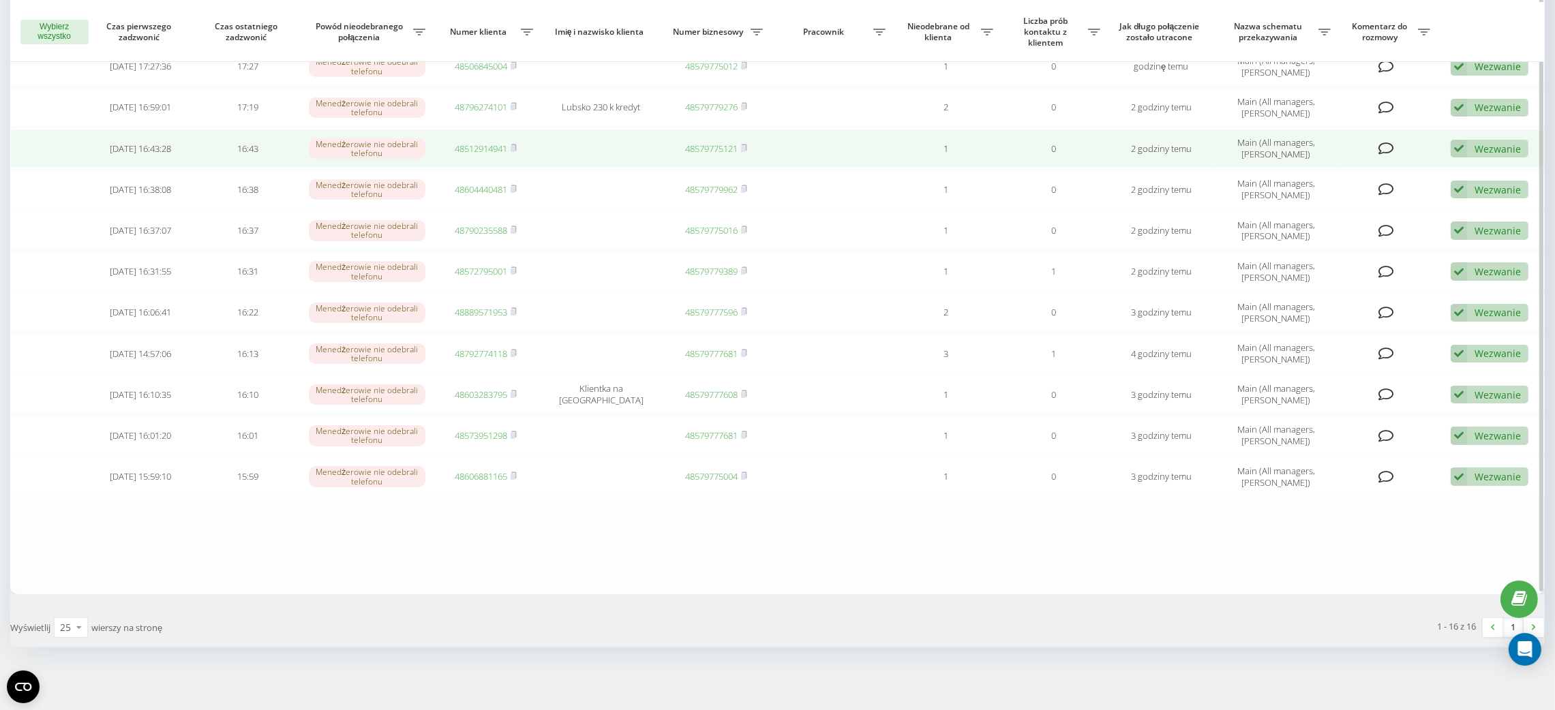
click at [854, 143] on td at bounding box center [831, 149] width 123 height 38
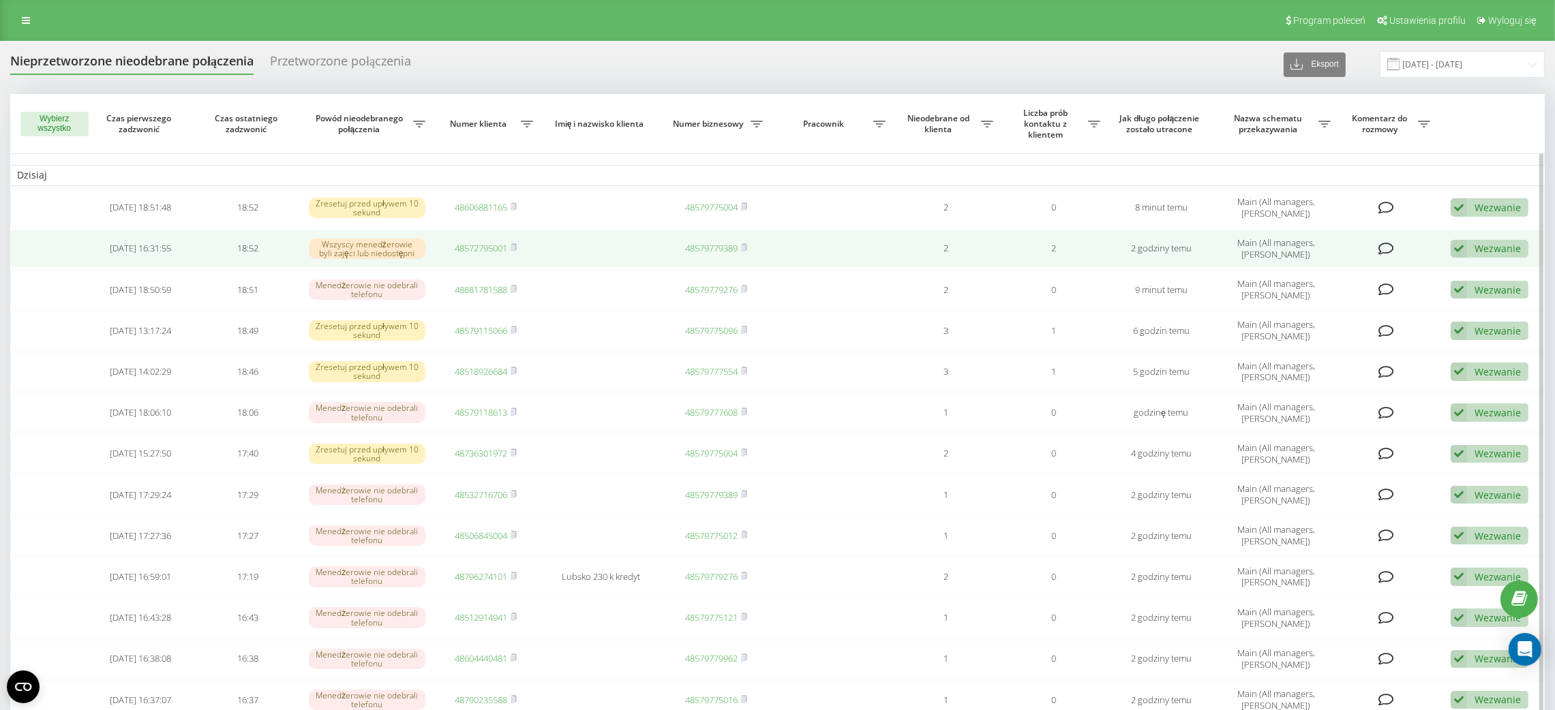
click at [1494, 251] on div "Wezwanie Nie udało się skontaktować Skontaktowano się z klientem za pomocą inne…" at bounding box center [1490, 249] width 78 height 18
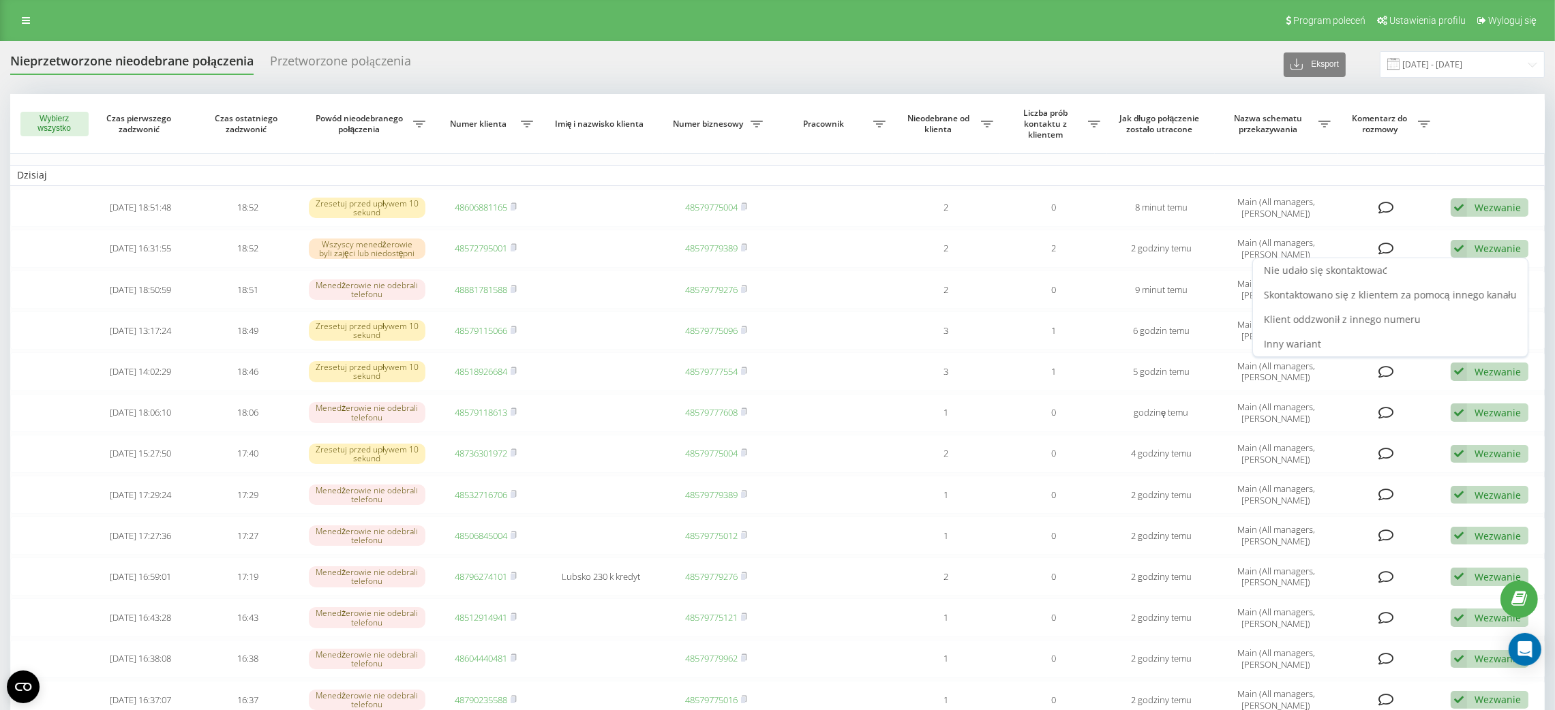
drag, startPoint x: 1470, startPoint y: 266, endPoint x: 1348, endPoint y: 285, distance: 123.5
click at [1467, 266] on div "Nie udało się skontaktować" at bounding box center [1390, 270] width 275 height 25
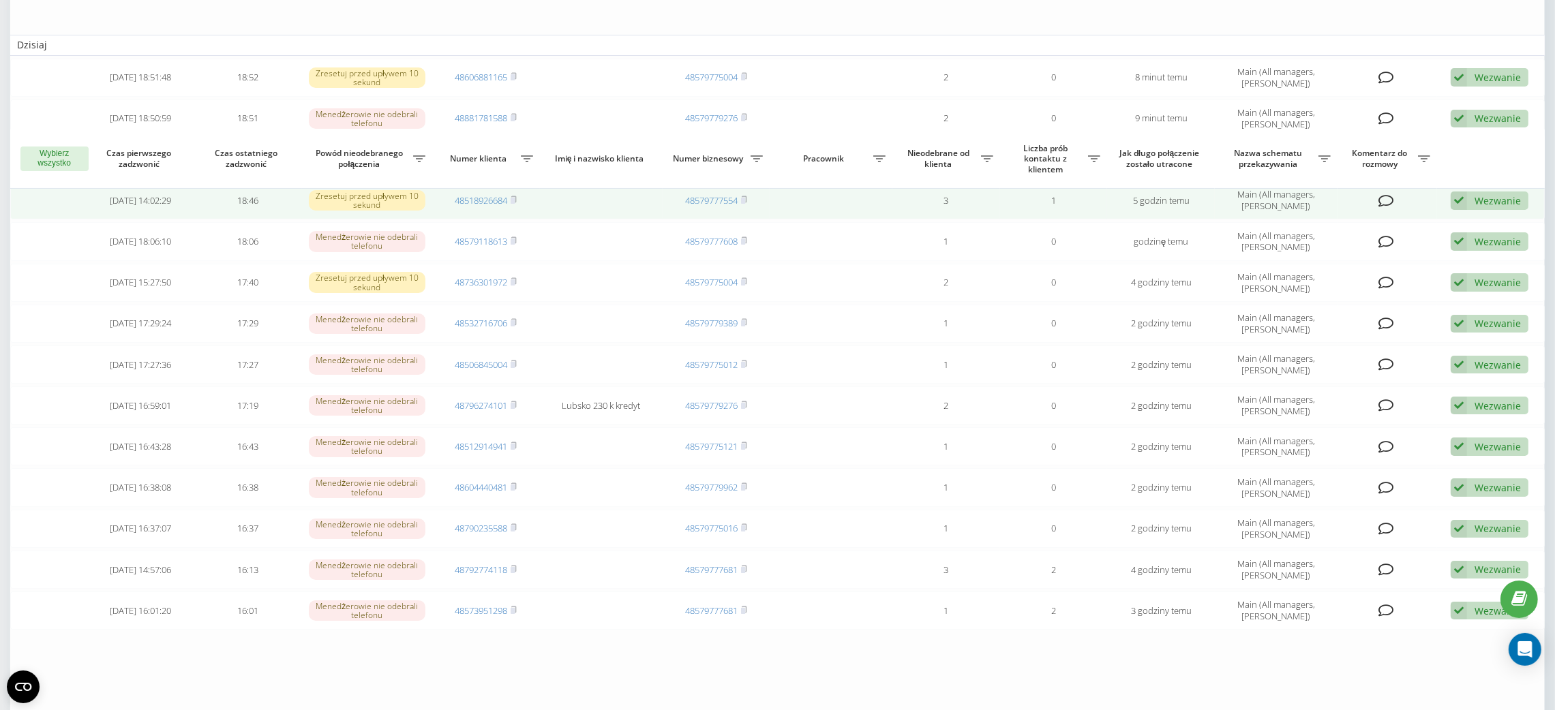
scroll to position [265, 0]
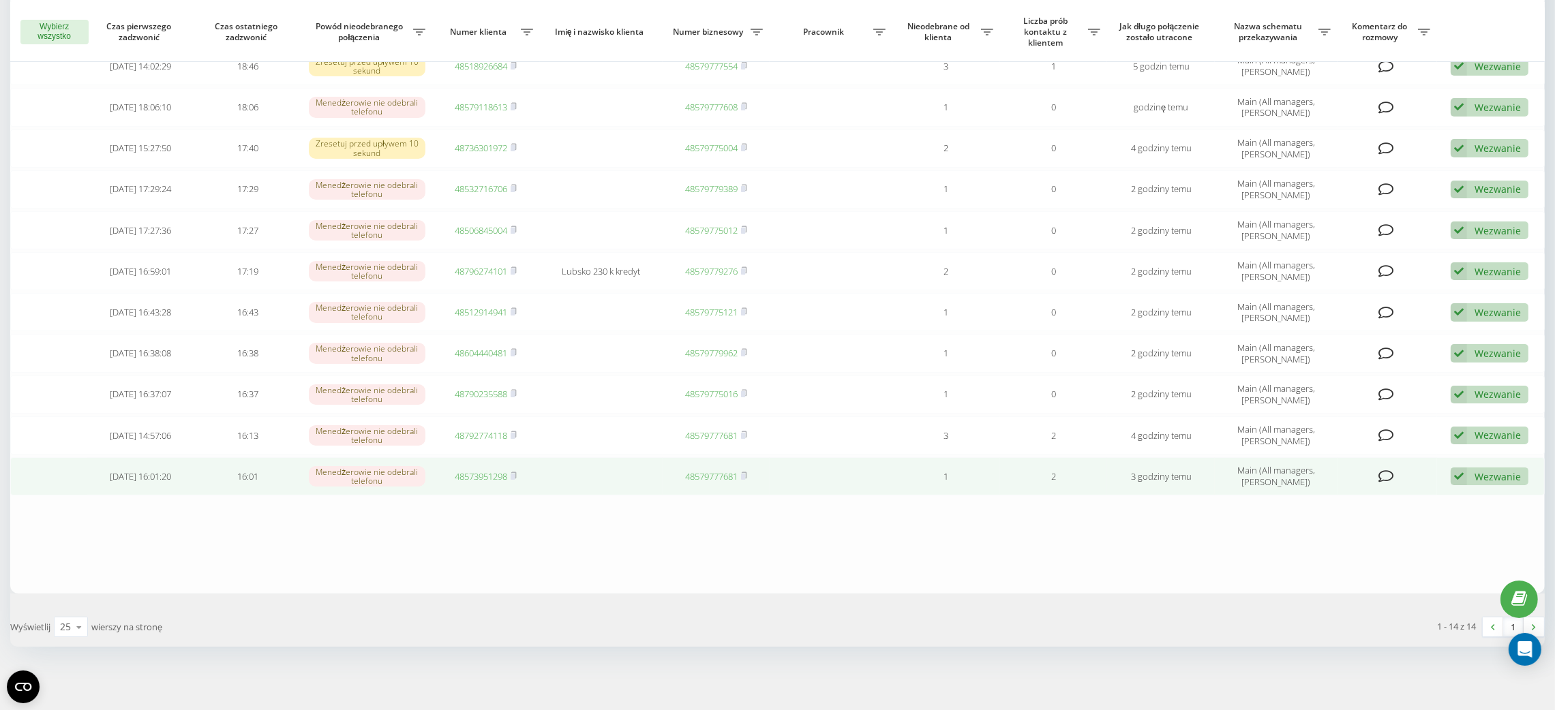
click at [1479, 477] on div "Wezwanie" at bounding box center [1498, 476] width 46 height 13
click at [1477, 489] on div "Nie udało się skontaktować" at bounding box center [1390, 498] width 275 height 25
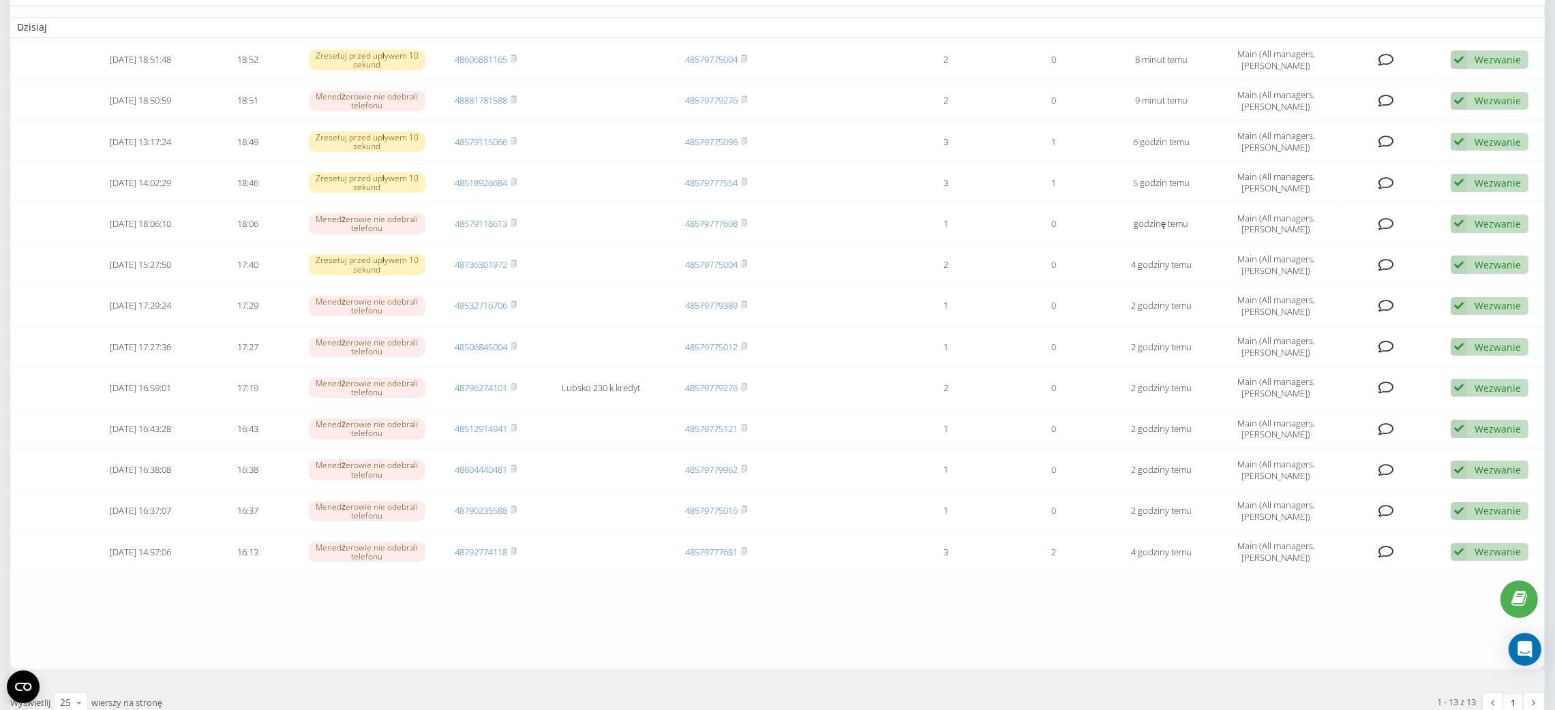
scroll to position [224, 0]
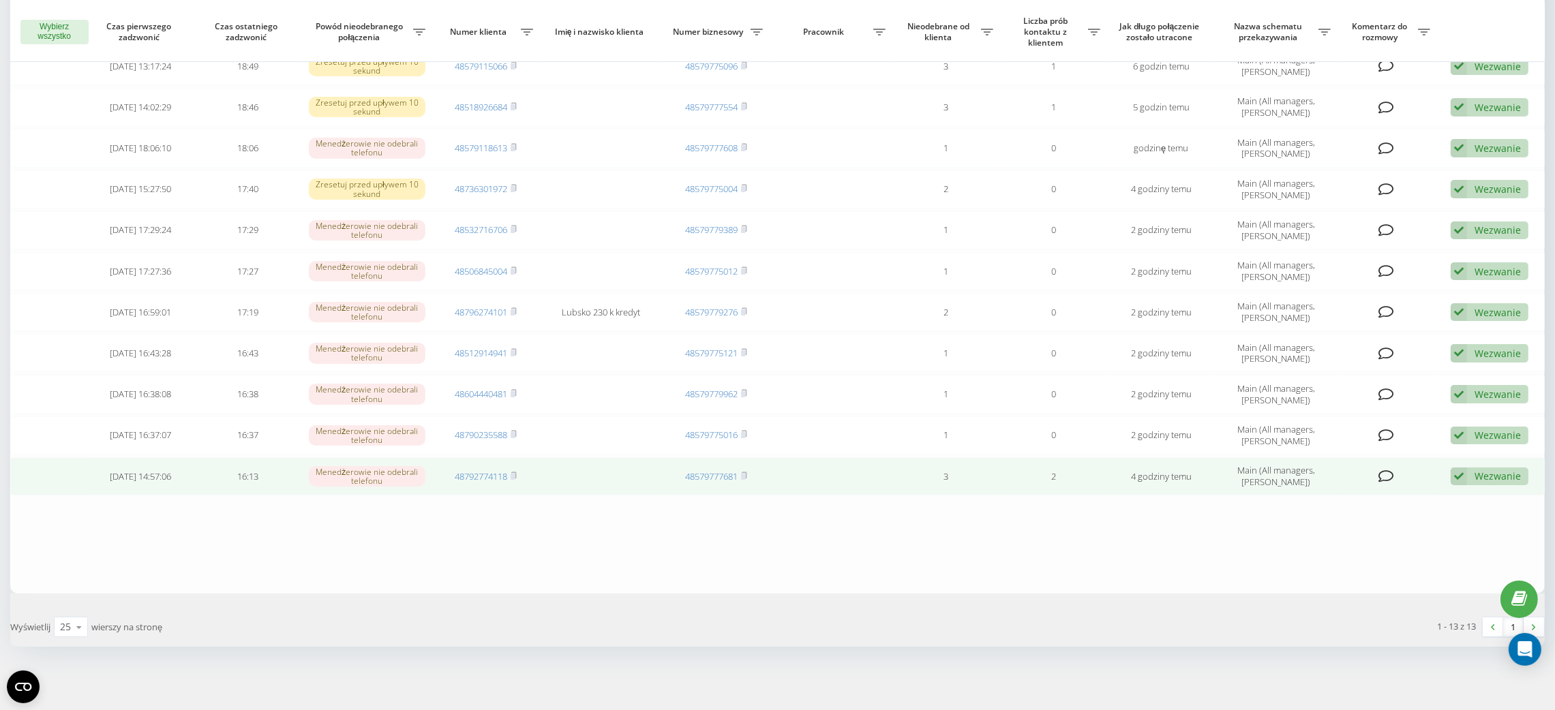
click at [1501, 477] on div "Wezwanie" at bounding box center [1498, 476] width 46 height 13
click at [1462, 495] on div "Nie udało się skontaktować" at bounding box center [1390, 498] width 275 height 25
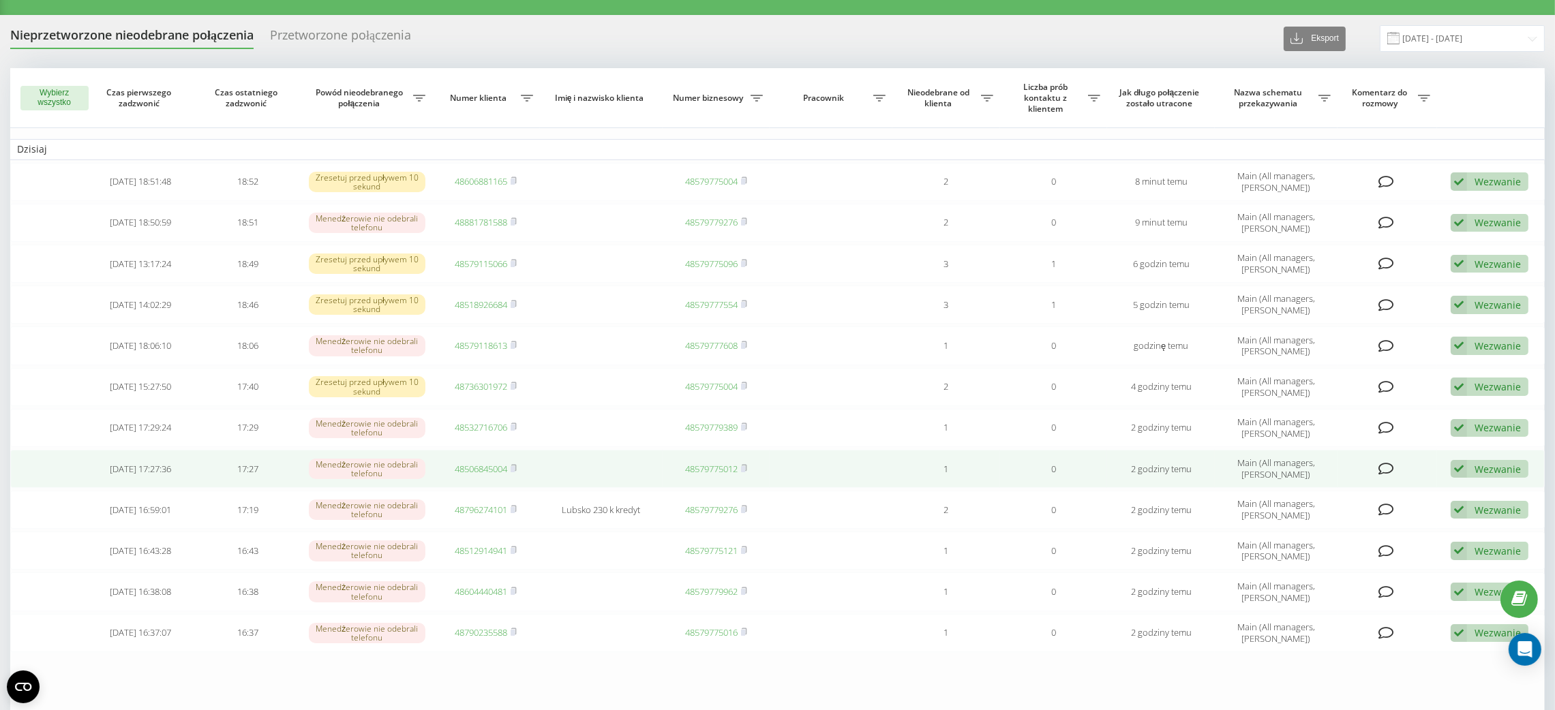
scroll to position [0, 0]
